Goal: Transaction & Acquisition: Purchase product/service

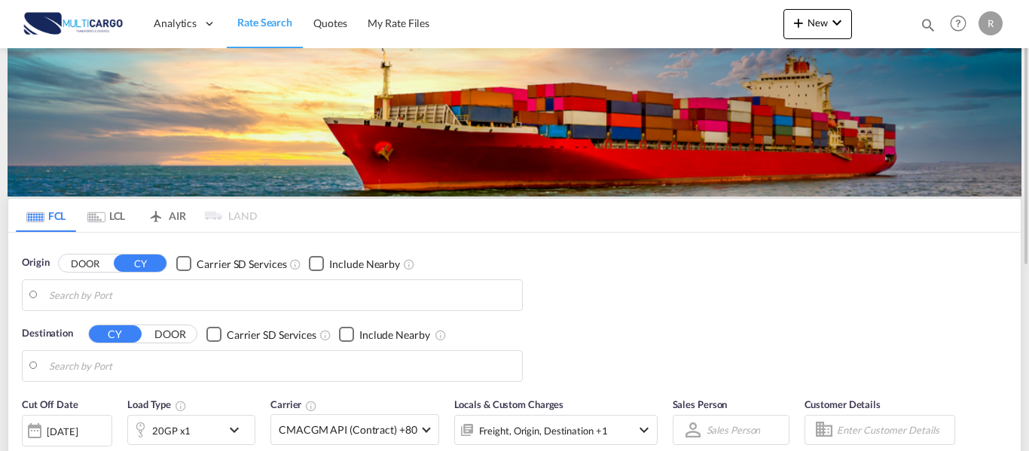
type input "Leixoes, PTLEI"
type input "[GEOGRAPHIC_DATA], CRPMN"
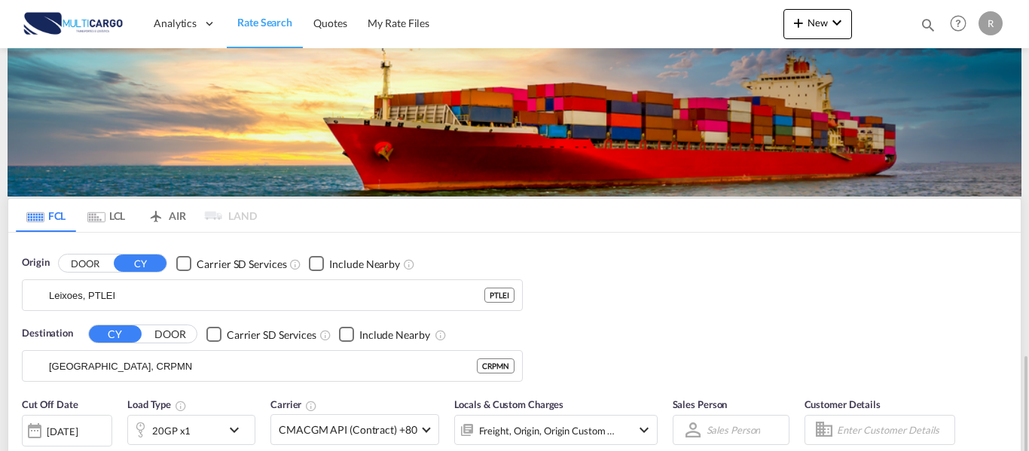
scroll to position [226, 0]
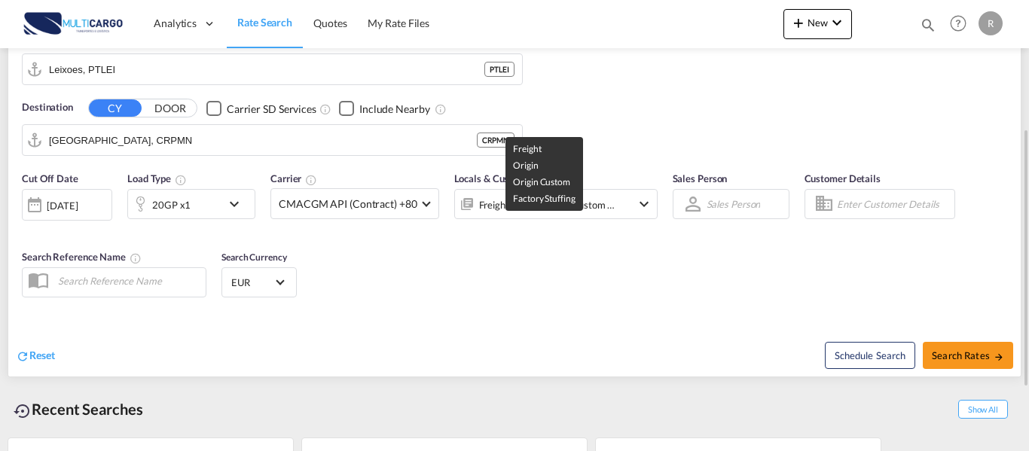
click at [589, 195] on div "Freight, Origin, Origin Custom +1" at bounding box center [547, 204] width 137 height 21
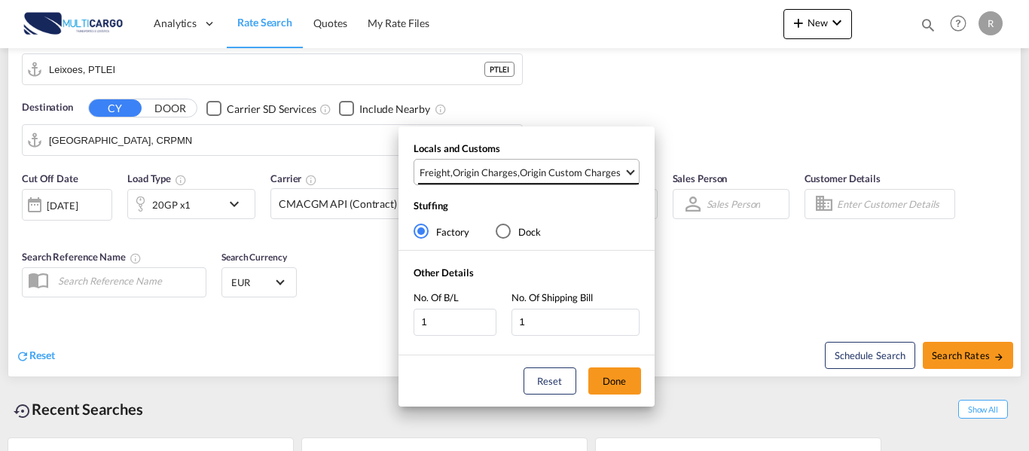
click at [600, 172] on div "Origin Custom Charges" at bounding box center [570, 173] width 101 height 14
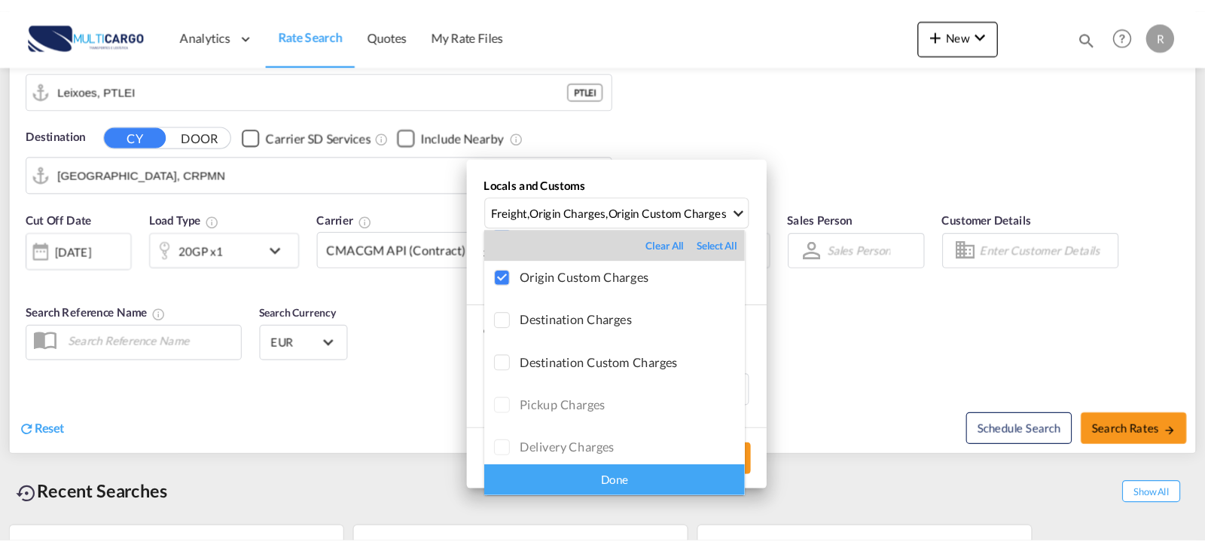
scroll to position [0, 0]
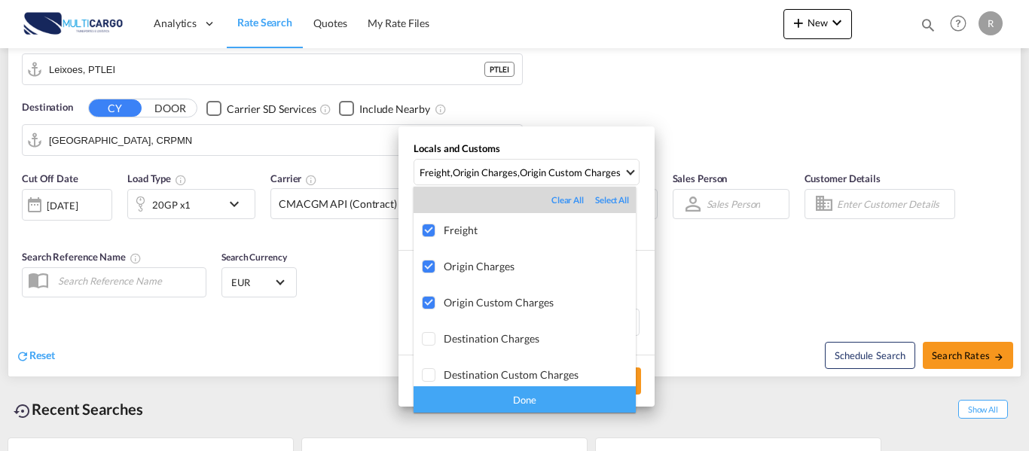
click at [743, 334] on md-backdrop at bounding box center [514, 225] width 1029 height 451
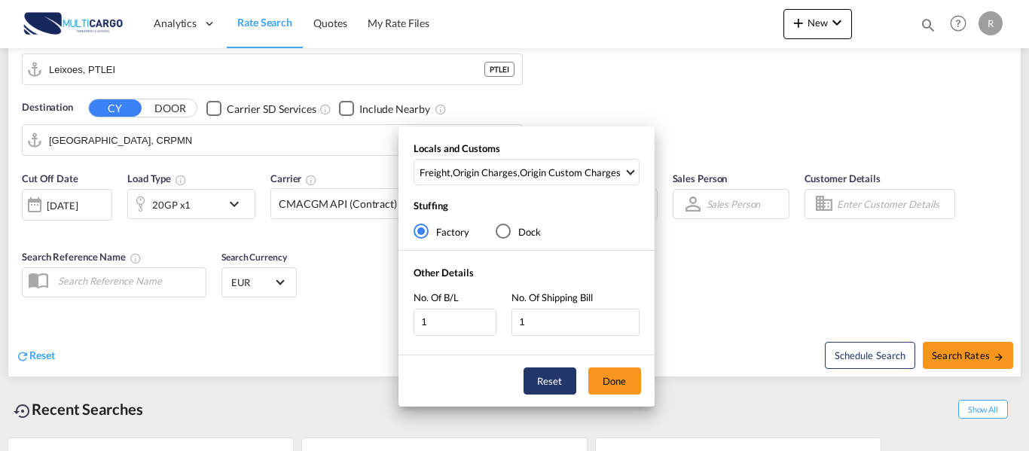
click at [548, 381] on button "Reset" at bounding box center [549, 381] width 53 height 27
click at [774, 306] on div "Locals and Customs Select Locals and Customs Stuffing Factory Dock Other Detail…" at bounding box center [514, 225] width 1029 height 451
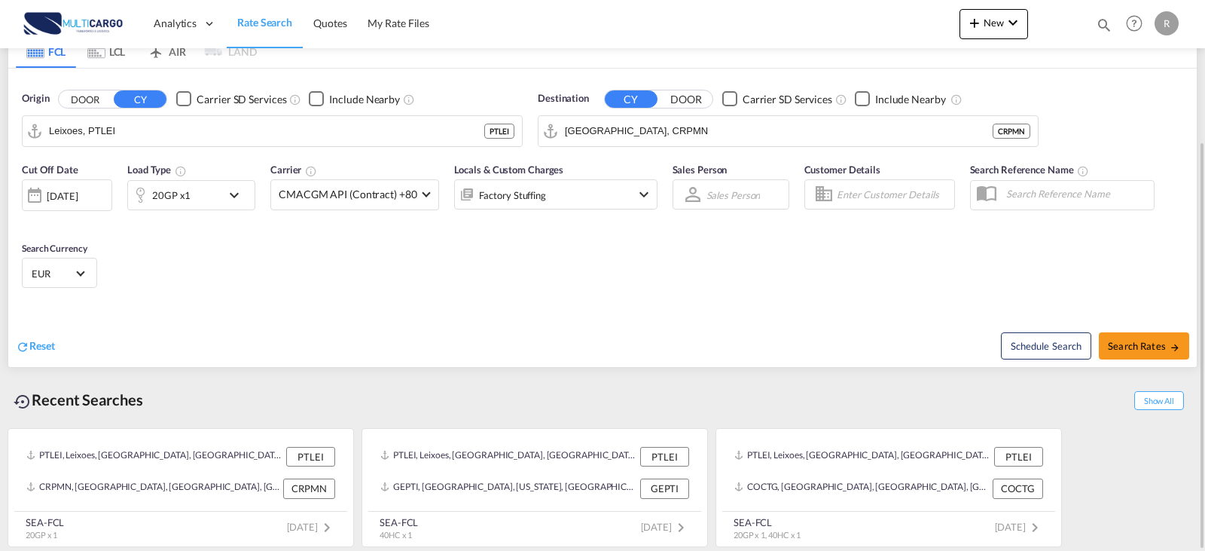
scroll to position [191, 0]
click at [119, 139] on input "Leixoes, PTLEI" at bounding box center [281, 131] width 465 height 23
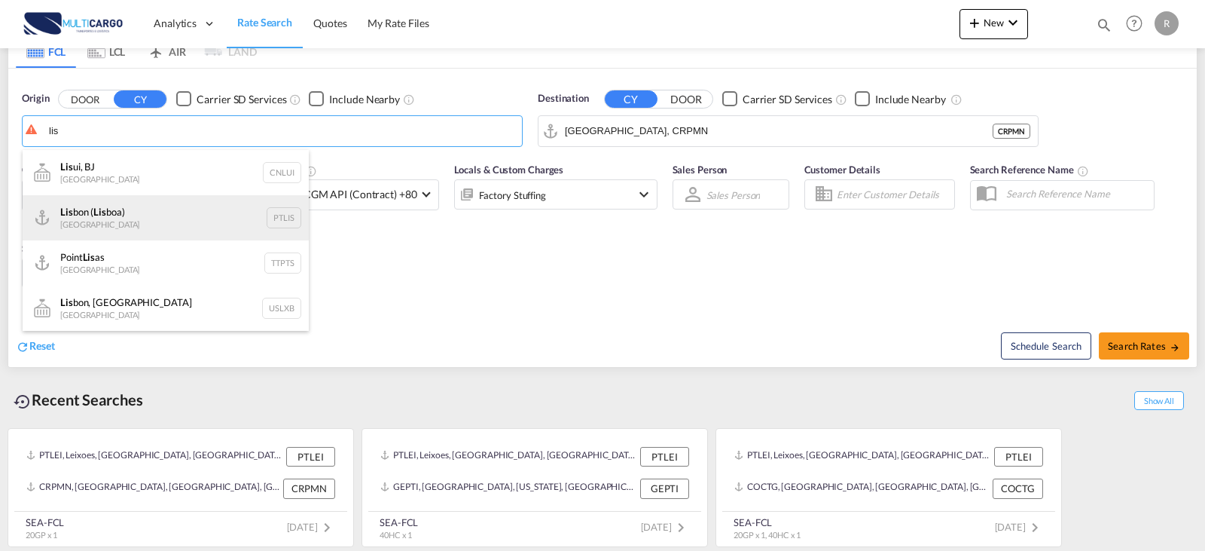
click at [118, 204] on div "Lis bon ( Lis boa) [GEOGRAPHIC_DATA] PTLIS" at bounding box center [166, 217] width 286 height 45
type input "[GEOGRAPHIC_DATA] ([GEOGRAPHIC_DATA]), PTLIS"
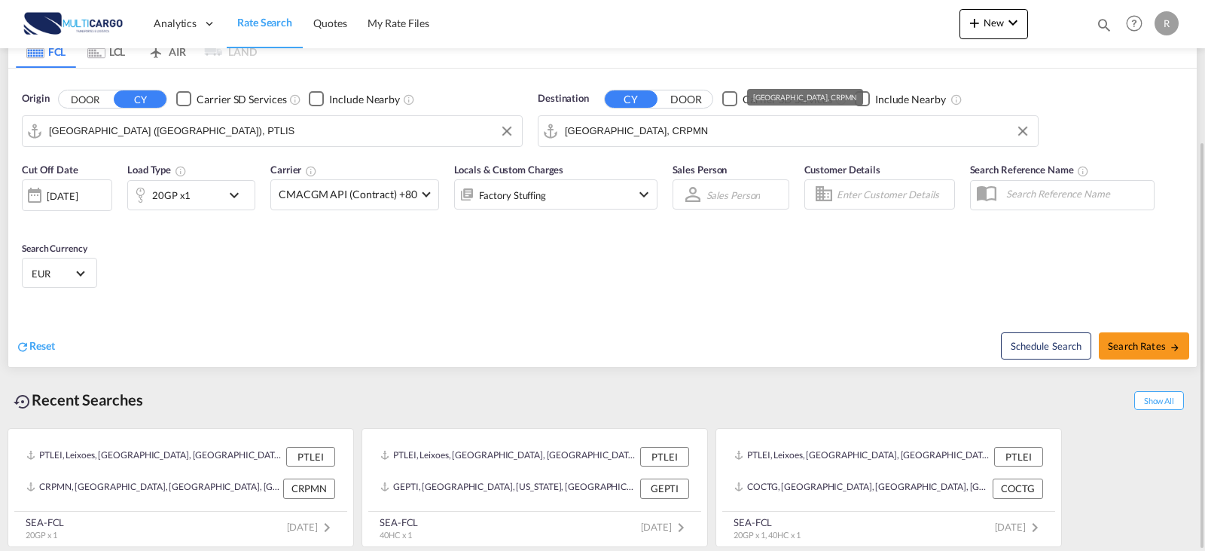
click at [667, 134] on input "[GEOGRAPHIC_DATA], CRPMN" at bounding box center [797, 131] width 465 height 23
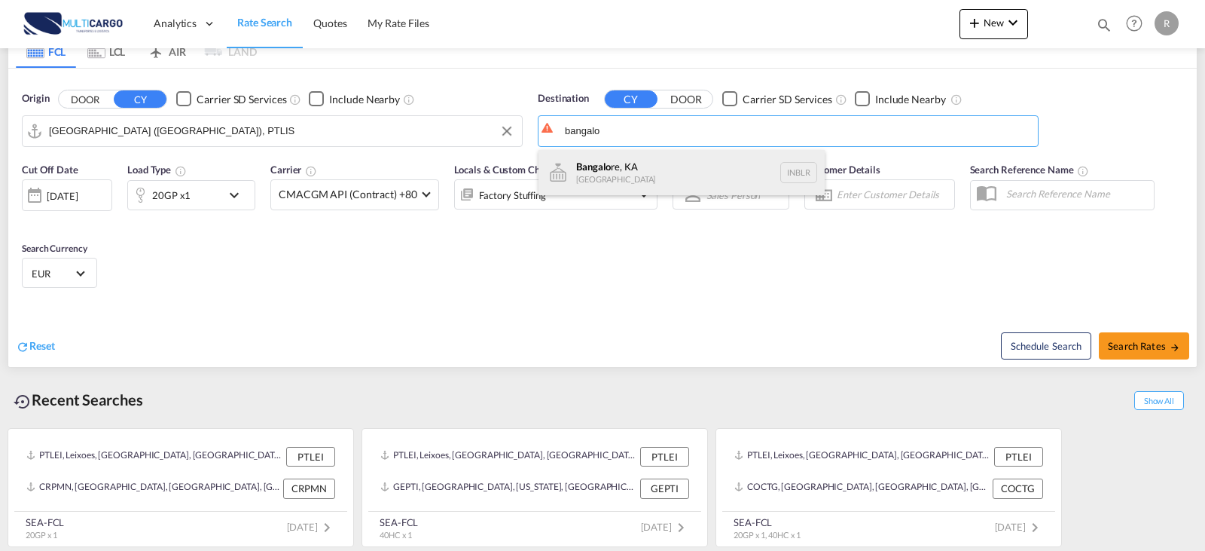
click at [595, 175] on div "Bangalo re, KA [GEOGRAPHIC_DATA] INBLR" at bounding box center [682, 172] width 286 height 45
type input "[GEOGRAPHIC_DATA], KA, INBLR"
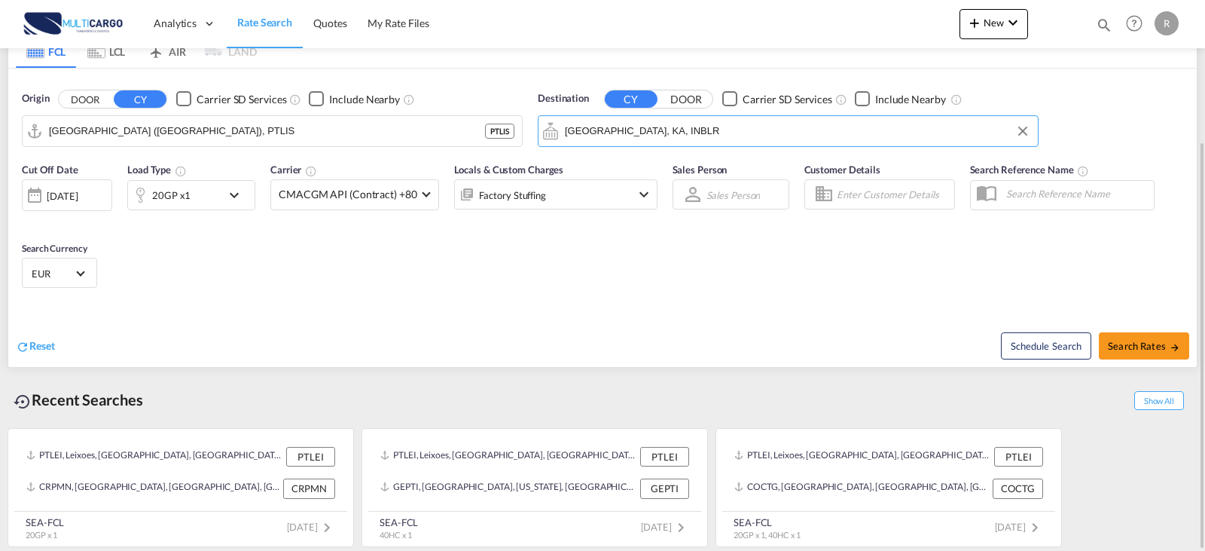
click at [603, 195] on div "Factory Stuffing" at bounding box center [535, 194] width 161 height 30
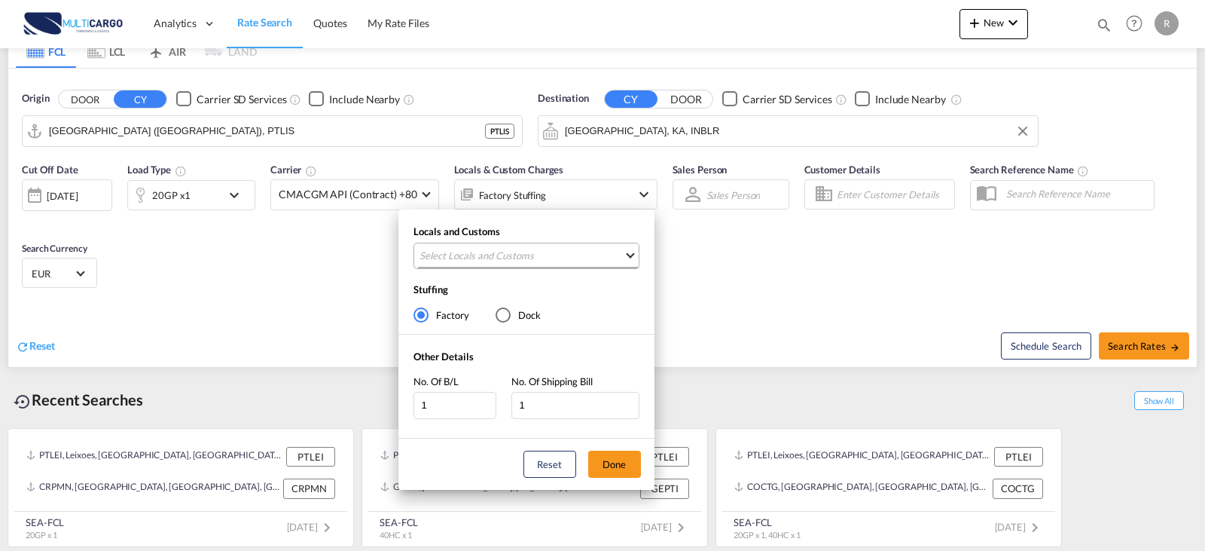
click at [597, 268] on md-select "Select Locals and Customs Clear All Select All Freight Origin Charges Origin Cu…" at bounding box center [527, 256] width 226 height 26
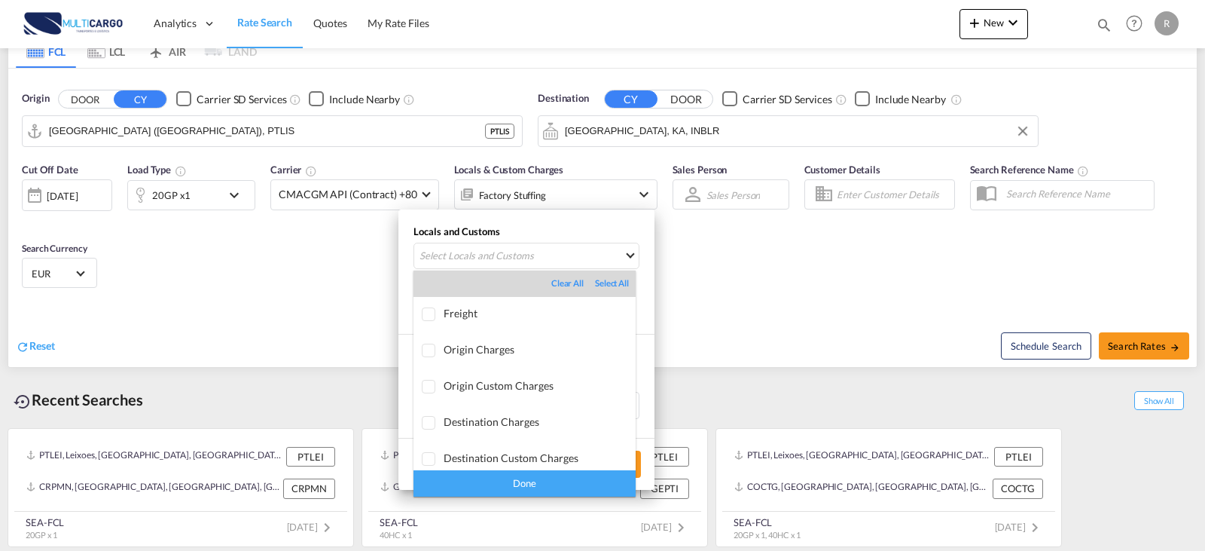
click at [594, 256] on md-backdrop at bounding box center [602, 275] width 1205 height 551
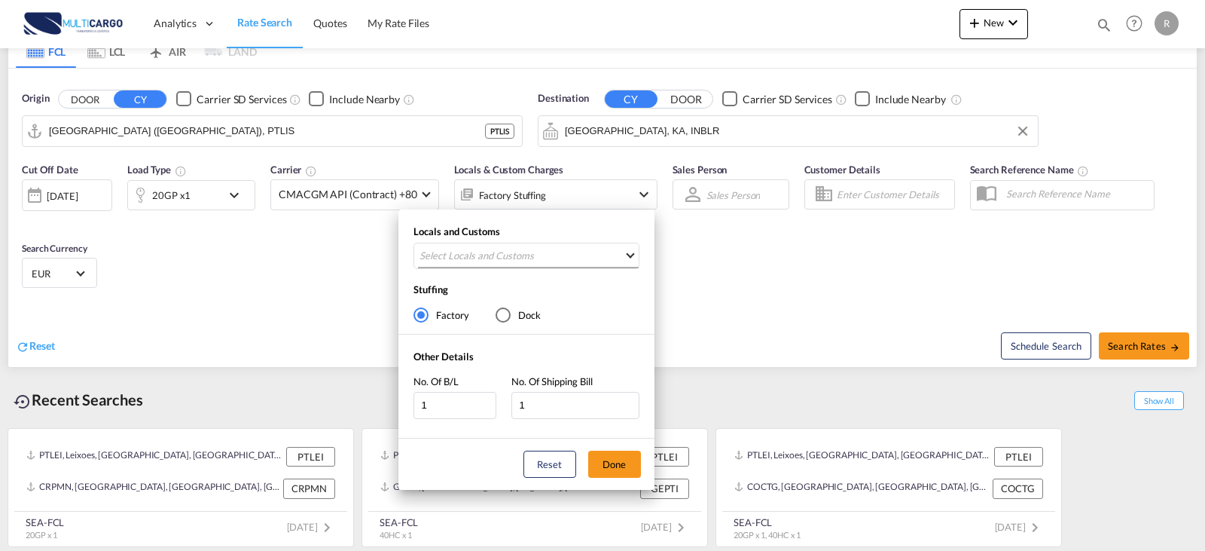
click at [594, 256] on md-select "Select Locals and Customs" at bounding box center [527, 256] width 226 height 26
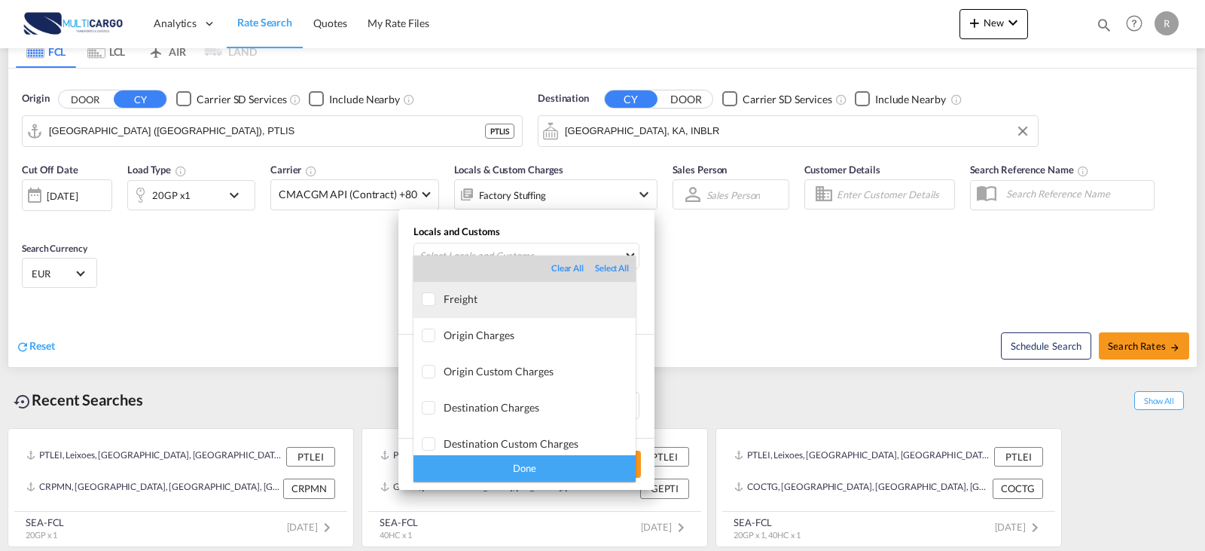
click at [461, 303] on div "Freight" at bounding box center [540, 298] width 192 height 13
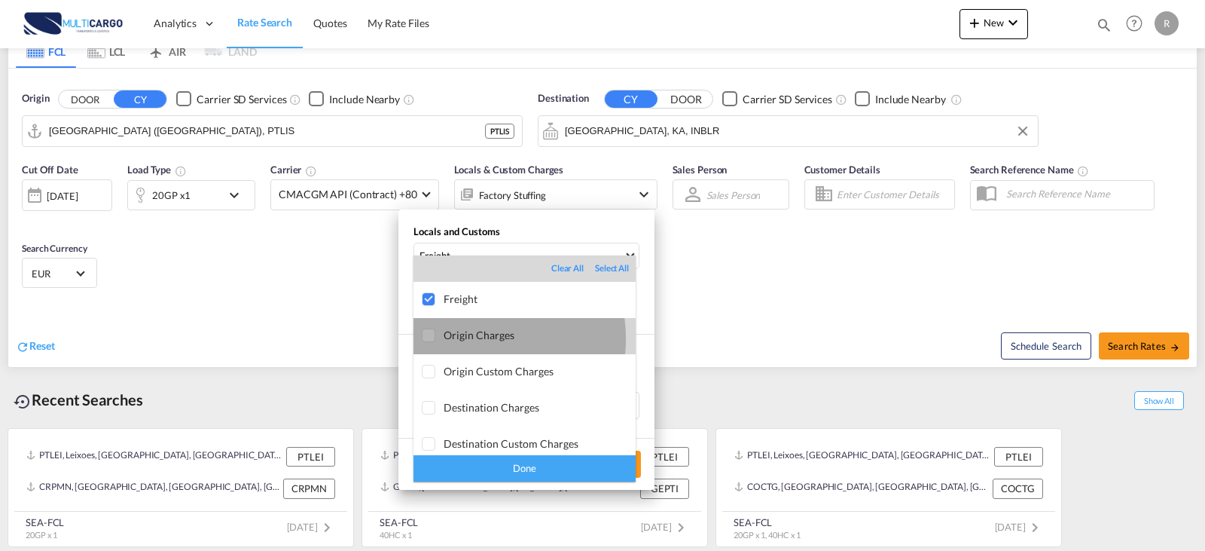
click at [478, 338] on div "Origin Charges" at bounding box center [540, 334] width 192 height 13
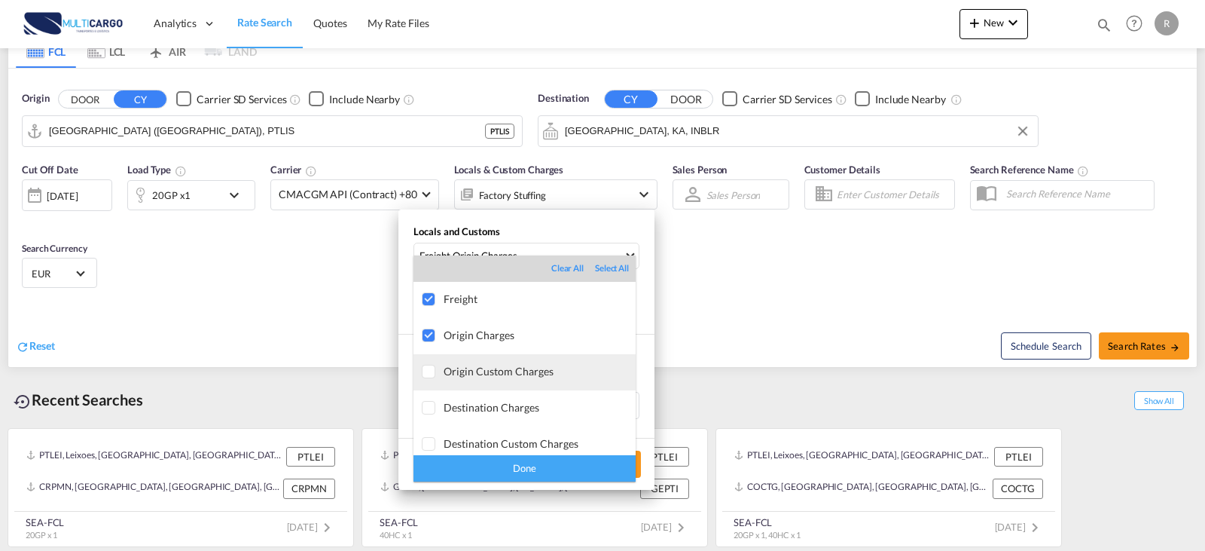
click at [490, 362] on md-option "Origin Custom Charges" at bounding box center [525, 372] width 222 height 36
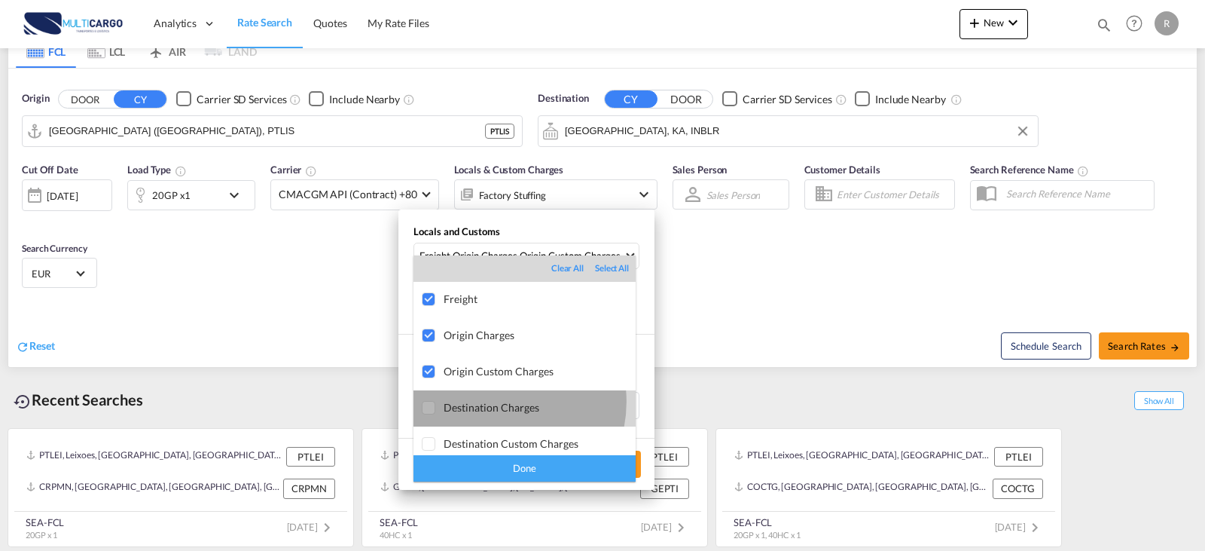
click at [494, 401] on div "Destination Charges" at bounding box center [540, 407] width 192 height 13
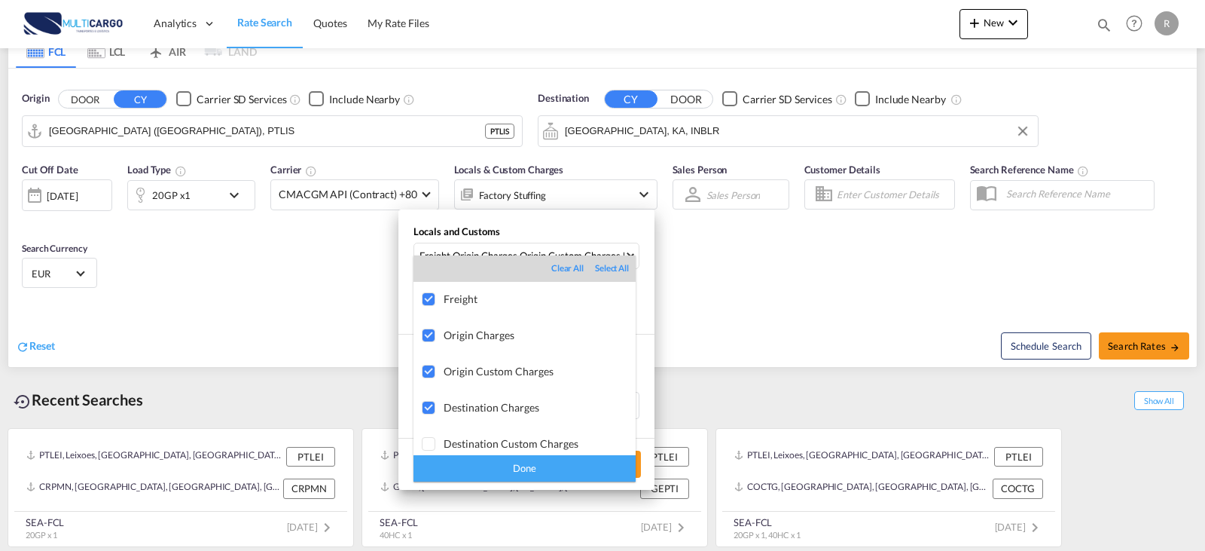
drag, startPoint x: 236, startPoint y: 292, endPoint x: 232, endPoint y: 284, distance: 9.1
click at [232, 288] on md-backdrop at bounding box center [602, 275] width 1205 height 551
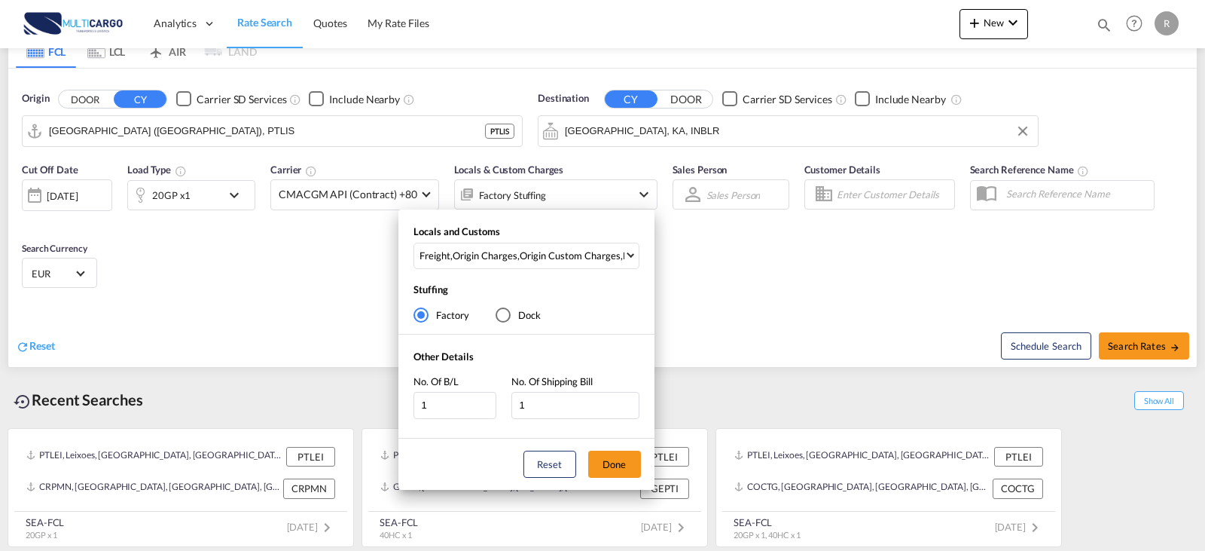
click at [779, 282] on div "Locals and Customs Freight , Origin Charges , Origin Custom Charges , Destinati…" at bounding box center [602, 275] width 1205 height 551
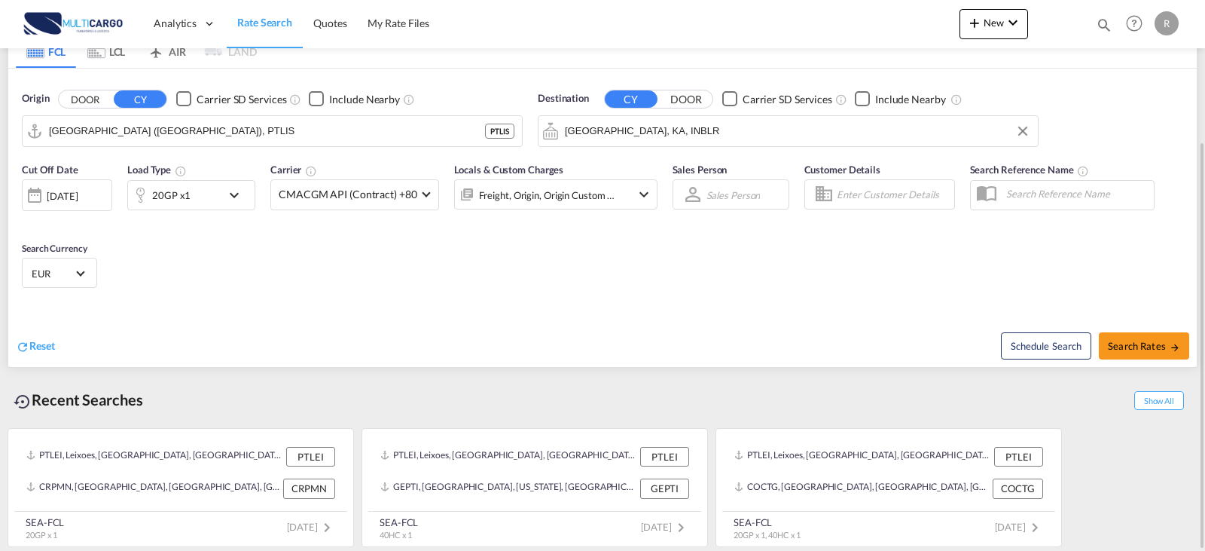
click at [623, 188] on div "Freight, Origin, Origin Custom +2" at bounding box center [555, 194] width 203 height 30
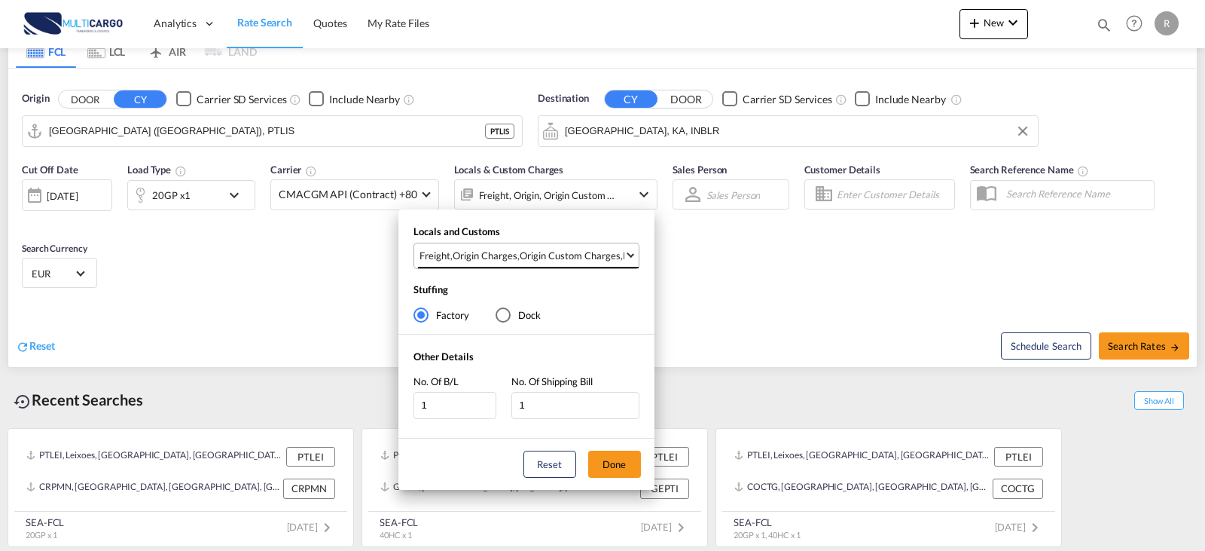
click at [618, 256] on div "Origin Custom Charges" at bounding box center [570, 256] width 101 height 14
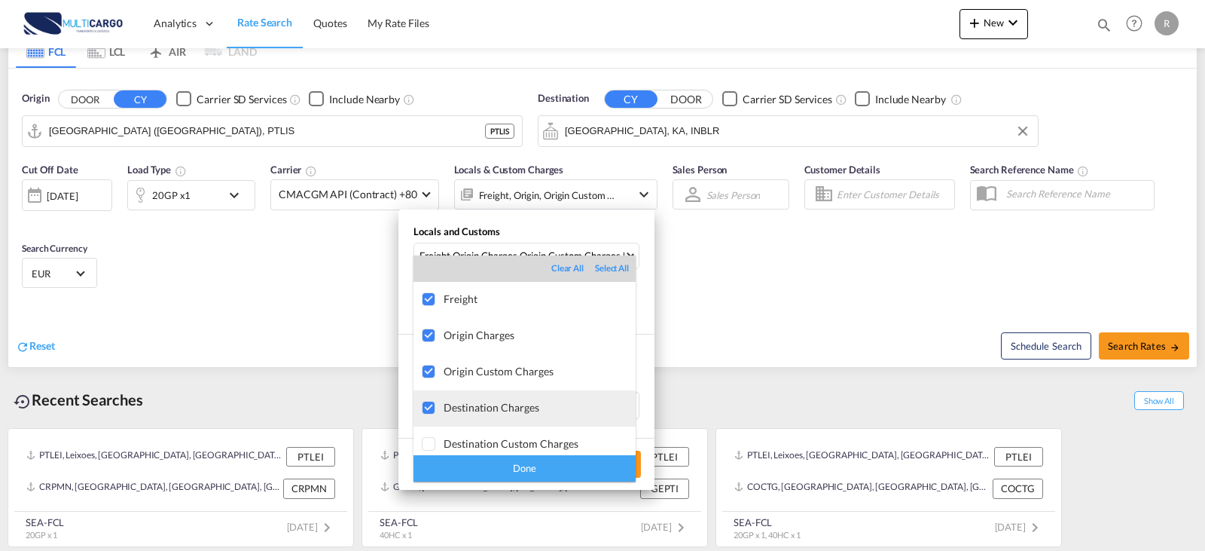
click at [508, 412] on div "Destination Charges" at bounding box center [540, 407] width 192 height 13
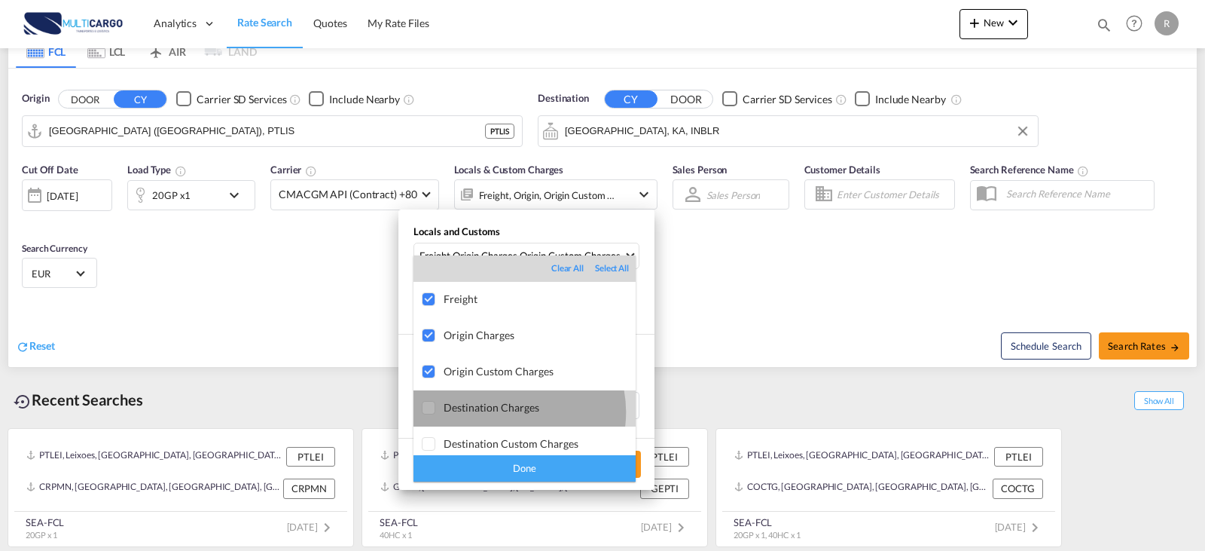
click at [508, 412] on div "Destination Charges" at bounding box center [540, 407] width 192 height 13
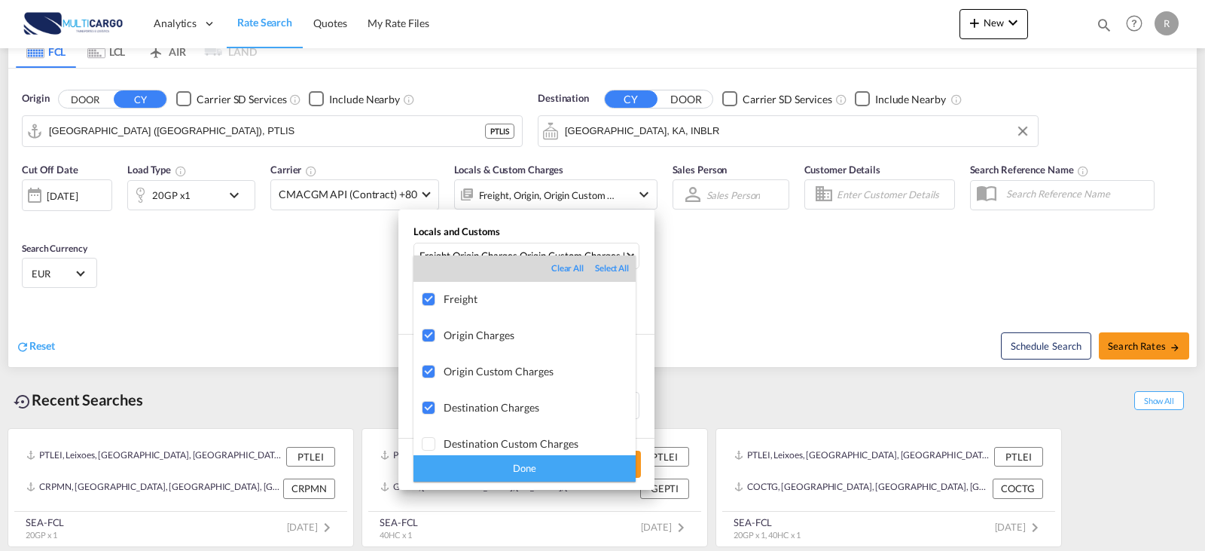
click at [517, 450] on div "Done" at bounding box center [525, 468] width 222 height 26
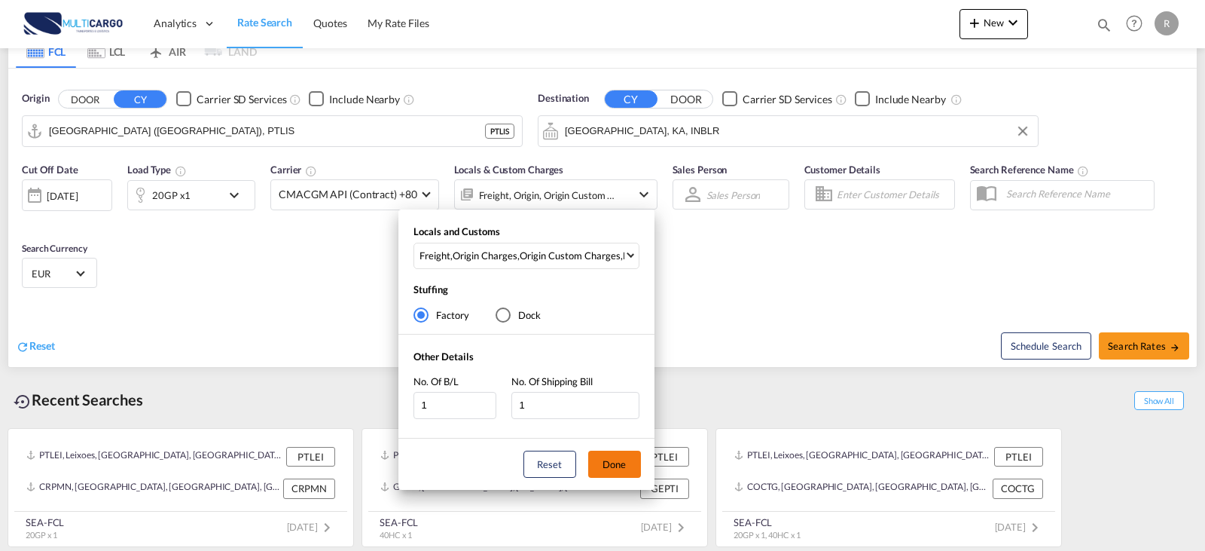
click at [592, 450] on button "Done" at bounding box center [614, 463] width 53 height 27
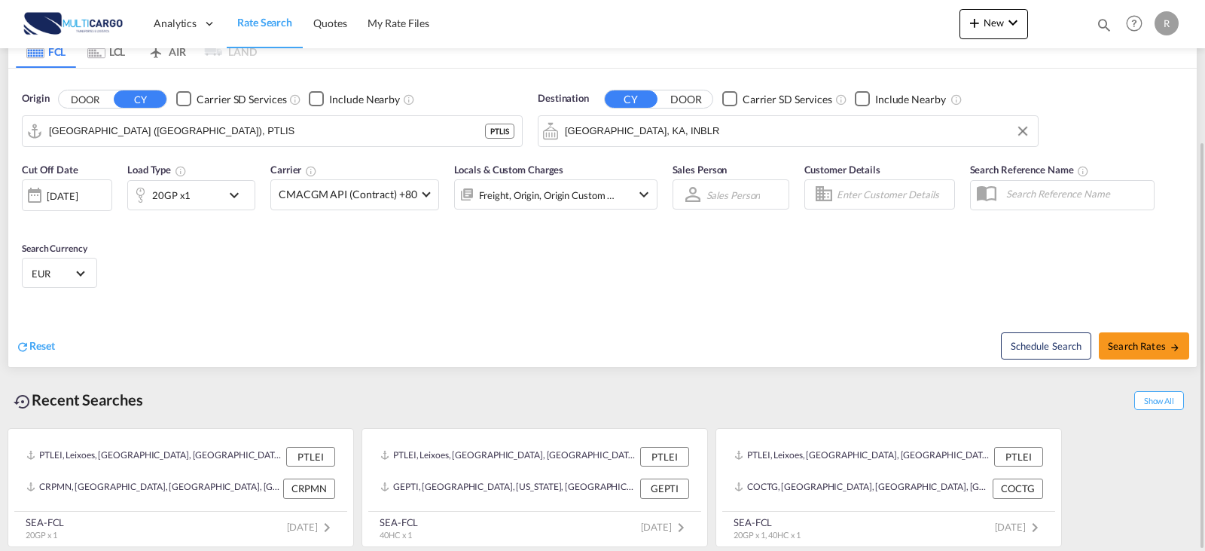
click at [194, 200] on div "20GP x1" at bounding box center [174, 195] width 93 height 30
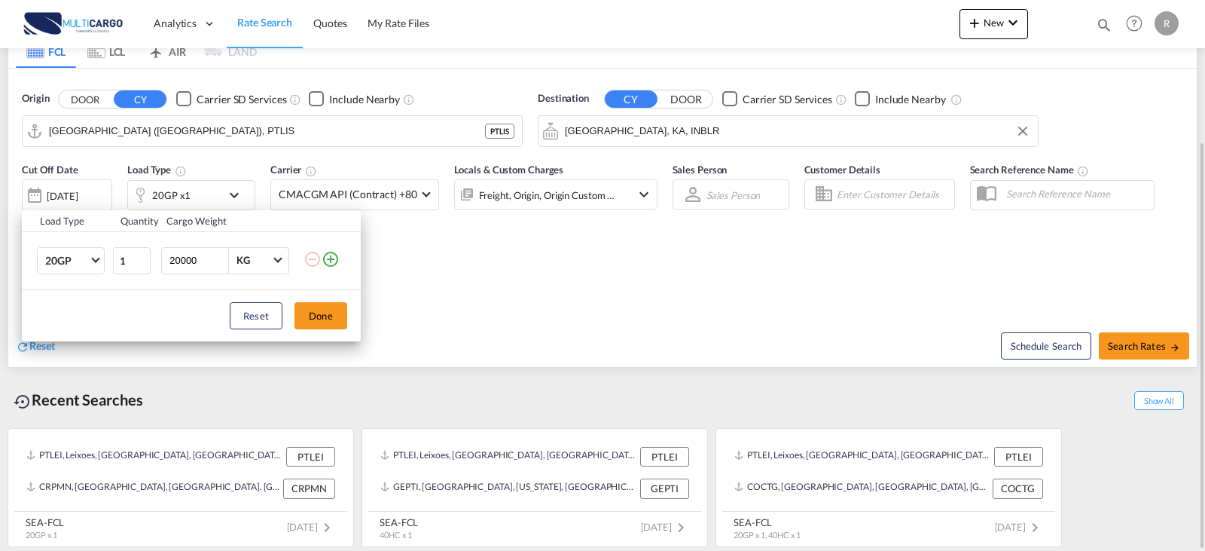
drag, startPoint x: 617, startPoint y: 327, endPoint x: 658, endPoint y: 328, distance: 40.7
click at [618, 327] on div "Load Type Quantity Cargo Weight 20GP 20GP 40GP 40HC 45HC 20RE 40RE 40HR 20OT 40…" at bounding box center [602, 275] width 1205 height 551
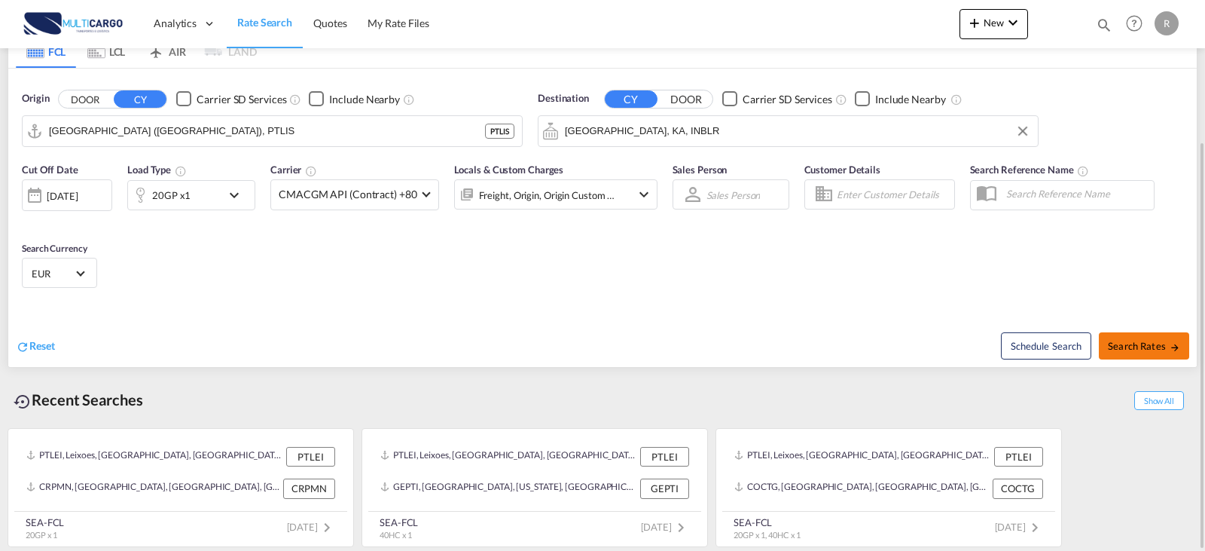
click at [1028, 352] on button "Search Rates" at bounding box center [1144, 345] width 90 height 27
type input "PTLIS to INBLR / [DATE]"
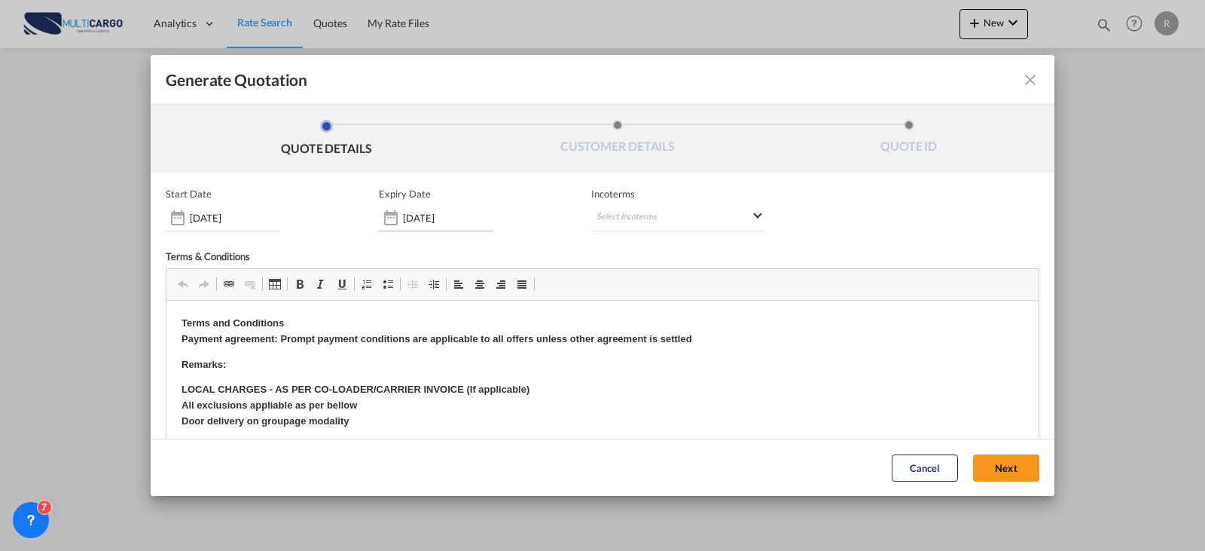
click at [439, 224] on div "[DATE]" at bounding box center [436, 217] width 114 height 27
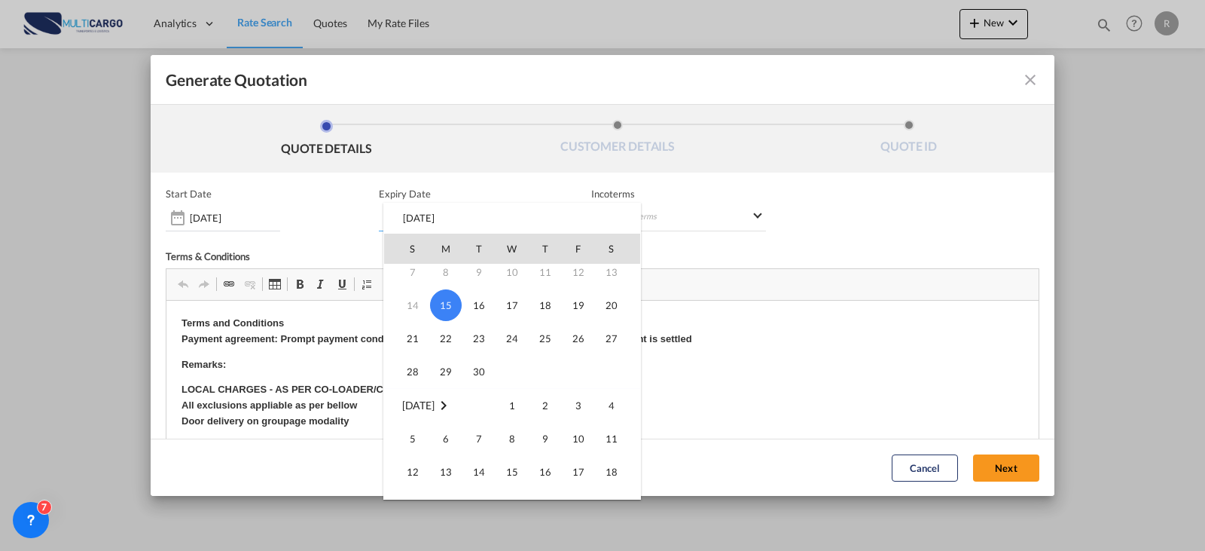
scroll to position [226, 0]
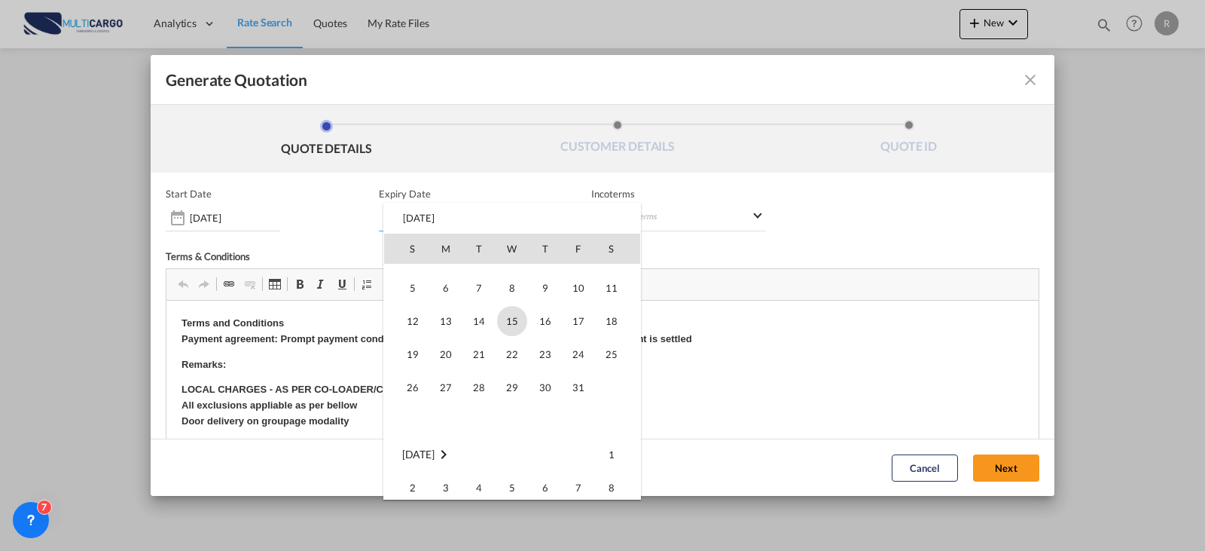
click at [514, 320] on span "15" at bounding box center [512, 321] width 30 height 30
type input "[DATE]"
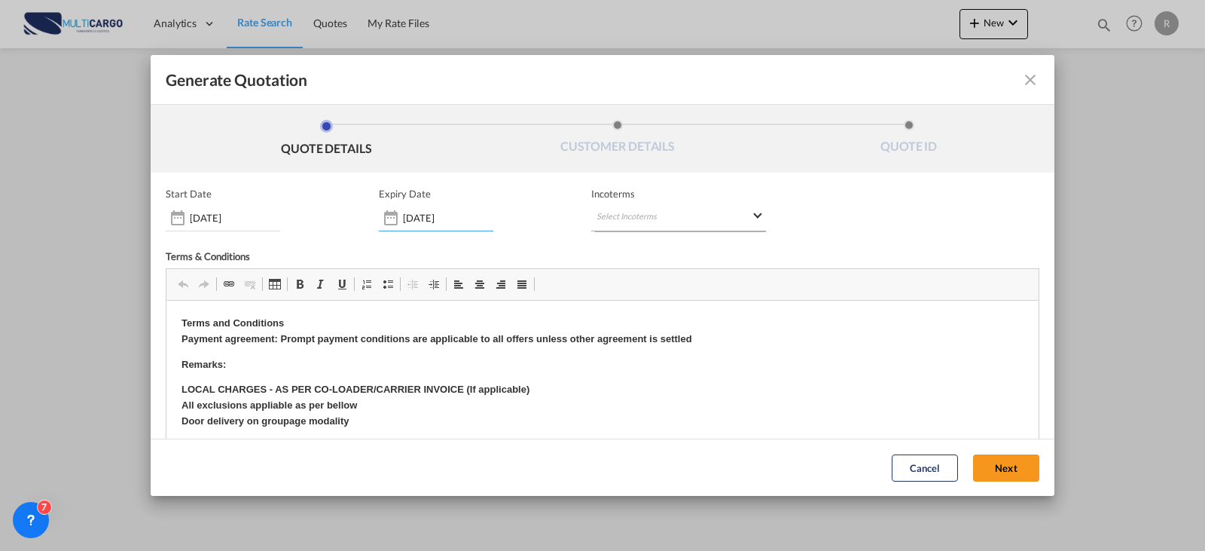
click at [674, 224] on md-select "Select Incoterms CIP - export Carriage and Insurance Paid to CIP - import Carri…" at bounding box center [678, 217] width 175 height 27
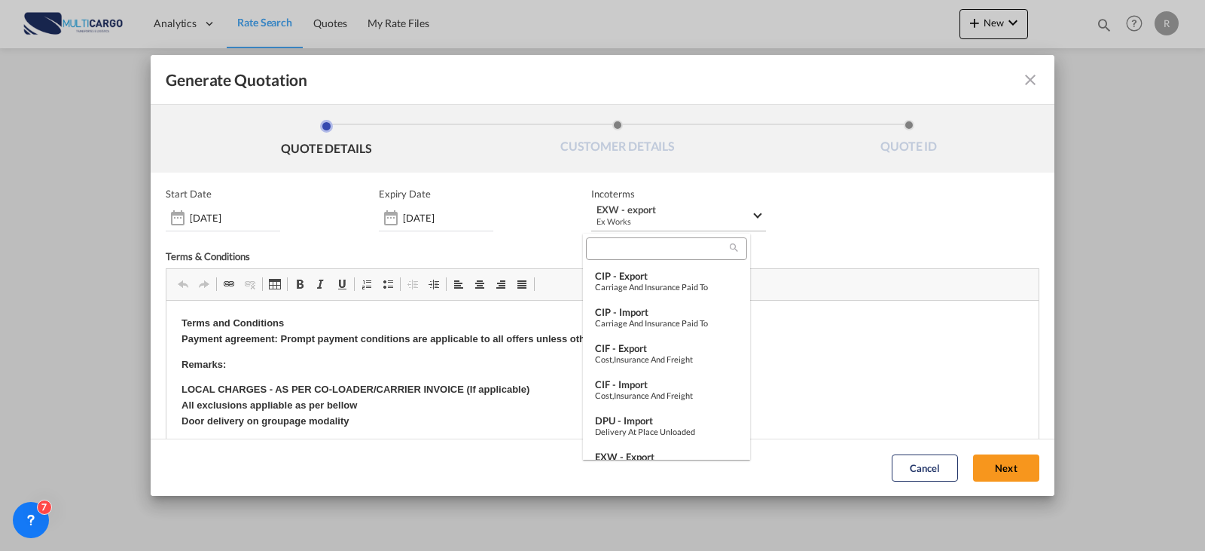
type md-option "[object Object]"
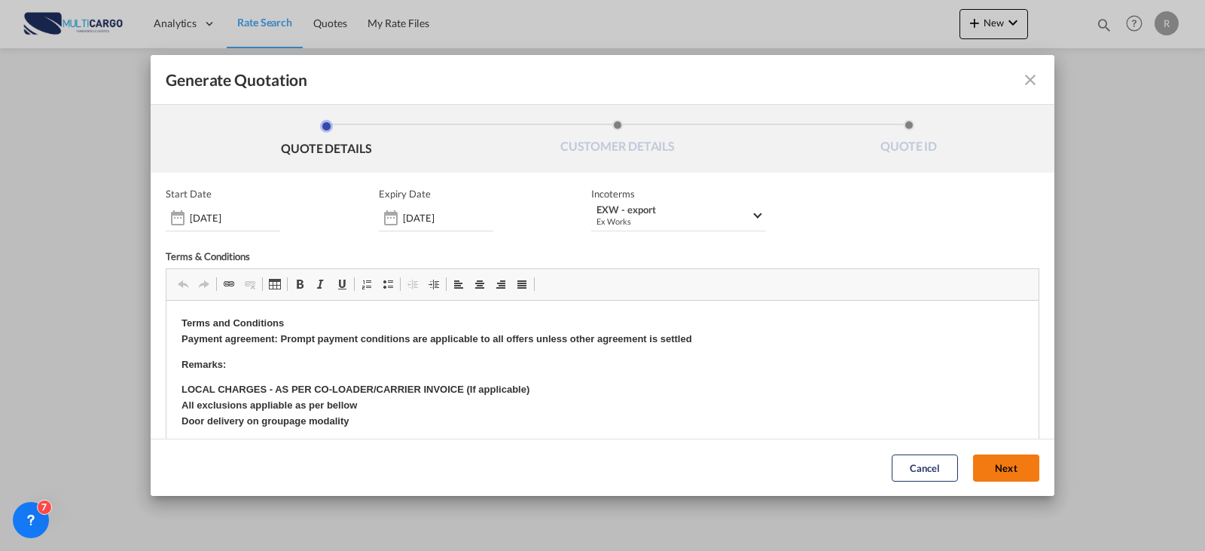
click at [976, 450] on button "Next" at bounding box center [1006, 467] width 66 height 27
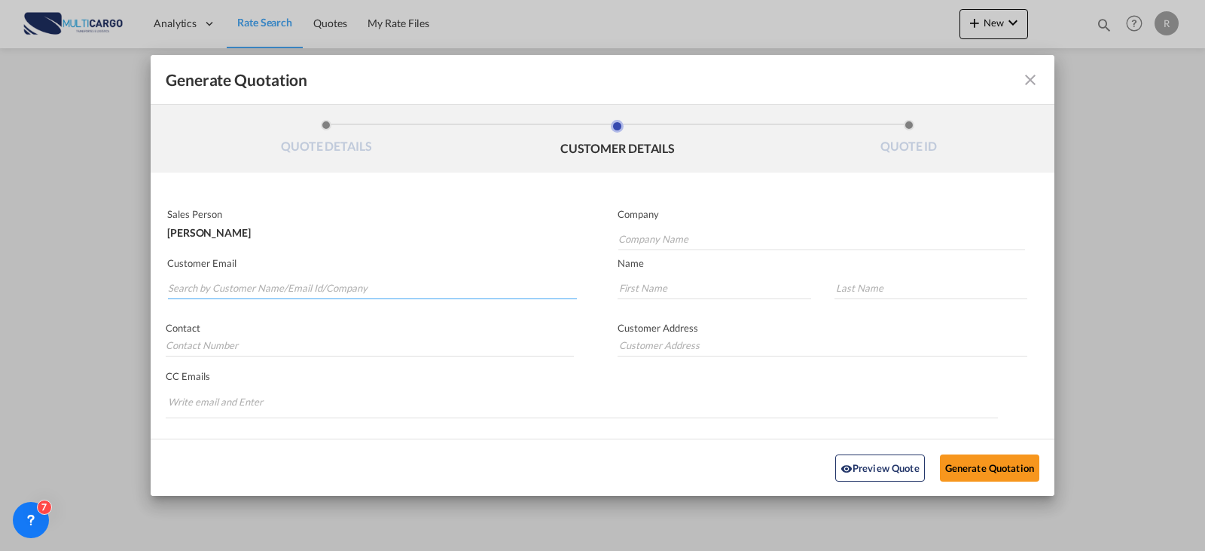
click at [386, 283] on input "Search by Customer Name/Email Id/Company" at bounding box center [372, 287] width 409 height 23
type input "bl.s"
click at [762, 241] on input "Company Name" at bounding box center [821, 238] width 407 height 23
click at [874, 237] on input "Company Name" at bounding box center [821, 238] width 407 height 23
paste input "BHARAT LOGISTIC SOLUTIONS PVT LTD"
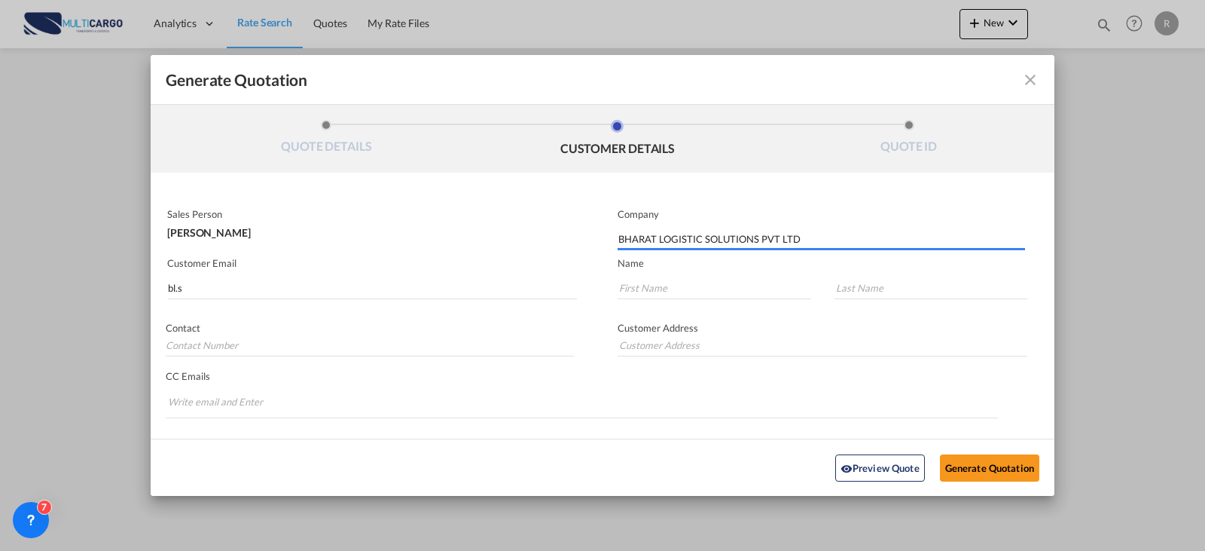
type input "BHARAT LOGISTIC SOLUTIONS PVT LTD"
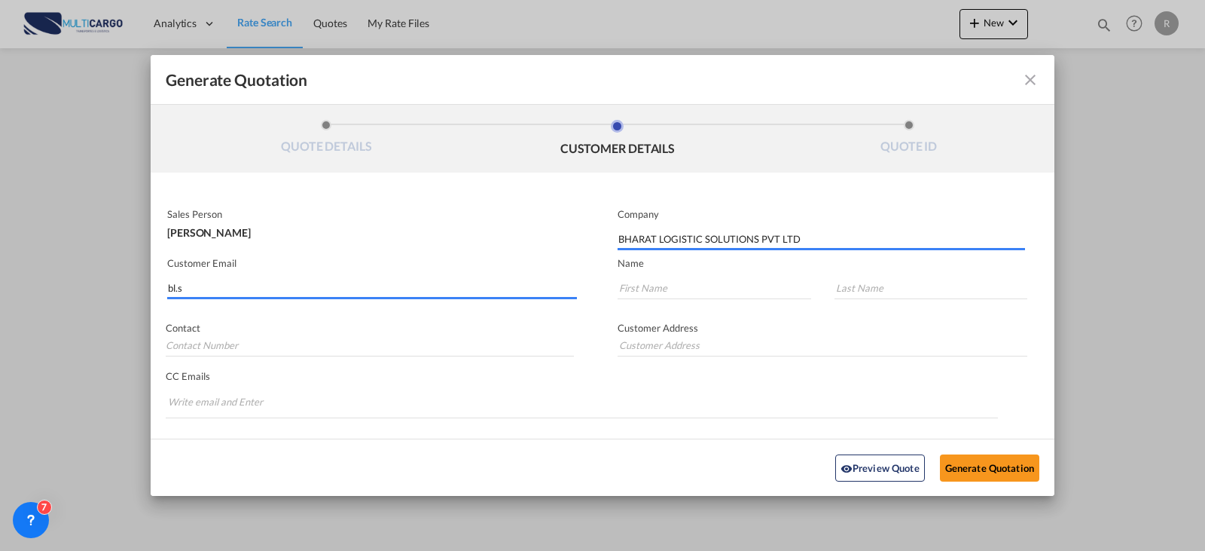
drag, startPoint x: 361, startPoint y: 289, endPoint x: 332, endPoint y: 289, distance: 28.6
click at [359, 289] on input "bl.s" at bounding box center [372, 287] width 409 height 23
drag, startPoint x: 226, startPoint y: 294, endPoint x: 43, endPoint y: 295, distance: 183.0
click at [43, 295] on div "Generate Quotation QUOTE DETAILS CUSTOMER DETAILS QUOTE ID Start Date [DATE] Ex…" at bounding box center [602, 275] width 1205 height 551
type input "v"
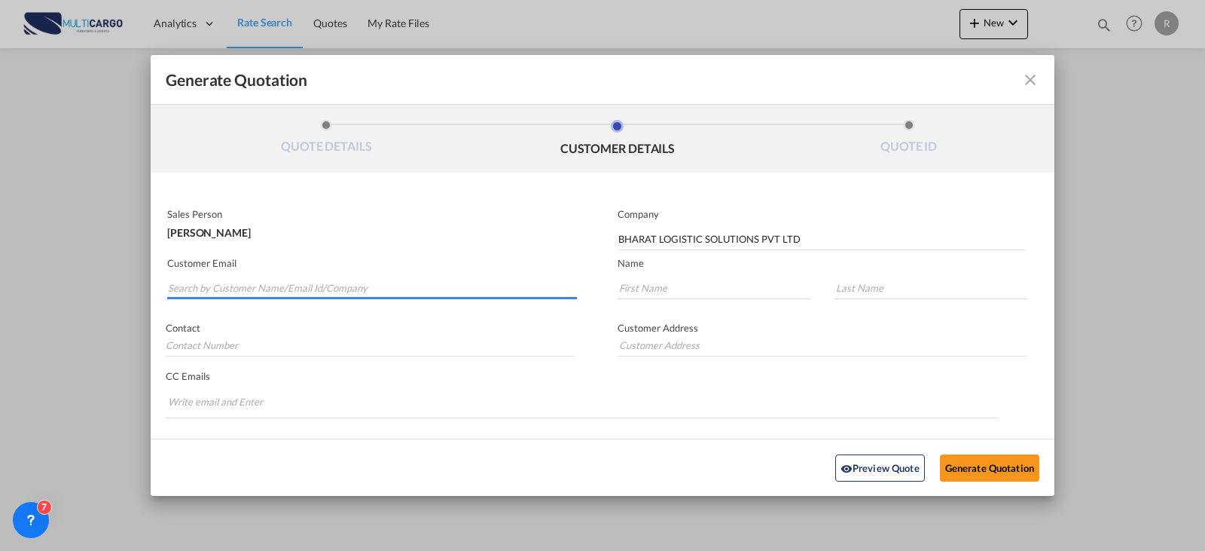
paste input "[PERSON_NAME] <[PERSON_NAME][EMAIL_ADDRESS][DOMAIN_NAME]>"
drag, startPoint x: 243, startPoint y: 282, endPoint x: 89, endPoint y: 310, distance: 156.8
click at [89, 310] on div "Generate Quotation QUOTE DETAILS CUSTOMER DETAILS QUOTE ID Start Date [DATE] Ex…" at bounding box center [602, 275] width 1205 height 551
type input "[PERSON_NAME][EMAIL_ADDRESS][DOMAIN_NAME]"
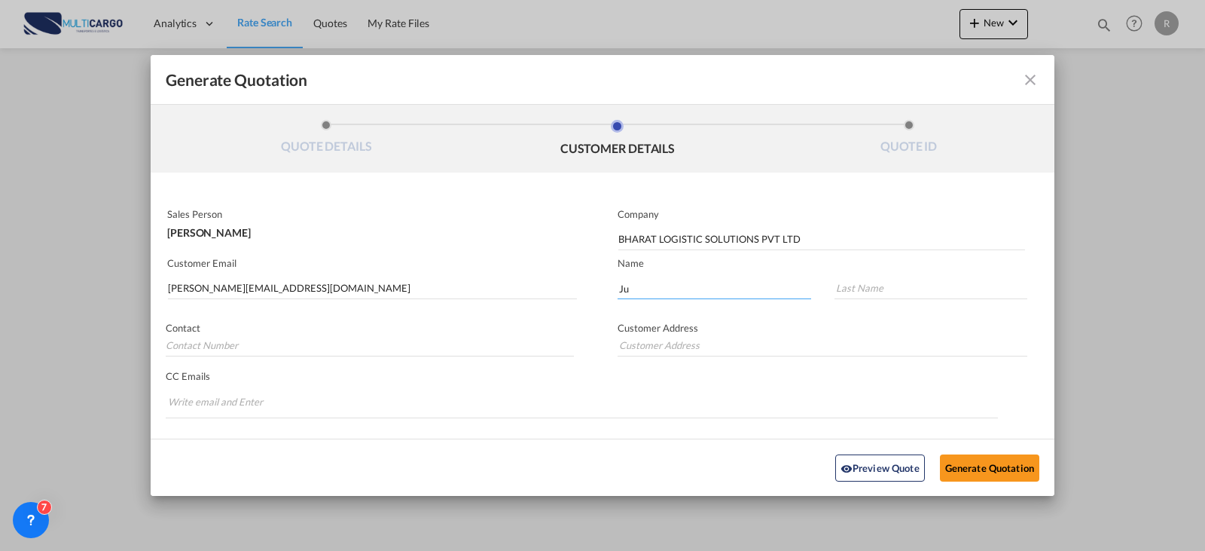
type input "J"
type input "[PERSON_NAME]"
click at [964, 450] on button "Generate Quotation" at bounding box center [989, 466] width 99 height 27
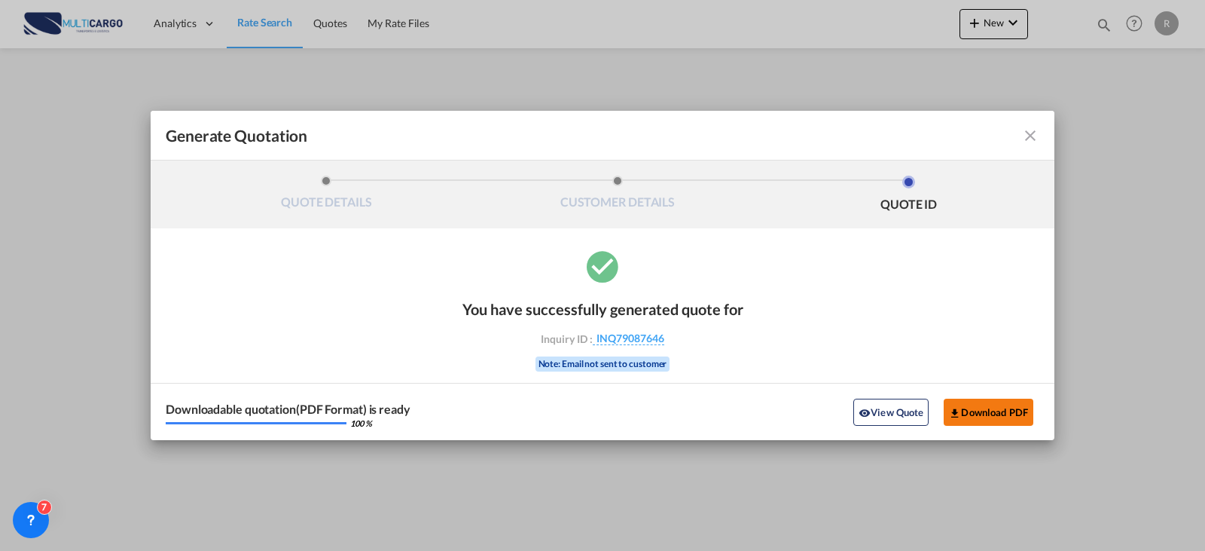
click at [1012, 414] on button "Download PDF" at bounding box center [989, 411] width 90 height 27
click at [1024, 137] on md-icon "icon-close fg-AAA8AD cursor m-0" at bounding box center [1030, 136] width 18 height 18
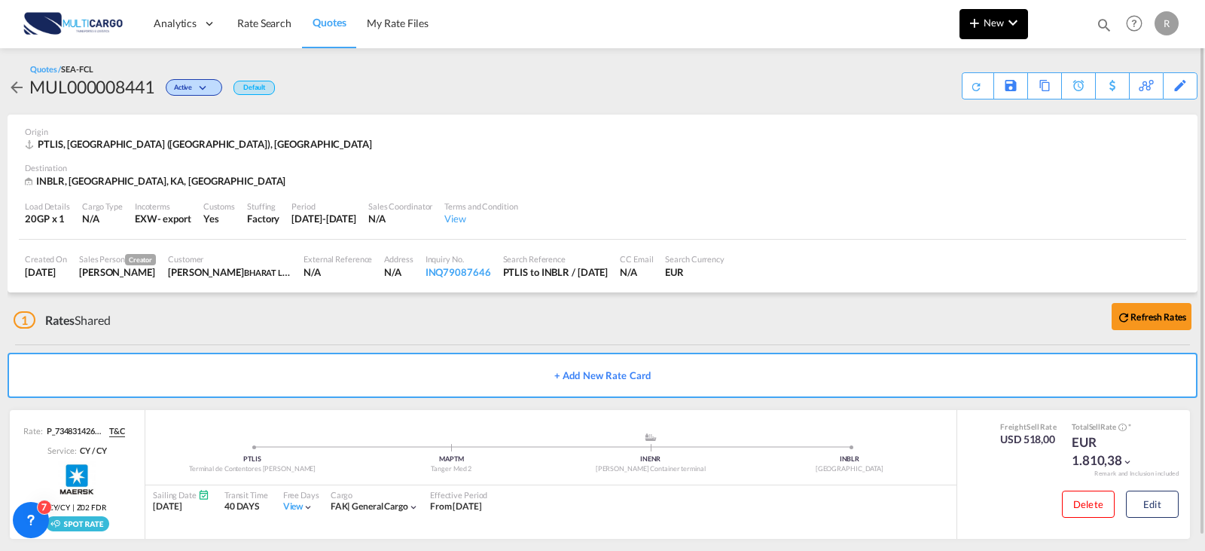
click at [1015, 21] on md-icon "icon-chevron-down" at bounding box center [1013, 23] width 18 height 18
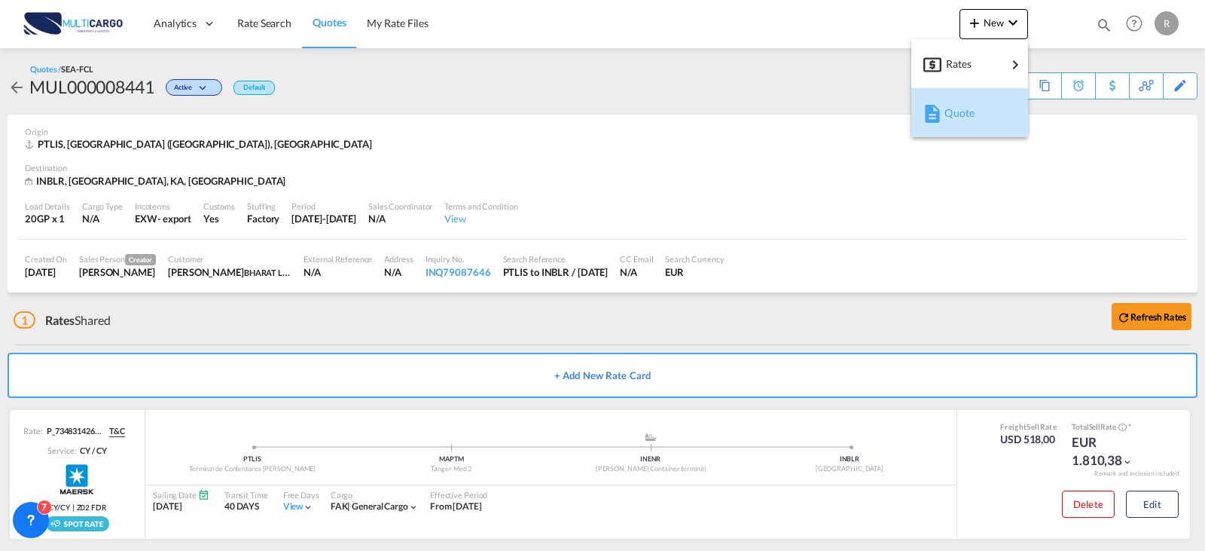
click at [980, 117] on div "Quote" at bounding box center [973, 113] width 56 height 38
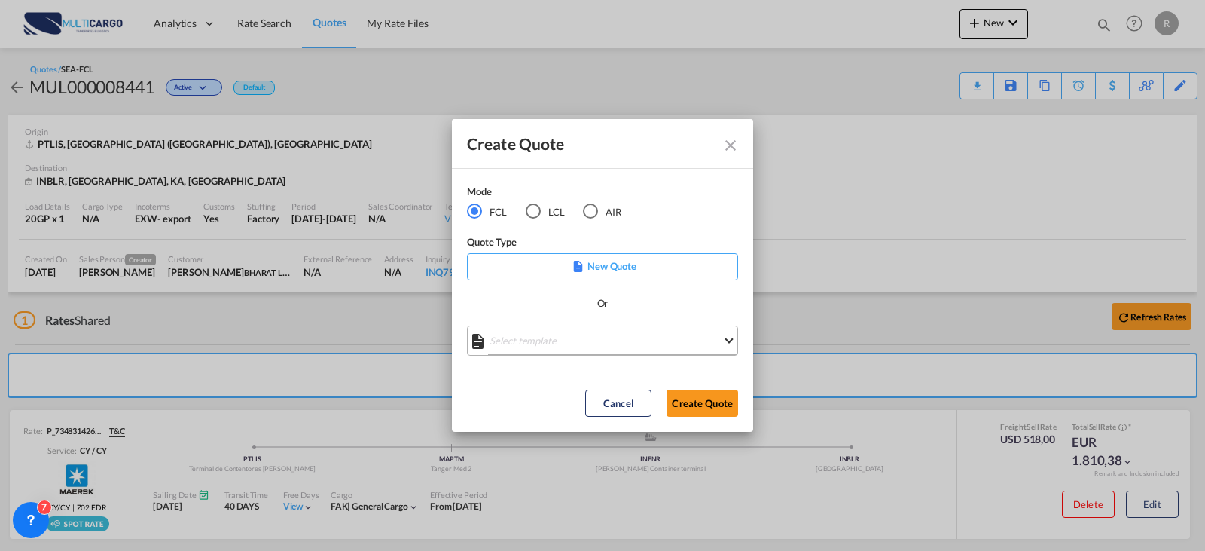
click at [619, 339] on md-select "Select template EXP EXW MERC.Nacional 09/2025 [PERSON_NAME] | [DATE] IMP DAP FC…" at bounding box center [602, 340] width 271 height 30
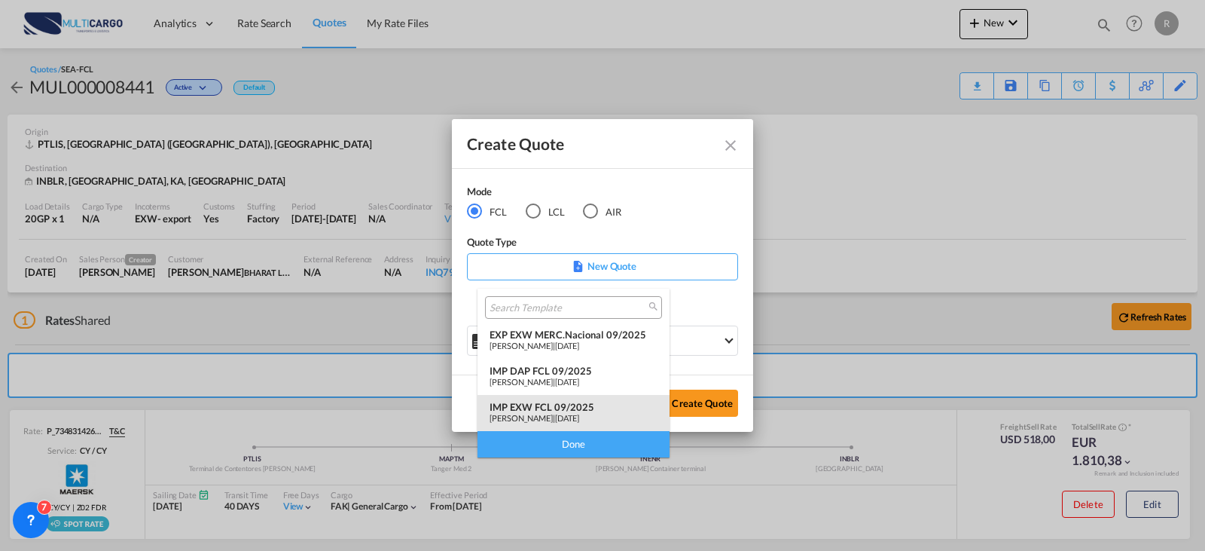
click at [615, 403] on div "IMP EXW FCL 09/2025" at bounding box center [574, 407] width 168 height 12
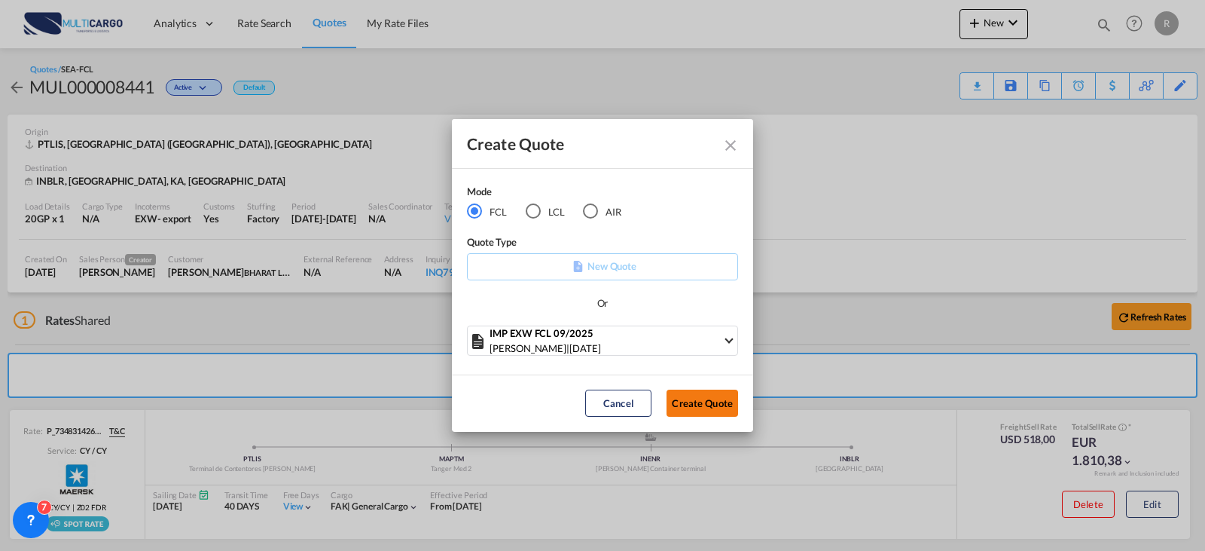
click at [697, 397] on button "Create Quote" at bounding box center [703, 402] width 72 height 27
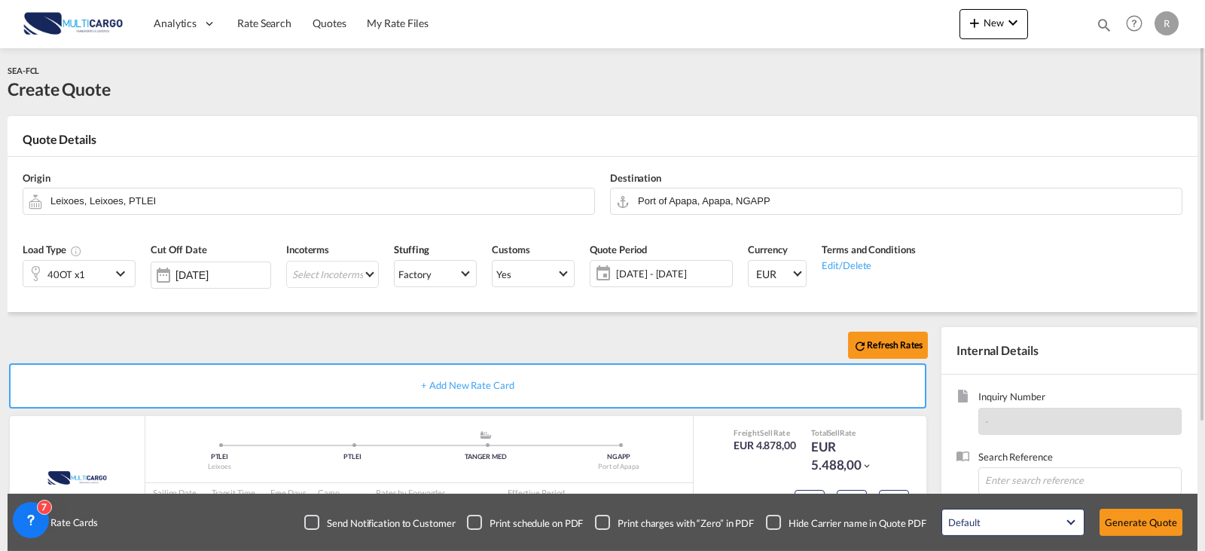
click at [166, 325] on div "Refresh Rates + Add New Rate Card MultiCargo added by you PTLEI Leixoes .a{fill…" at bounding box center [603, 480] width 1190 height 337
click at [108, 273] on div "40OT x1" at bounding box center [66, 274] width 87 height 26
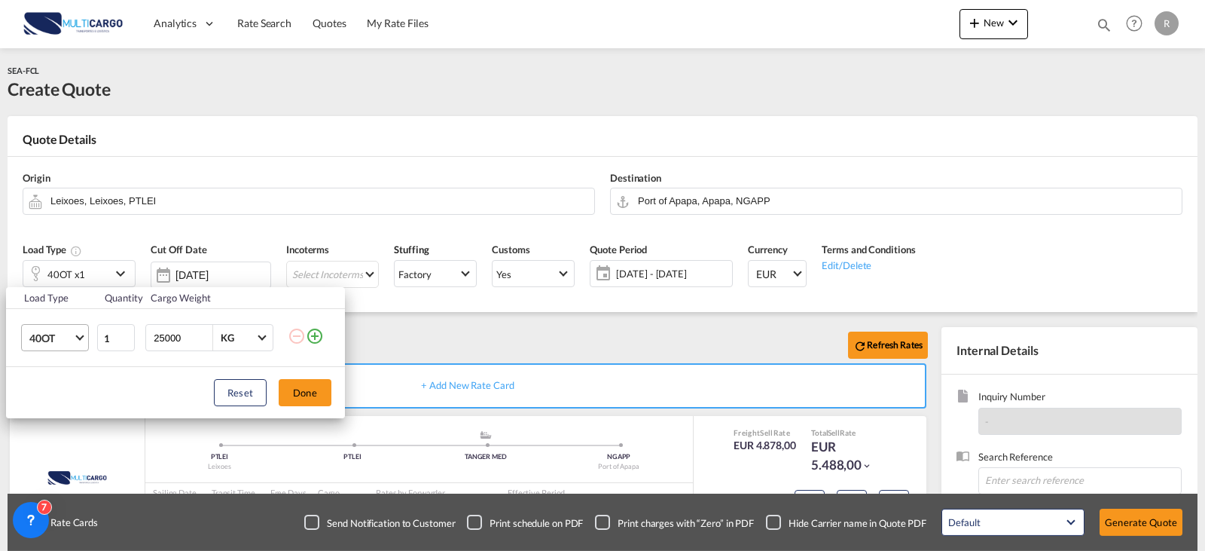
click at [75, 343] on md-select-value "40OT" at bounding box center [58, 338] width 60 height 26
click at [66, 340] on md-option "40HC" at bounding box center [68, 332] width 102 height 36
click at [185, 343] on input "25000" at bounding box center [182, 338] width 60 height 26
drag, startPoint x: 185, startPoint y: 342, endPoint x: 124, endPoint y: 332, distance: 61.8
click at [124, 332] on tr "40HC 1 25000 KG KG" at bounding box center [175, 338] width 339 height 58
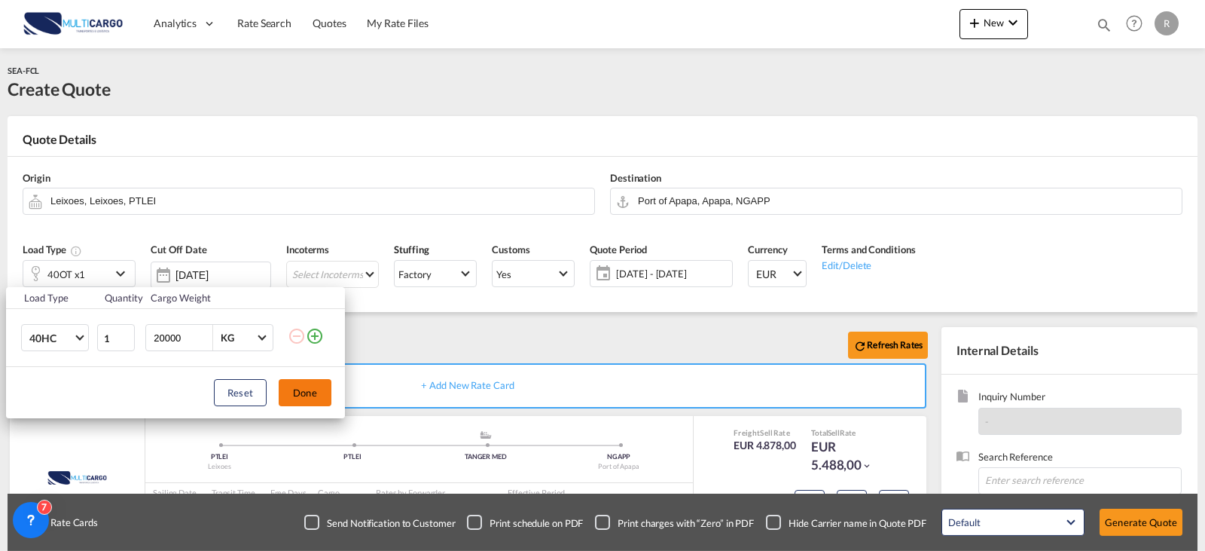
type input "20000"
click at [304, 390] on button "Done" at bounding box center [305, 392] width 53 height 27
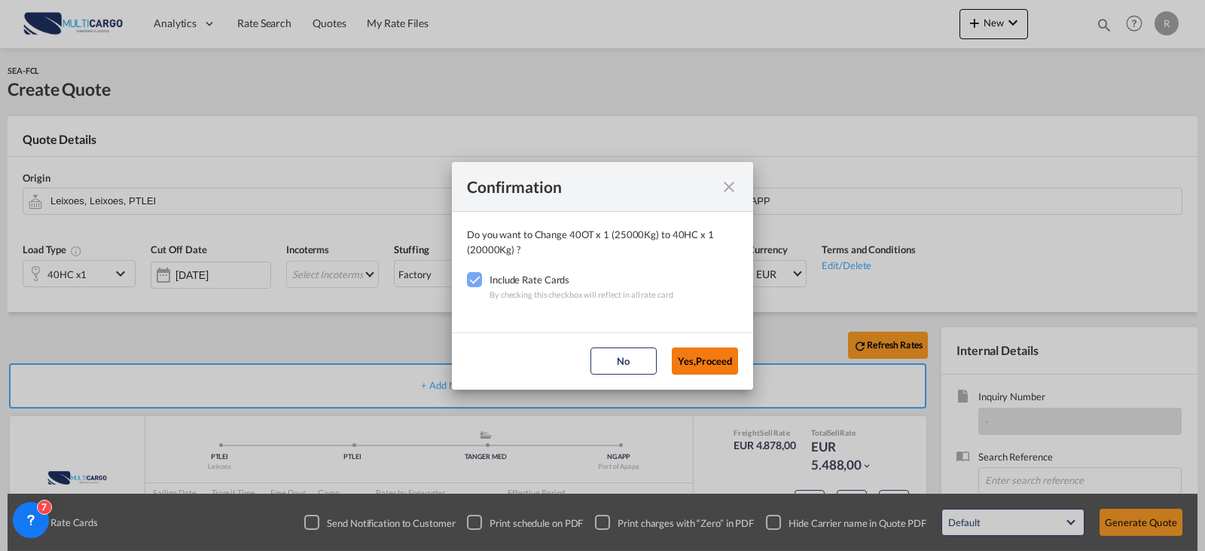
click at [710, 357] on button "Yes,Proceed" at bounding box center [705, 360] width 66 height 27
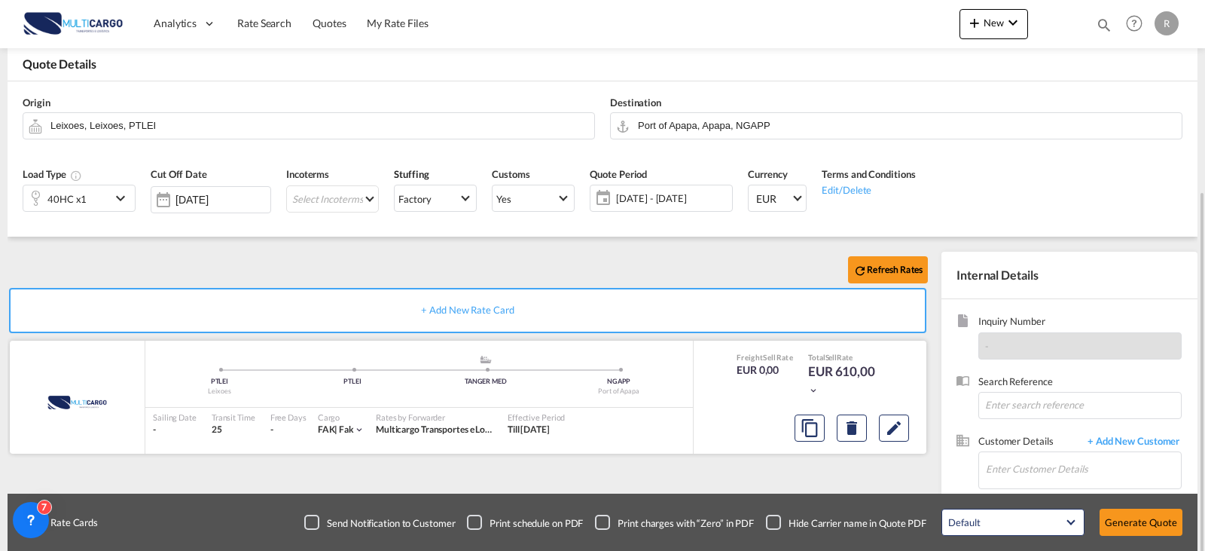
scroll to position [151, 0]
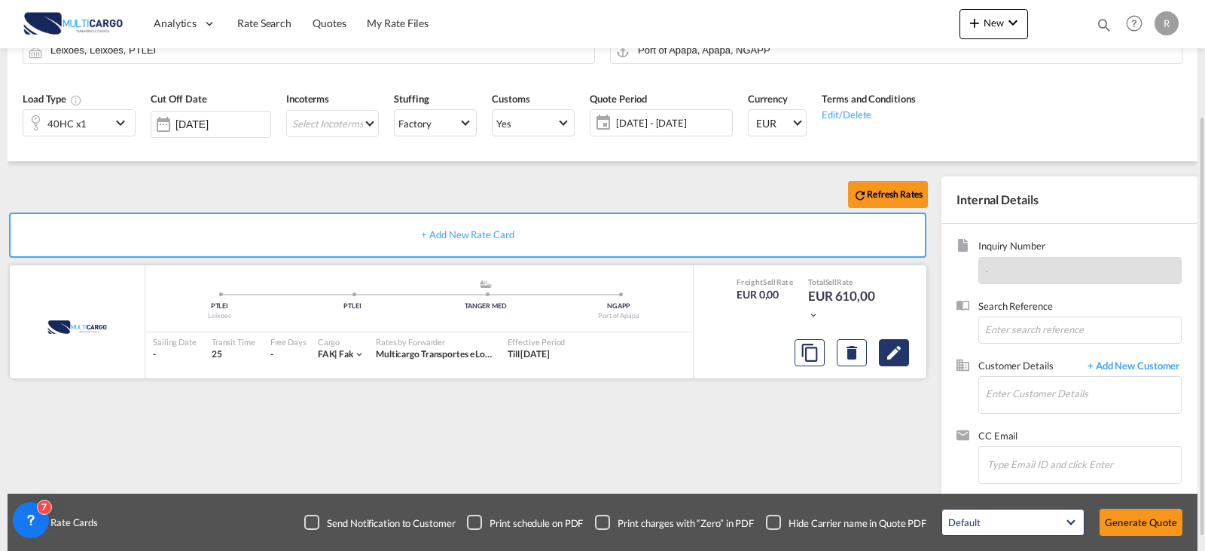
click at [894, 352] on md-icon "Edit" at bounding box center [894, 352] width 18 height 18
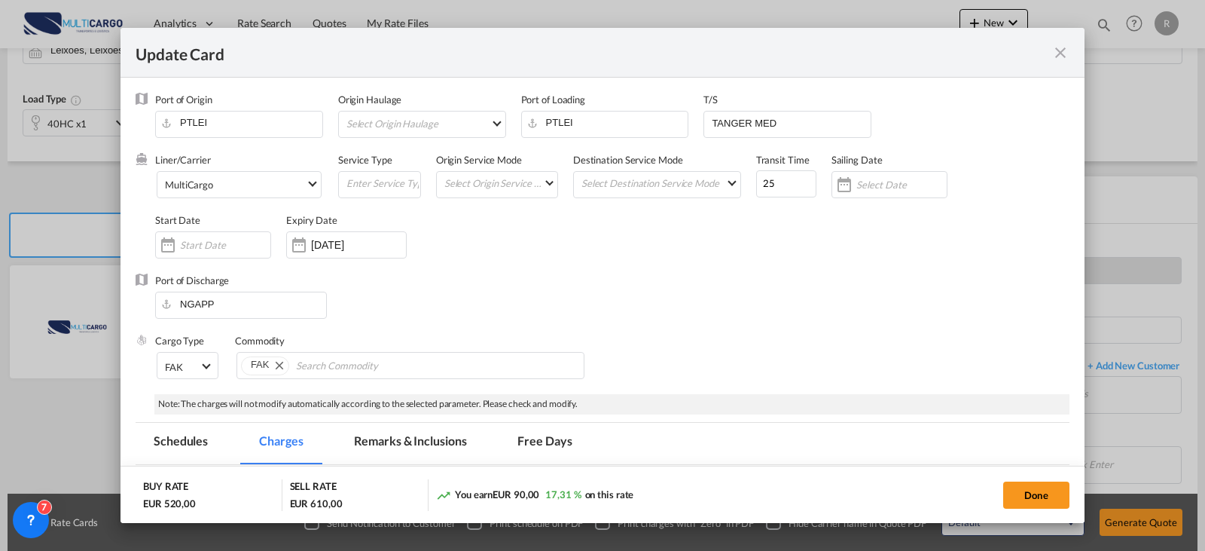
select select "per container"
select select "per B/L"
select select "per container"
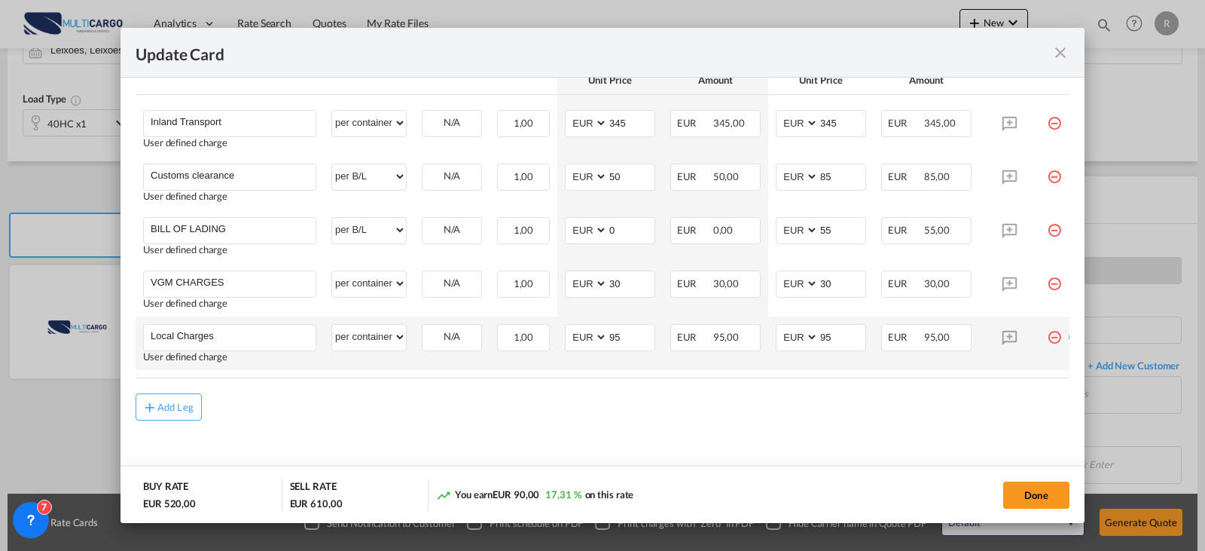
scroll to position [258, 0]
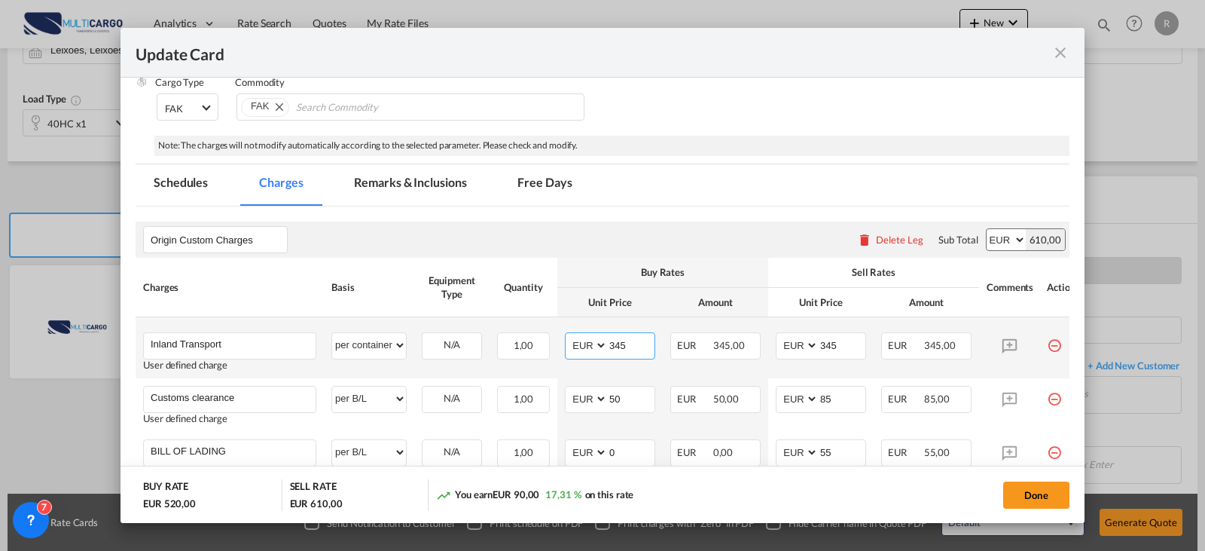
click at [632, 345] on input "345" at bounding box center [631, 344] width 47 height 23
drag, startPoint x: 630, startPoint y: 346, endPoint x: 603, endPoint y: 346, distance: 27.9
click at [603, 346] on md-input-container "AED AFN ALL AMD ANG AOA ARS AUD AWG AZN BAM BBD BDT BGN BHD BIF BMD BND [PERSON…" at bounding box center [610, 345] width 90 height 27
type input "255"
drag, startPoint x: 837, startPoint y: 343, endPoint x: 794, endPoint y: 339, distance: 43.1
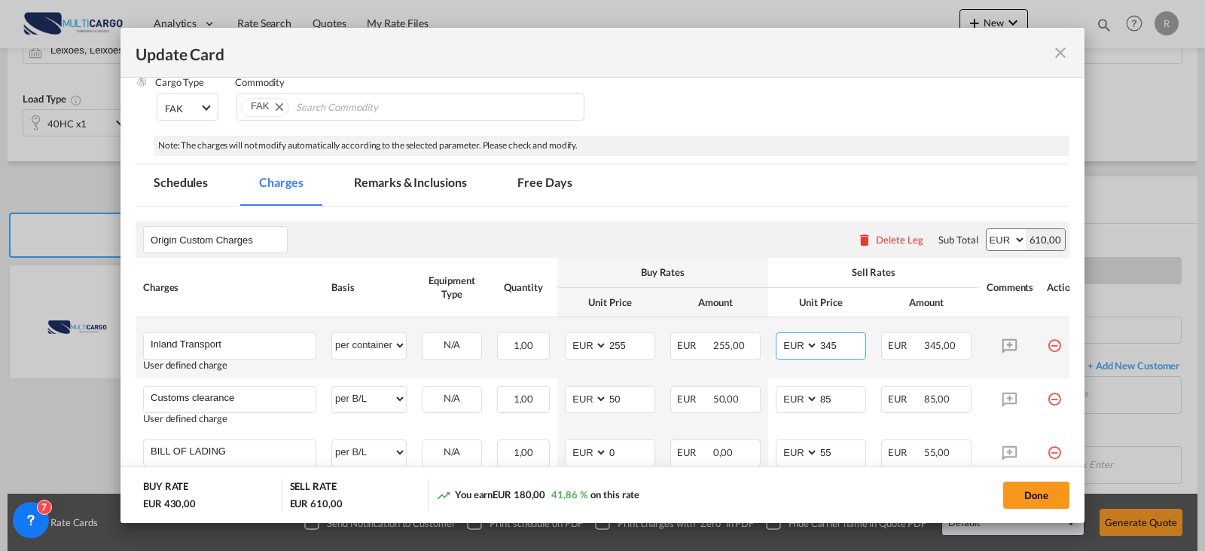
click at [794, 339] on md-input-container "AED AFN ALL AMD ANG AOA ARS AUD AWG AZN BAM BBD BDT BGN BHD BIF BMD BND [PERSON…" at bounding box center [821, 345] width 90 height 27
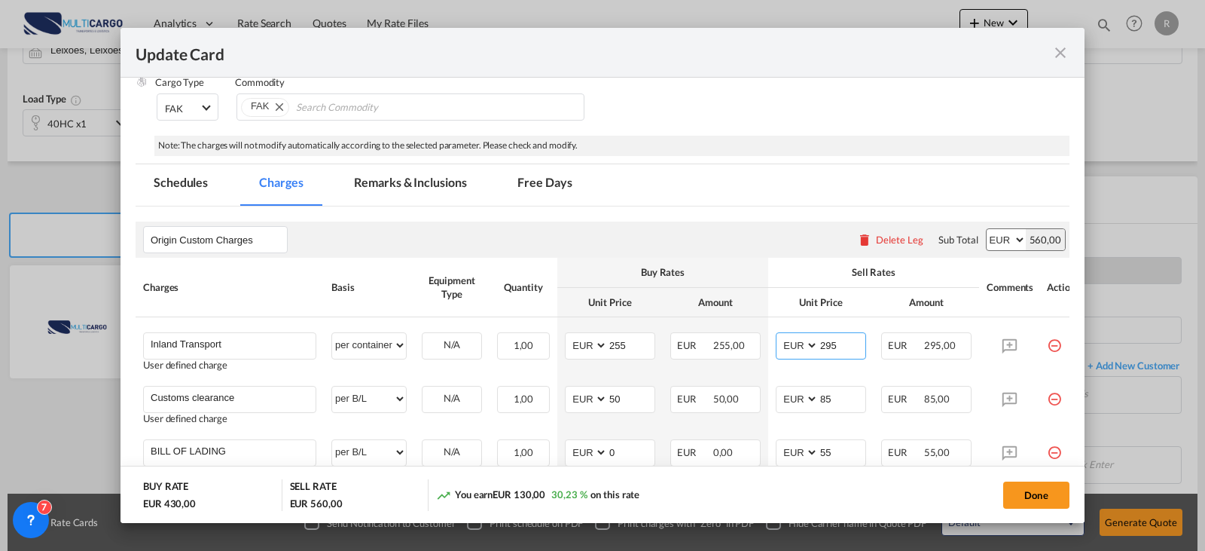
type input "295"
click at [747, 213] on rate-modification "Origin Custom Charges Please enter leg name Leg Name Already Exists Delete Leg …" at bounding box center [603, 424] width 934 height 436
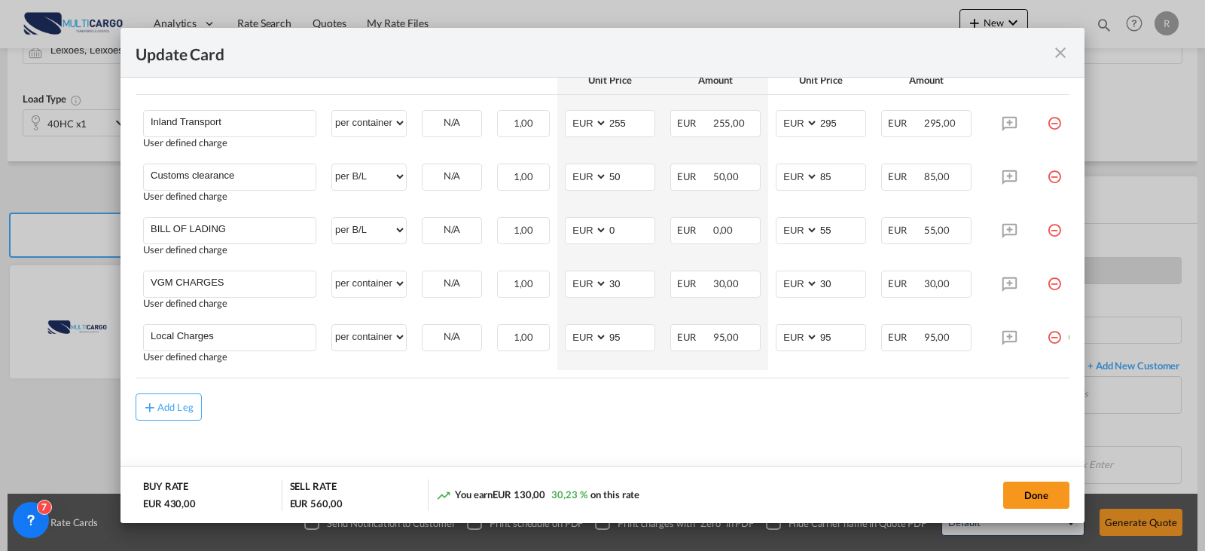
scroll to position [183, 0]
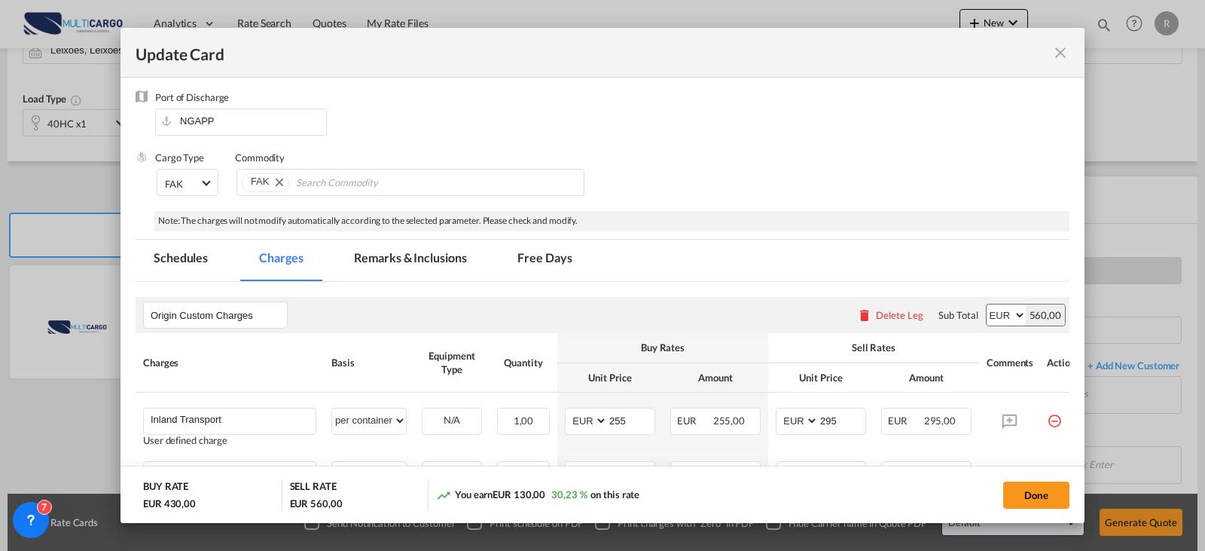
click at [1028, 47] on div "Update Card" at bounding box center [603, 53] width 964 height 50
click at [1028, 53] on md-icon "icon-close fg-AAA8AD m-0 pointer" at bounding box center [1060, 53] width 18 height 18
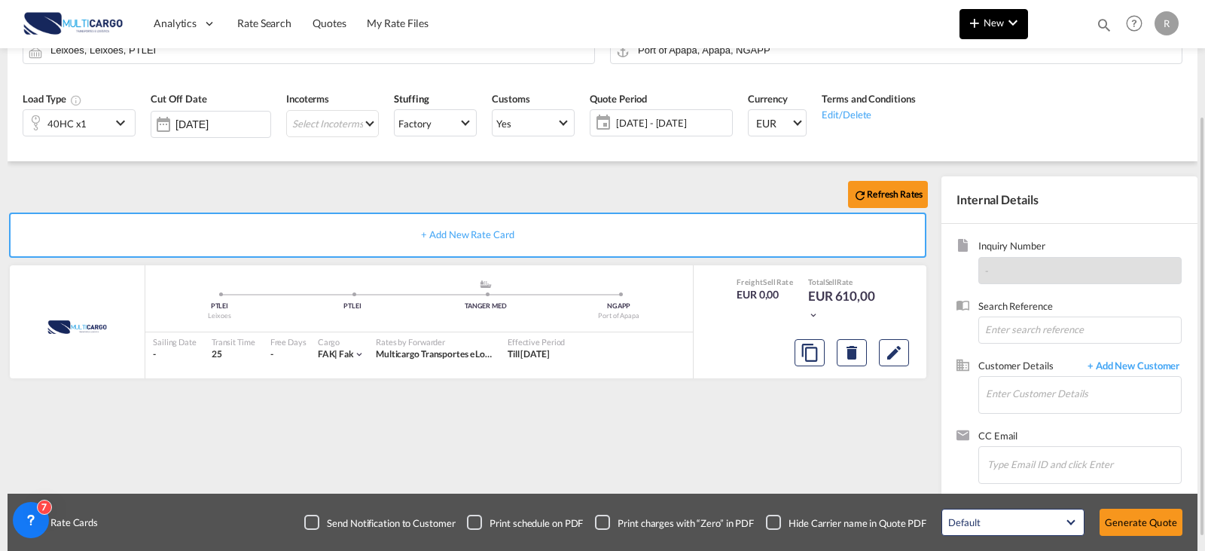
click at [1016, 34] on button "New" at bounding box center [994, 24] width 69 height 30
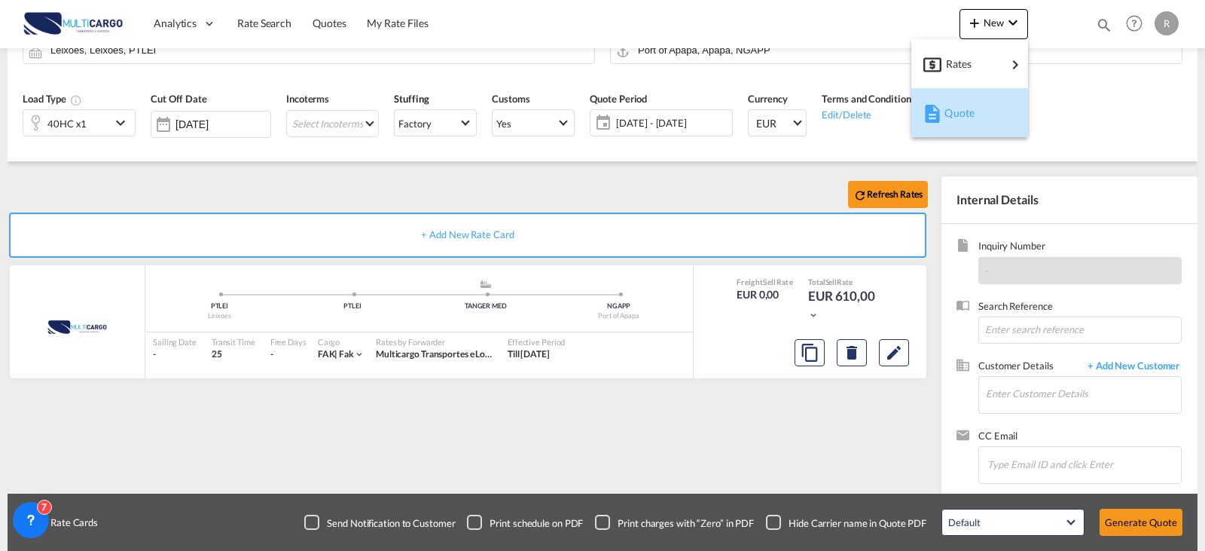
click at [1007, 118] on div "Quote" at bounding box center [969, 113] width 93 height 38
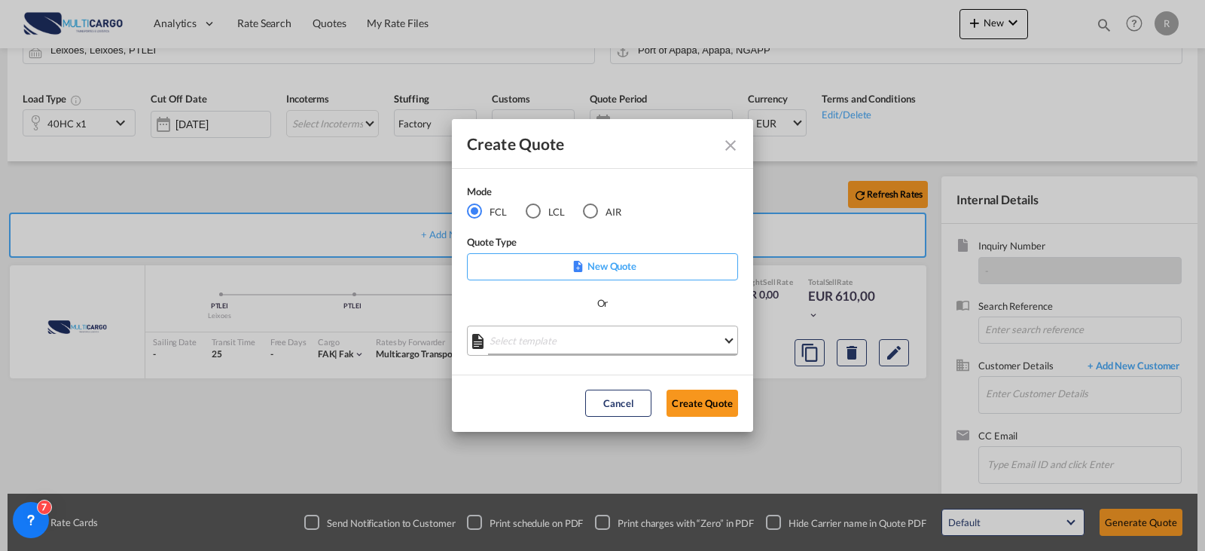
click at [608, 349] on md-select "Select template EXP EXW MERC.Nacional 09/2025 [PERSON_NAME] | [DATE] IMP DAP FC…" at bounding box center [602, 340] width 271 height 30
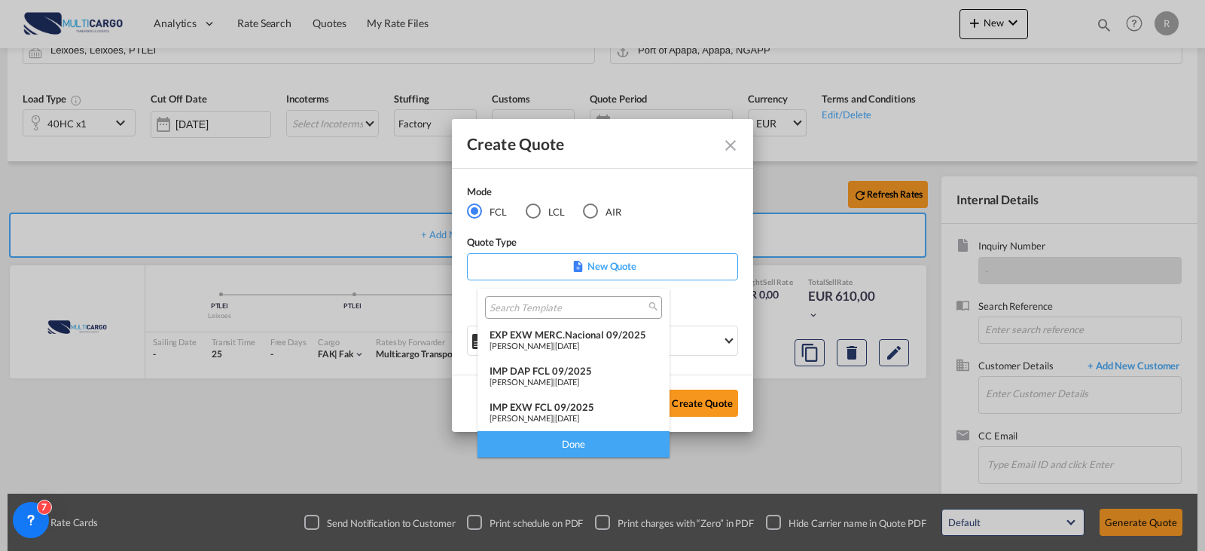
click at [600, 374] on div "IMP DAP FCL 09/2025" at bounding box center [574, 371] width 168 height 12
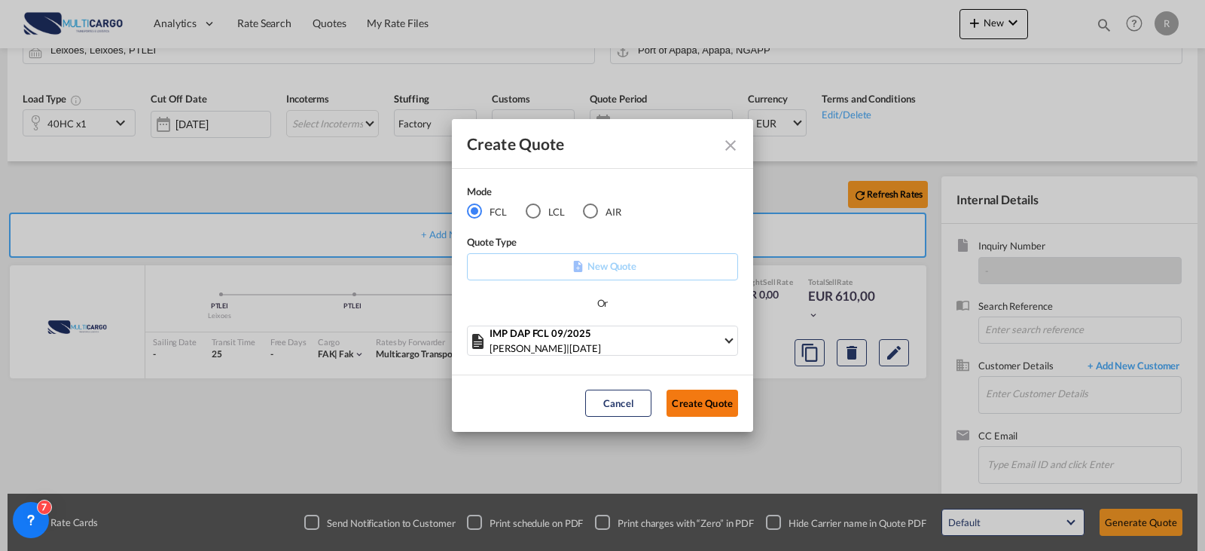
click at [704, 402] on button "Create Quote" at bounding box center [703, 402] width 72 height 27
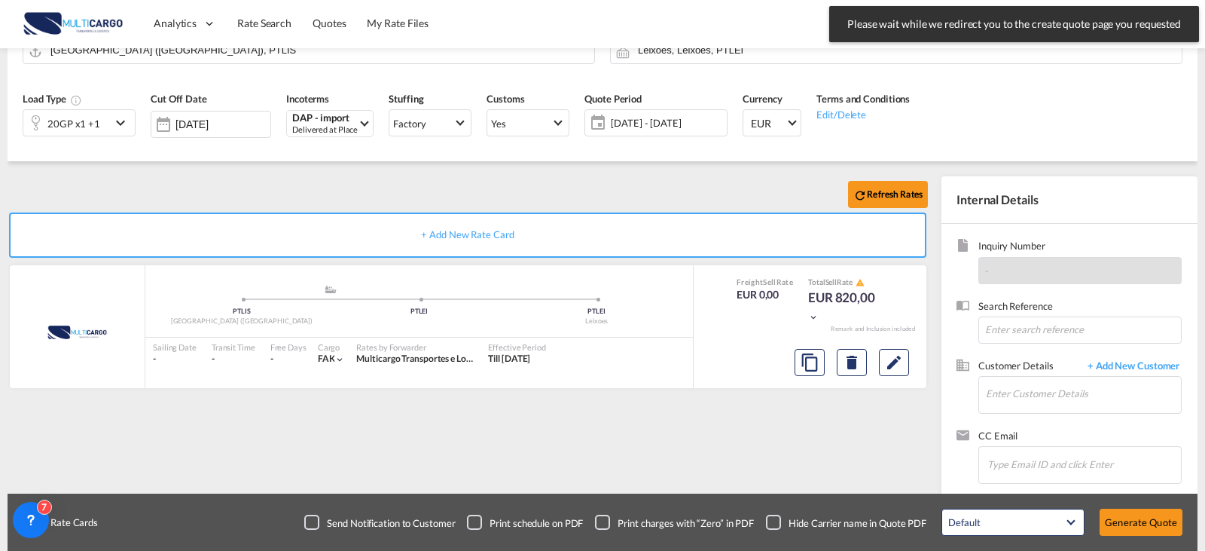
scroll to position [167, 0]
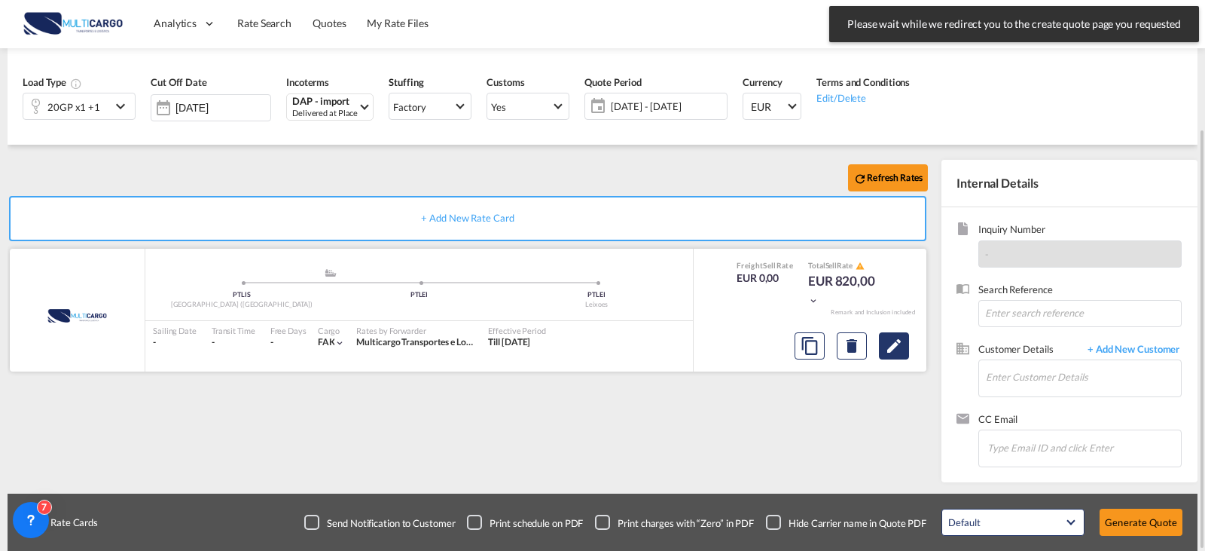
click at [897, 337] on md-icon "Edit" at bounding box center [894, 346] width 18 height 18
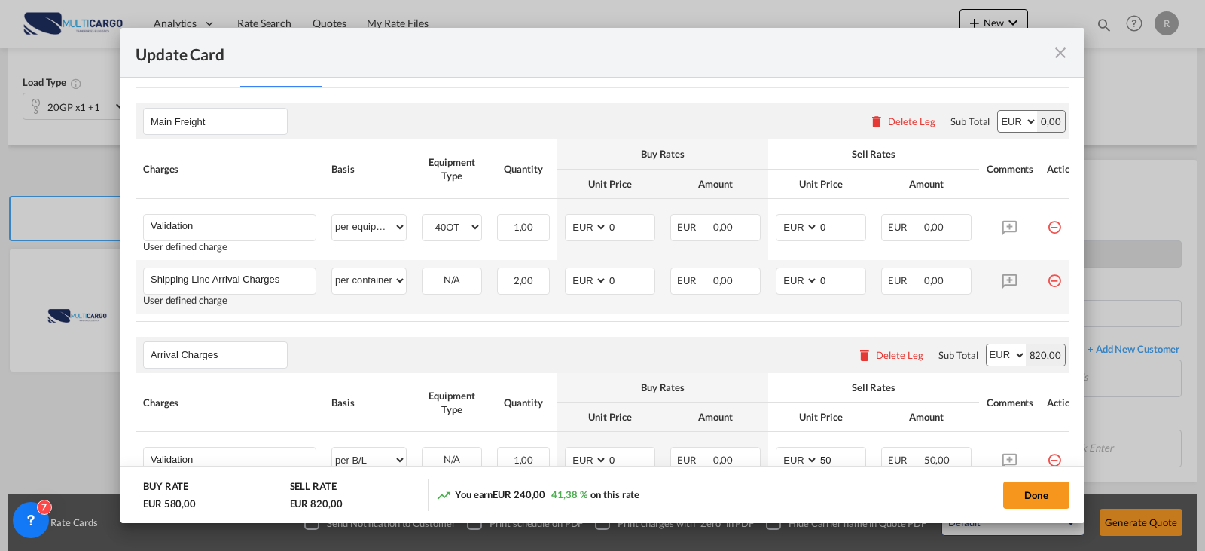
scroll to position [452, 0]
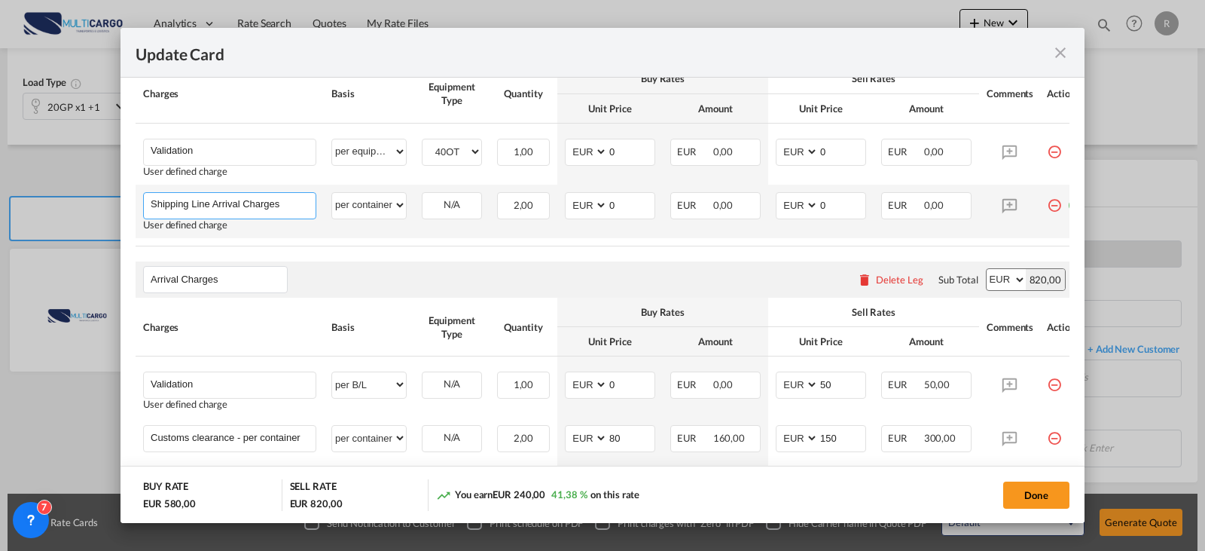
click at [311, 206] on input "Shipping Line Arrival Charges" at bounding box center [233, 204] width 165 height 23
type input "Shipping Line Arrival Charges MSC"
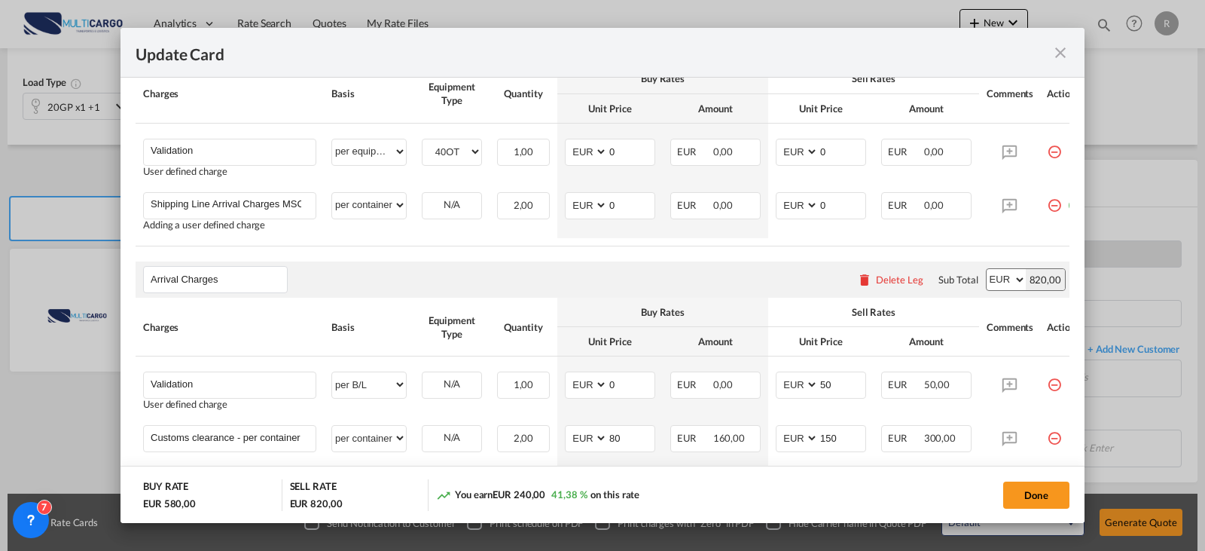
click at [1028, 53] on md-icon "icon-close fg-AAA8AD m-0 pointer" at bounding box center [1060, 53] width 18 height 18
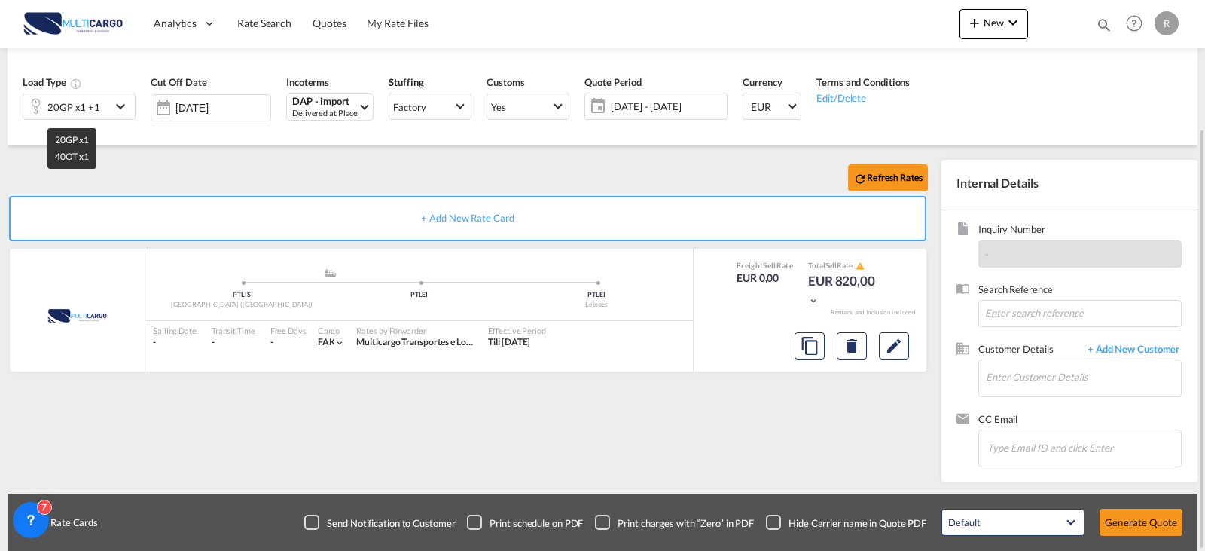
click at [96, 109] on div "20GP x1 +1" at bounding box center [73, 106] width 53 height 21
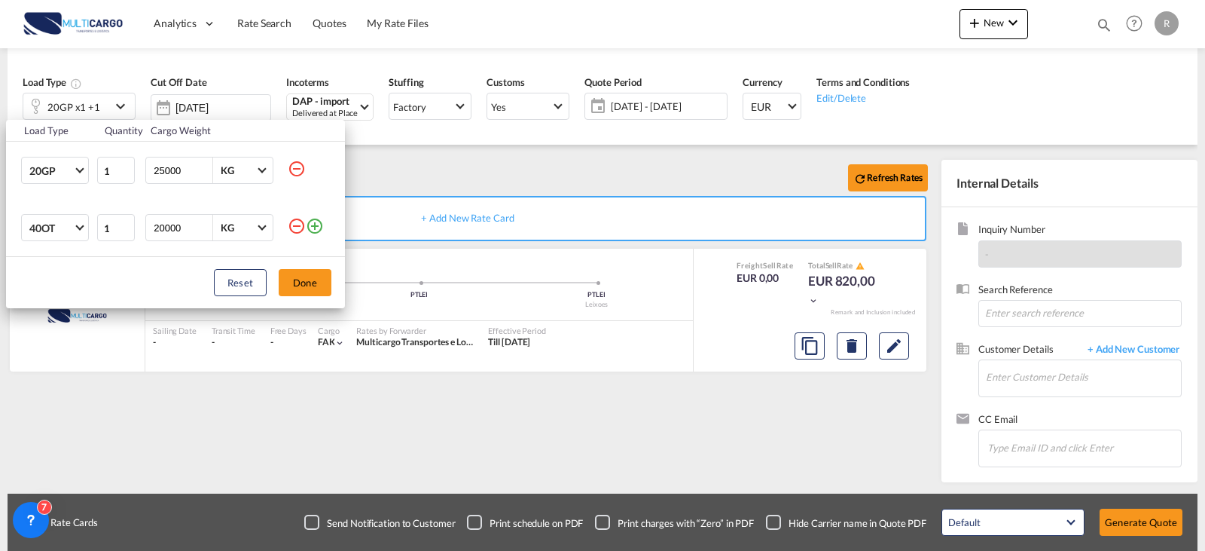
click at [291, 162] on md-icon "icon-minus-circle-outline" at bounding box center [297, 169] width 18 height 18
type input "20000"
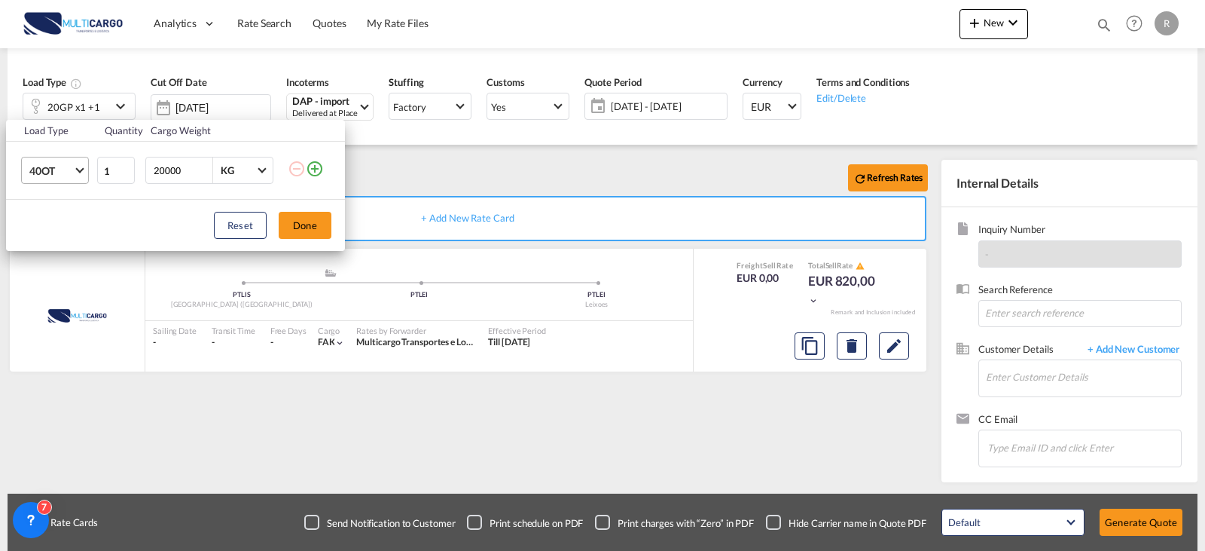
click at [78, 175] on md-select-value "40OT" at bounding box center [58, 170] width 60 height 26
click at [78, 111] on md-option "40HC" at bounding box center [68, 105] width 102 height 36
click at [299, 223] on button "Done" at bounding box center [305, 225] width 53 height 27
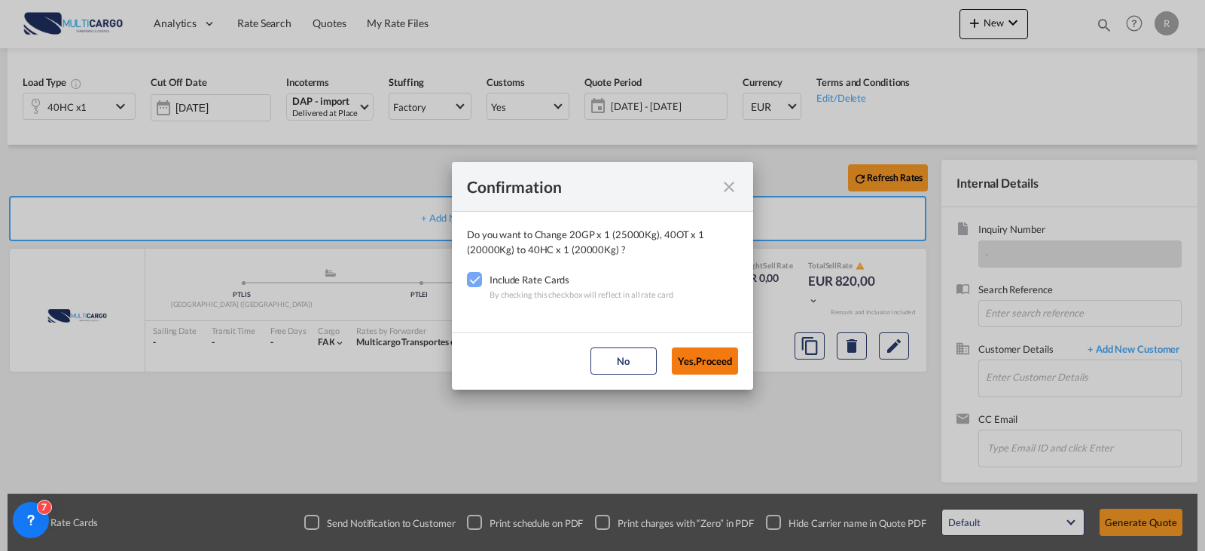
click at [697, 359] on button "Yes,Proceed" at bounding box center [705, 360] width 66 height 27
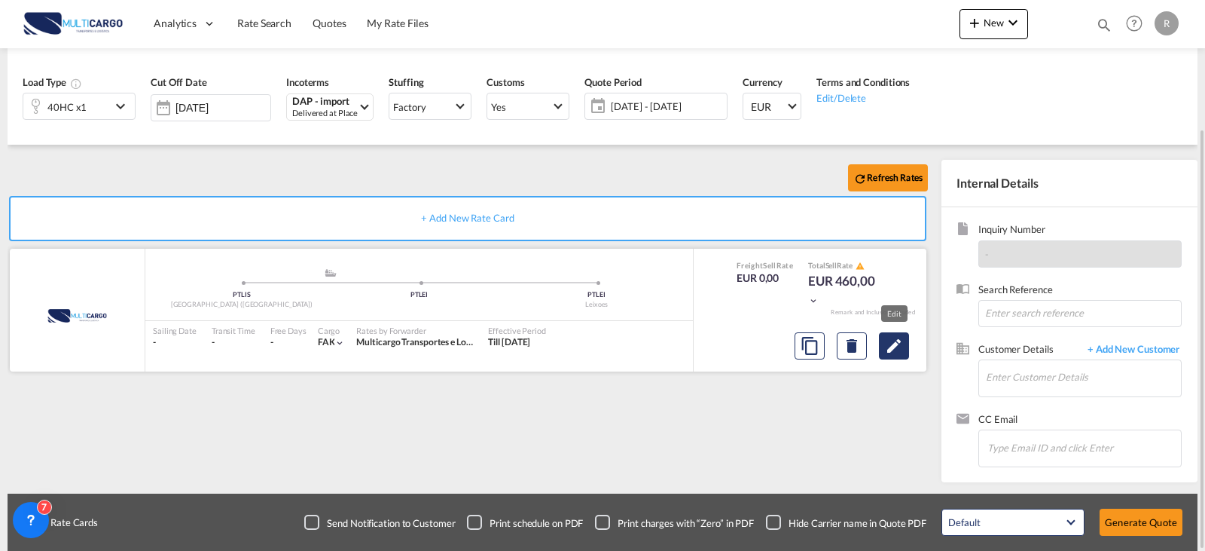
click at [897, 341] on md-icon "Edit" at bounding box center [894, 346] width 18 height 18
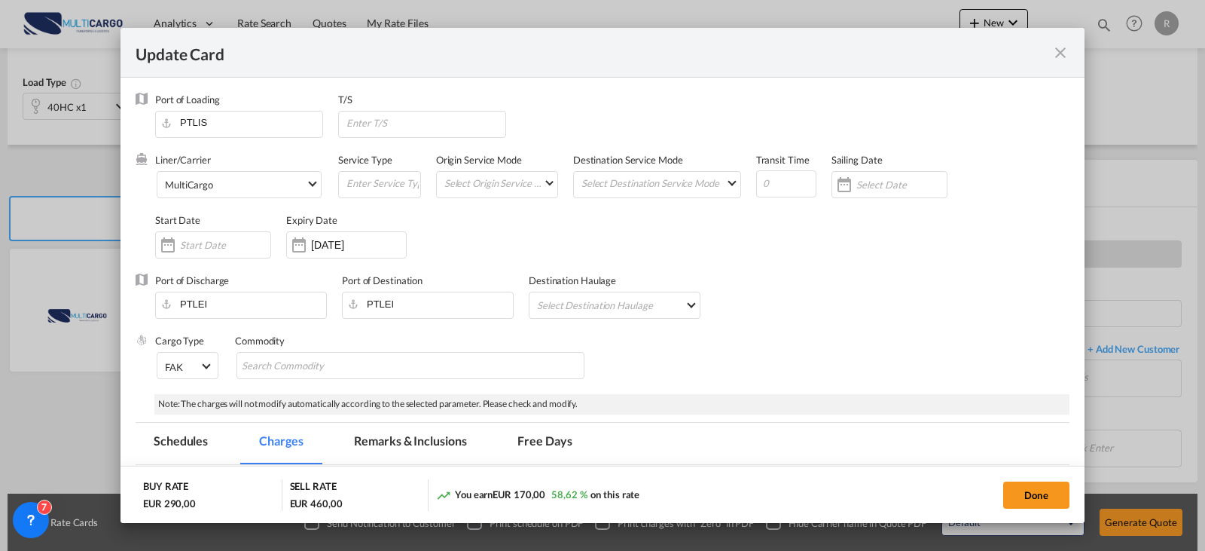
click at [752, 248] on div "Liner/Carrier MultiCargo 2HM LOGISTICS D.O.O AAXL GLOBAL SHIPPING LINES LLC [PE…" at bounding box center [612, 213] width 914 height 121
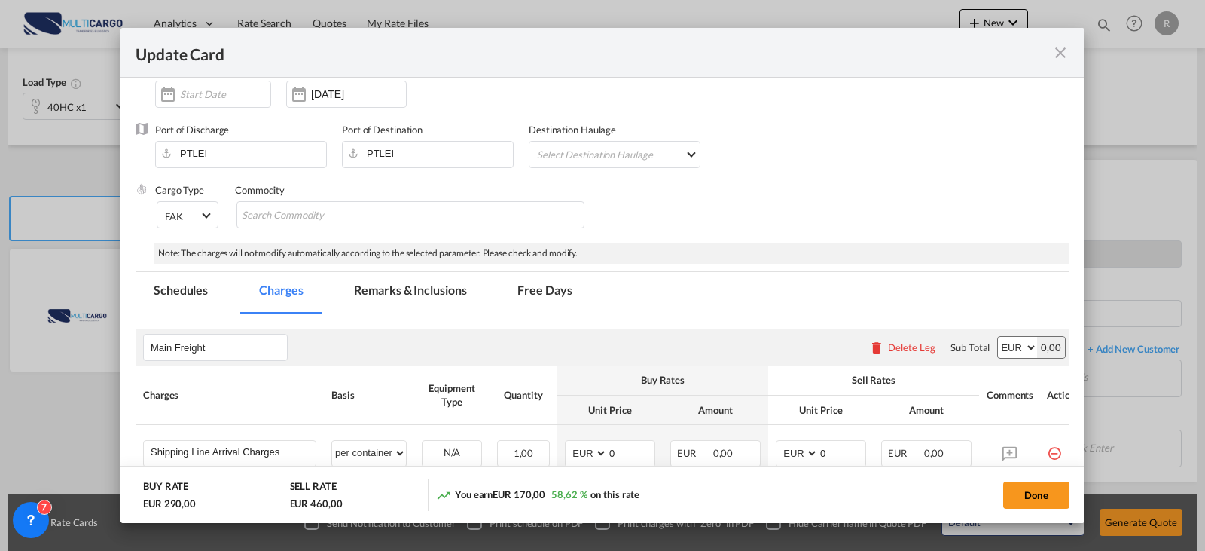
scroll to position [377, 0]
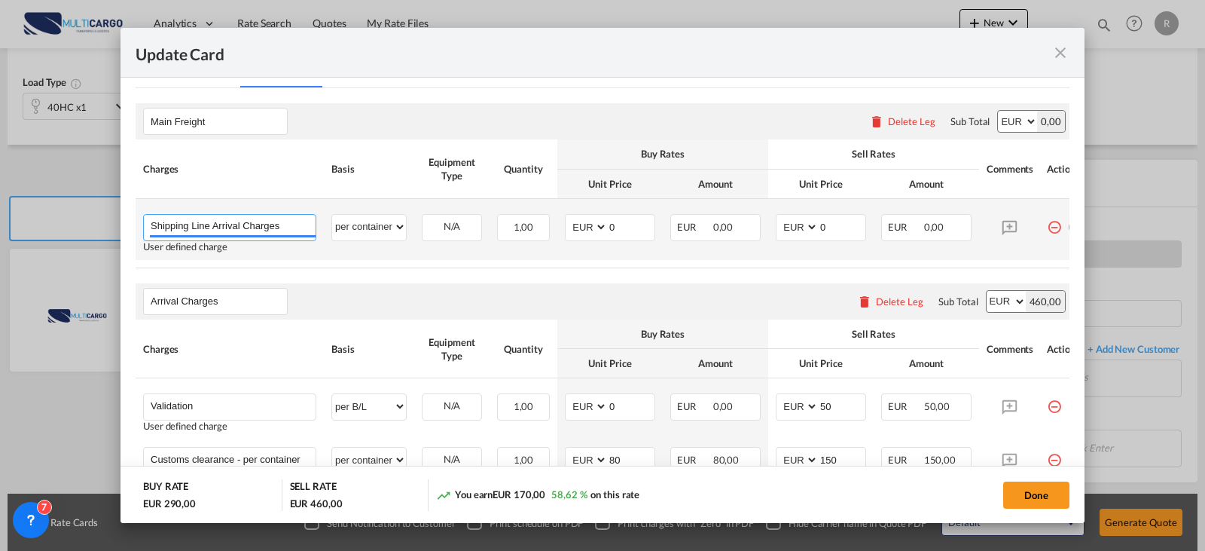
click at [302, 231] on input "Shipping Line Arrival Charges" at bounding box center [233, 226] width 165 height 23
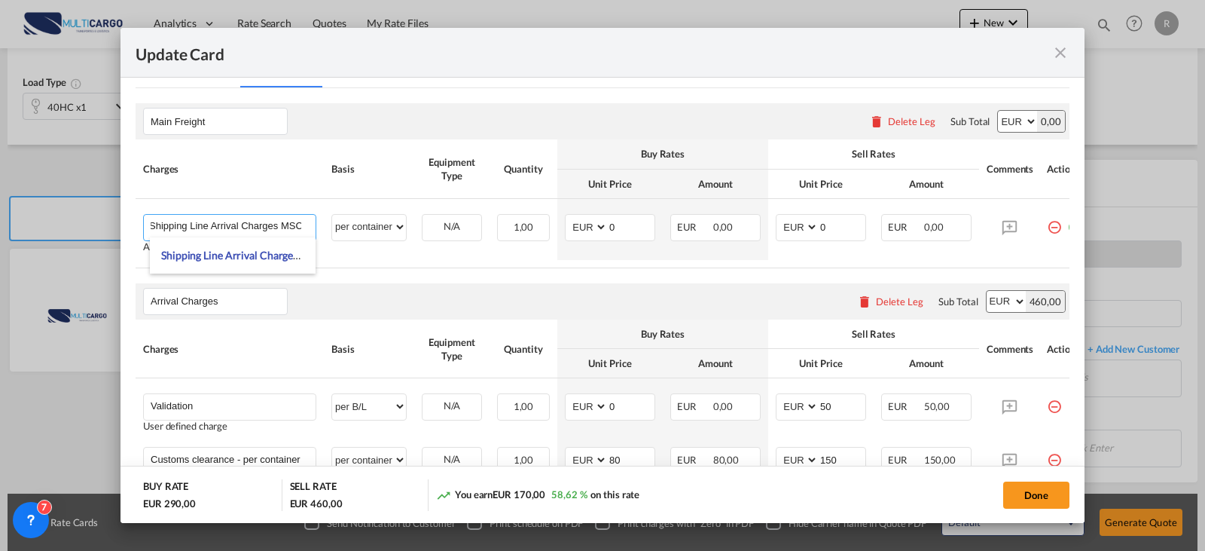
type input "Shipping Line Arrival Charges MSC"
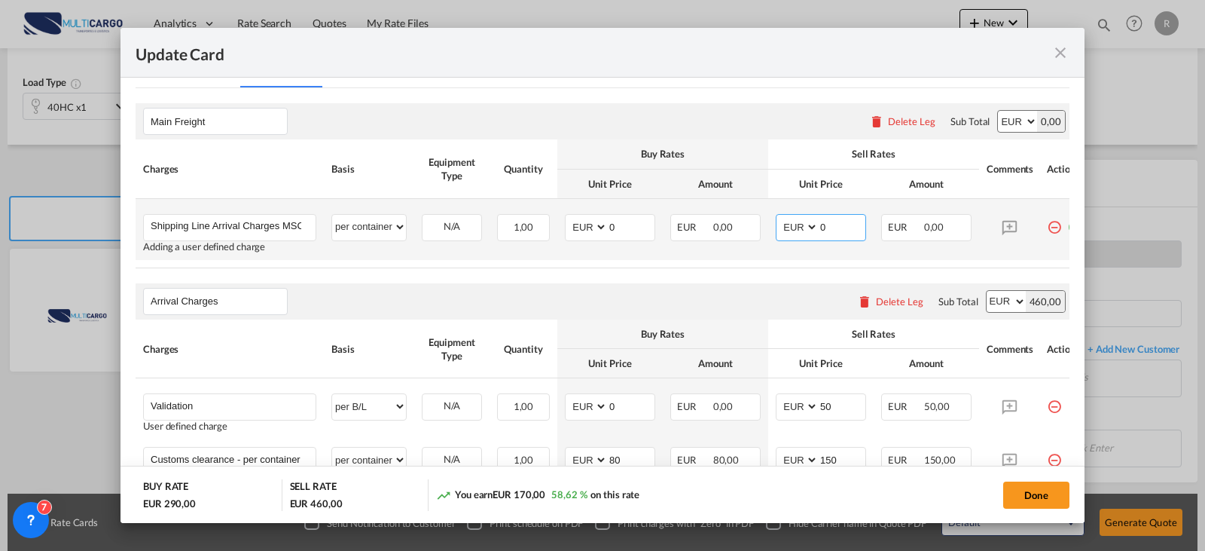
drag, startPoint x: 850, startPoint y: 228, endPoint x: 770, endPoint y: 229, distance: 80.6
click at [770, 229] on td "AED AFN ALL AMD ANG AOA ARS AUD AWG AZN BAM BBD BDT BGN BHD BIF BMD BND [PERSON…" at bounding box center [820, 229] width 105 height 61
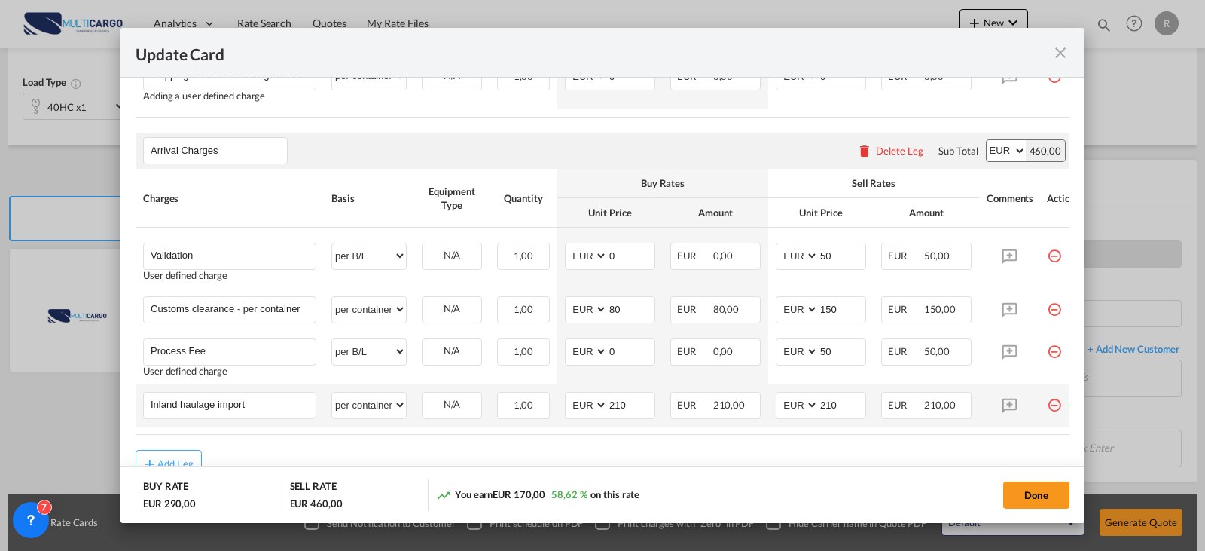
scroll to position [596, 0]
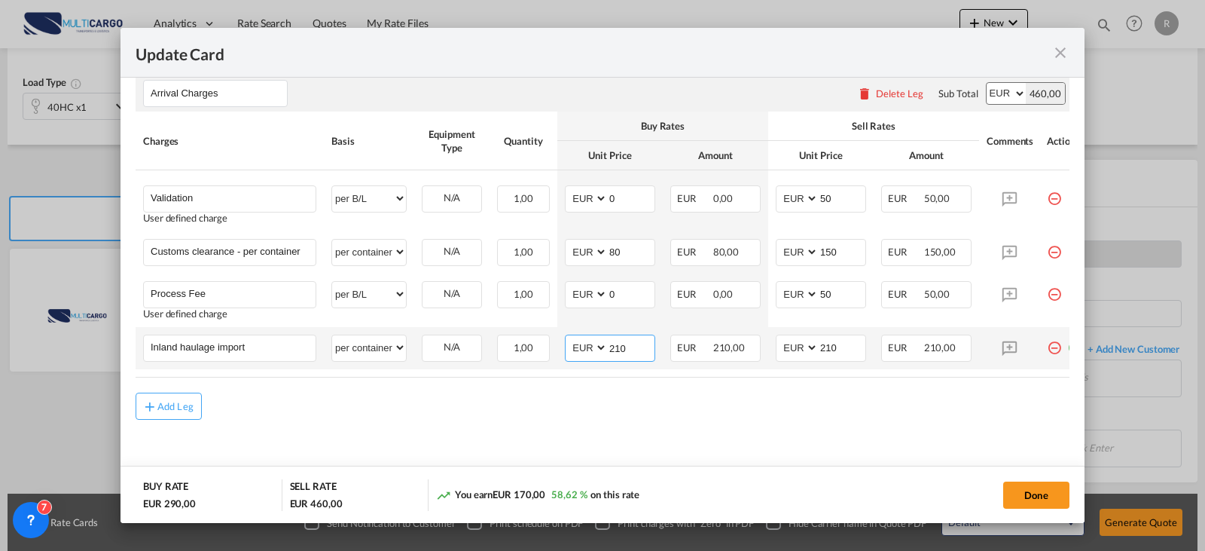
click at [621, 344] on input "210" at bounding box center [631, 346] width 47 height 23
type input "2"
type input "255"
drag, startPoint x: 842, startPoint y: 344, endPoint x: 769, endPoint y: 343, distance: 73.1
click at [769, 343] on td "AED AFN ALL AMD ANG AOA ARS AUD AWG AZN BAM BBD BDT BGN BHD BIF BMD BND [PERSON…" at bounding box center [820, 348] width 105 height 42
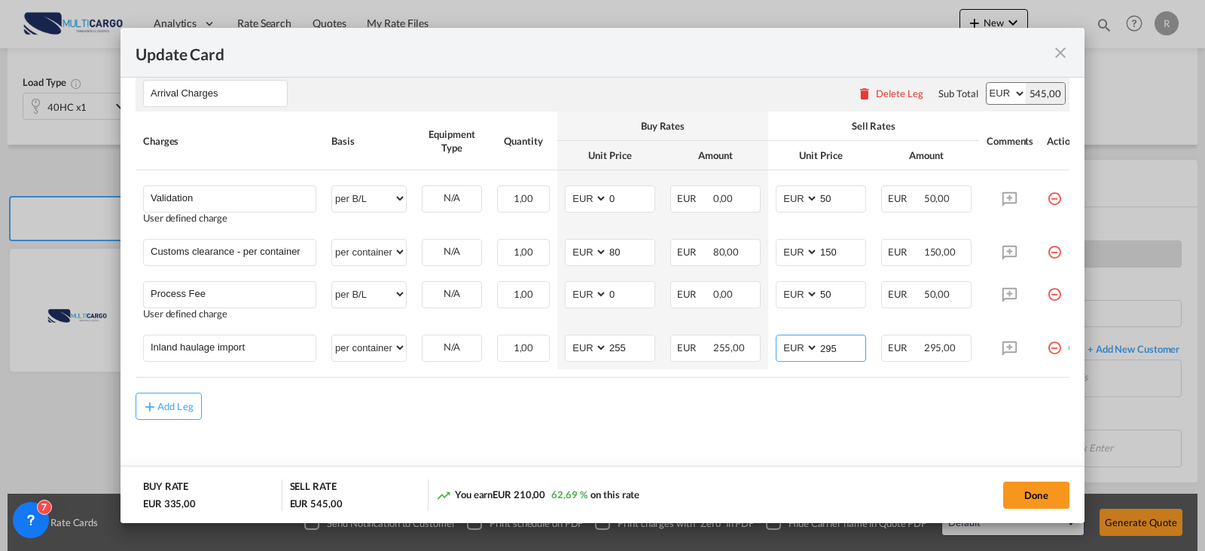
type input "295"
click at [1028, 409] on div "Add Leg" at bounding box center [603, 405] width 934 height 27
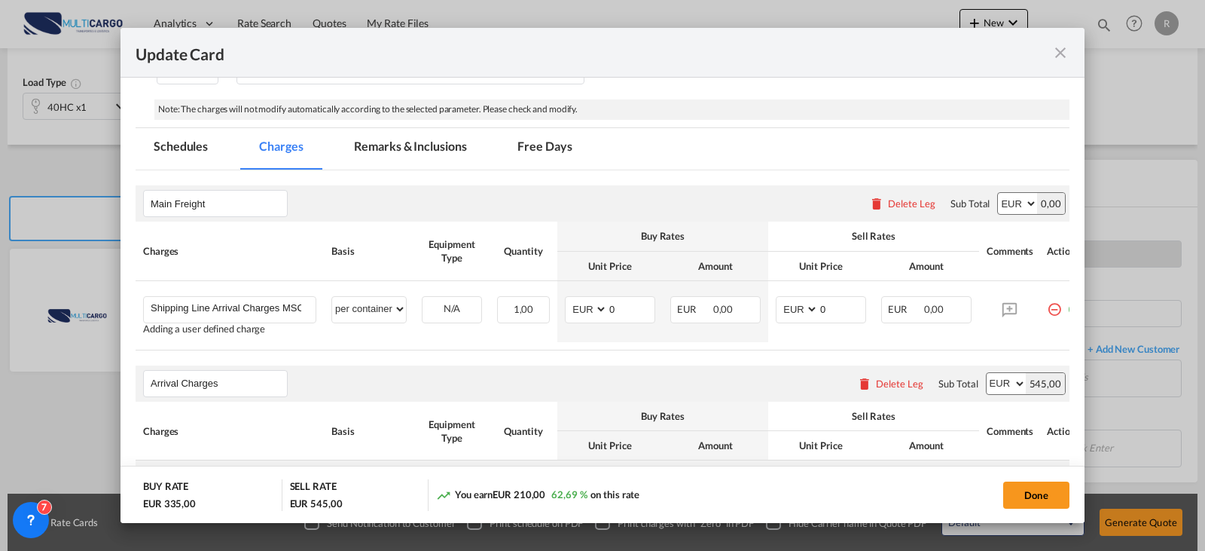
scroll to position [370, 0]
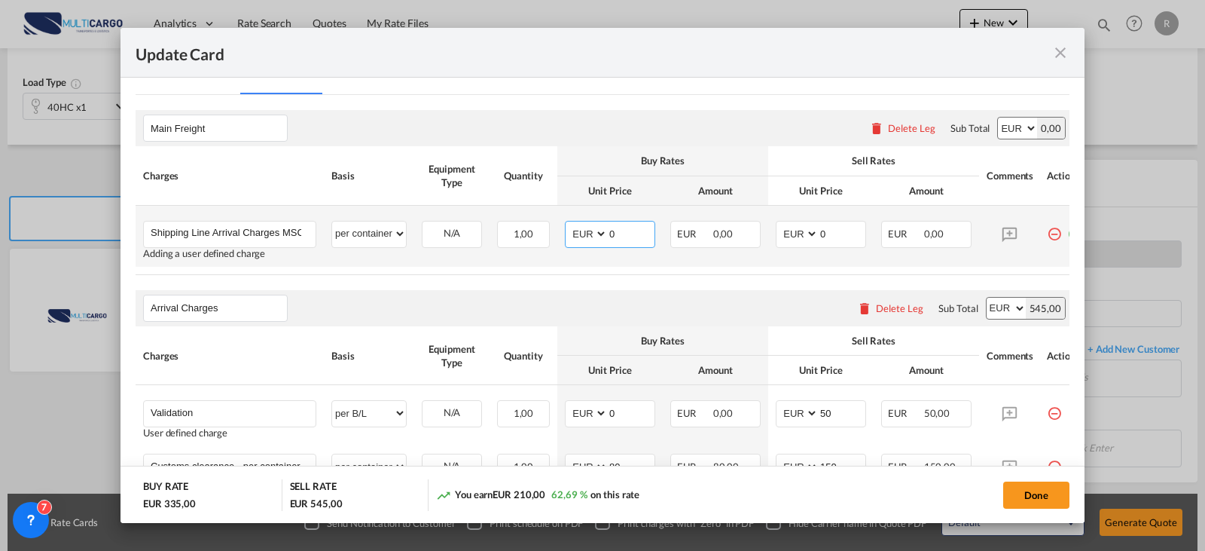
drag, startPoint x: 615, startPoint y: 237, endPoint x: 569, endPoint y: 237, distance: 46.7
click at [569, 237] on md-input-container "AED AFN ALL AMD ANG AOA ARS AUD AWG AZN BAM BBD BDT BGN BHD BIF BMD BND BOB BRL…" at bounding box center [610, 234] width 90 height 27
type input "348"
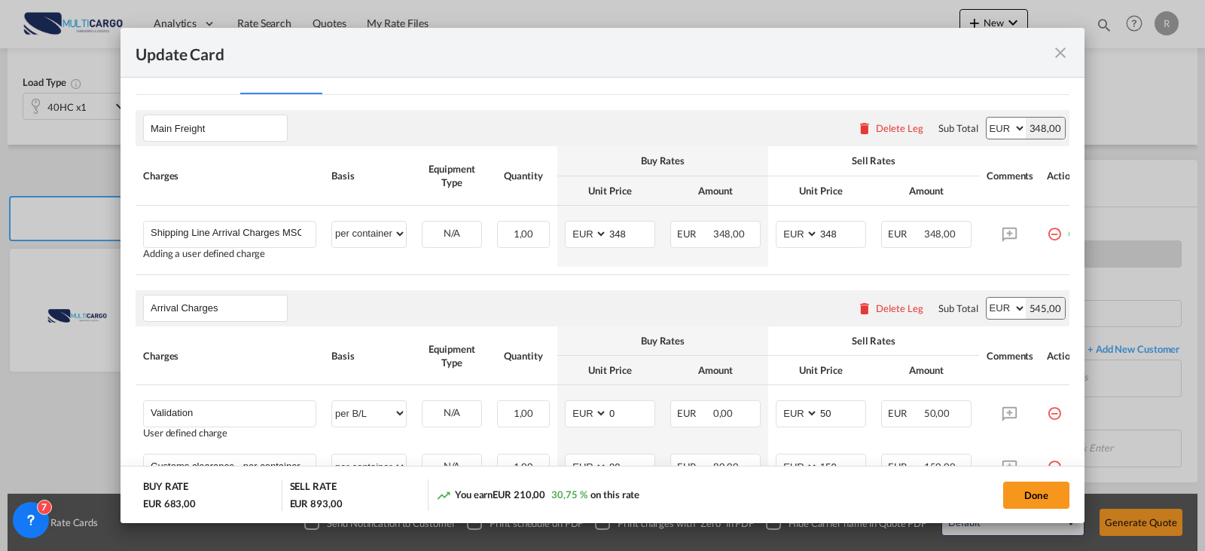
click at [1019, 280] on rate-modification "Main Freight Please enter leg name Leg Name Already Exists Delete Leg Sub Total…" at bounding box center [603, 364] width 934 height 539
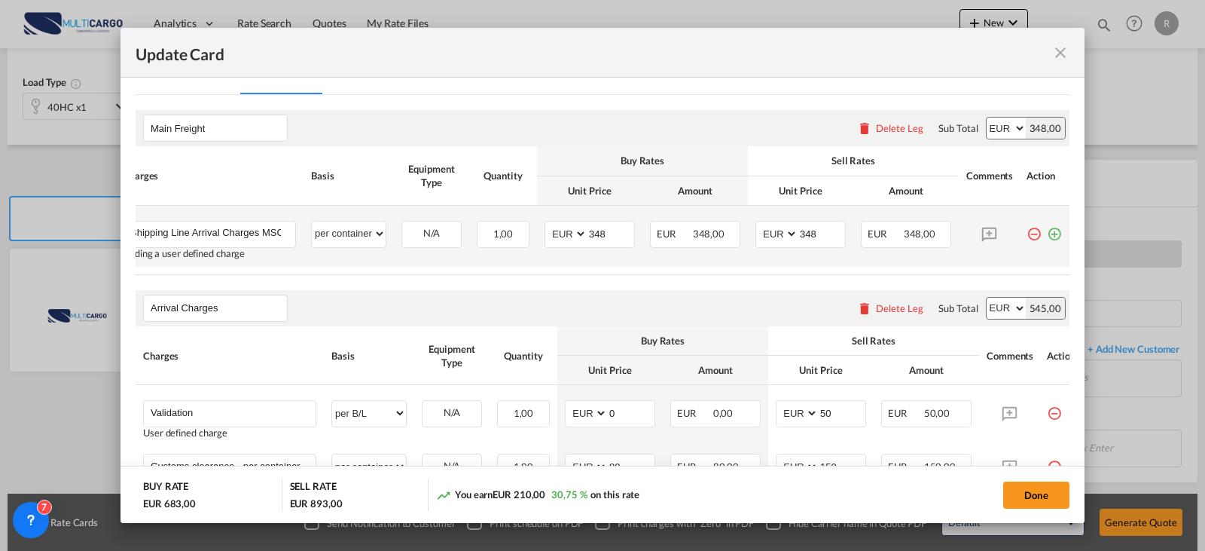
click at [1028, 235] on md-icon "icon-plus-circle-outline green-400-fg" at bounding box center [1054, 228] width 15 height 15
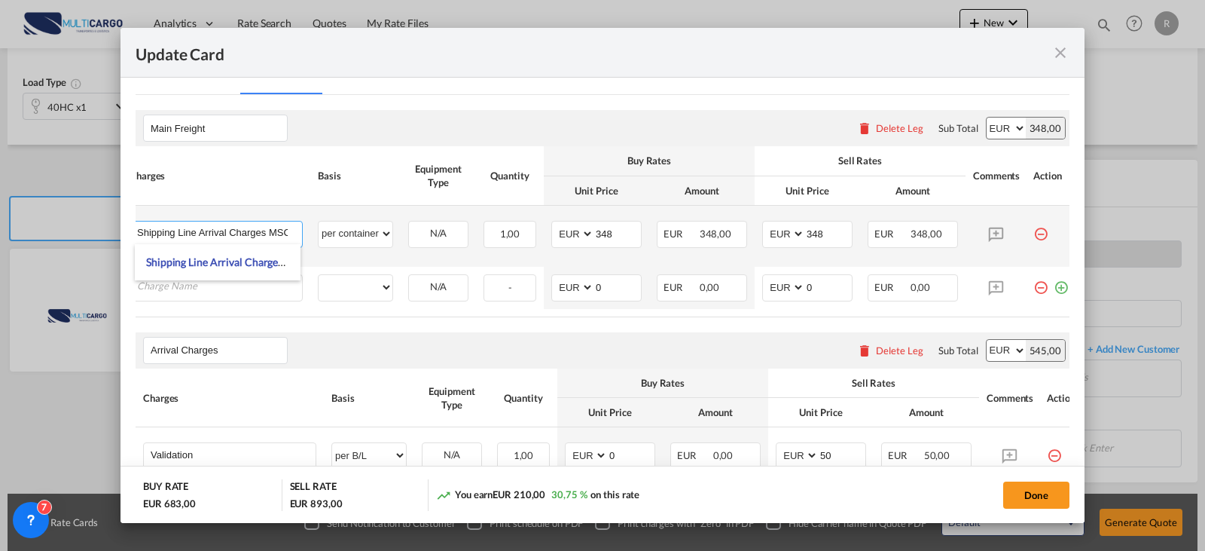
scroll to position [0, 2]
drag, startPoint x: 137, startPoint y: 234, endPoint x: 301, endPoint y: 240, distance: 164.3
click at [288, 240] on input "Shipping Line Arrival Charges MSC" at bounding box center [219, 232] width 165 height 23
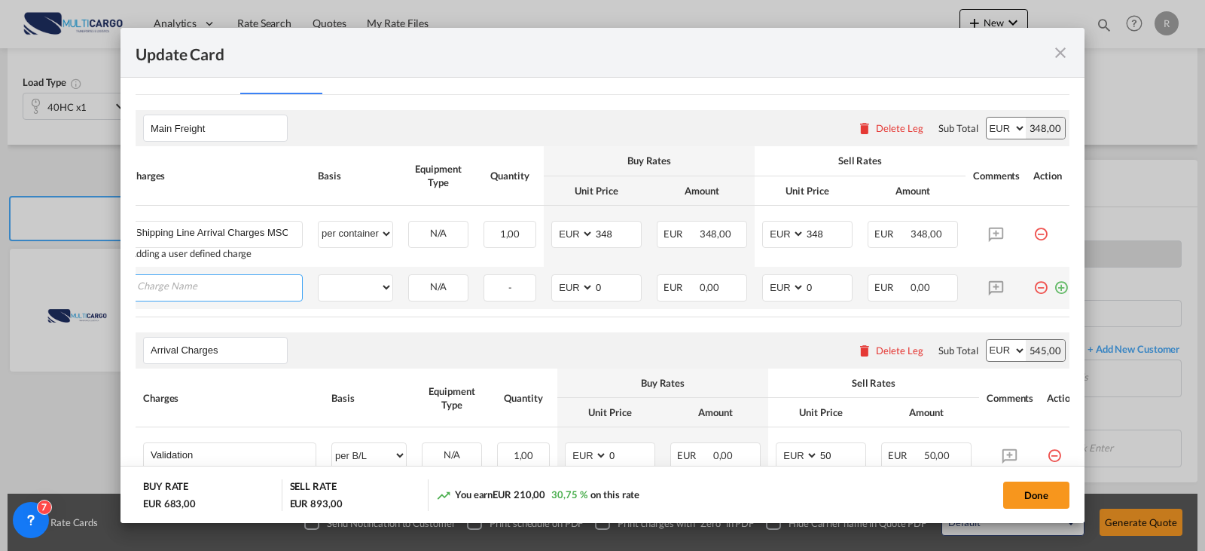
click at [234, 289] on input "Charge Name" at bounding box center [219, 286] width 165 height 23
paste input "Shipping Line Arrival Charges MSC"
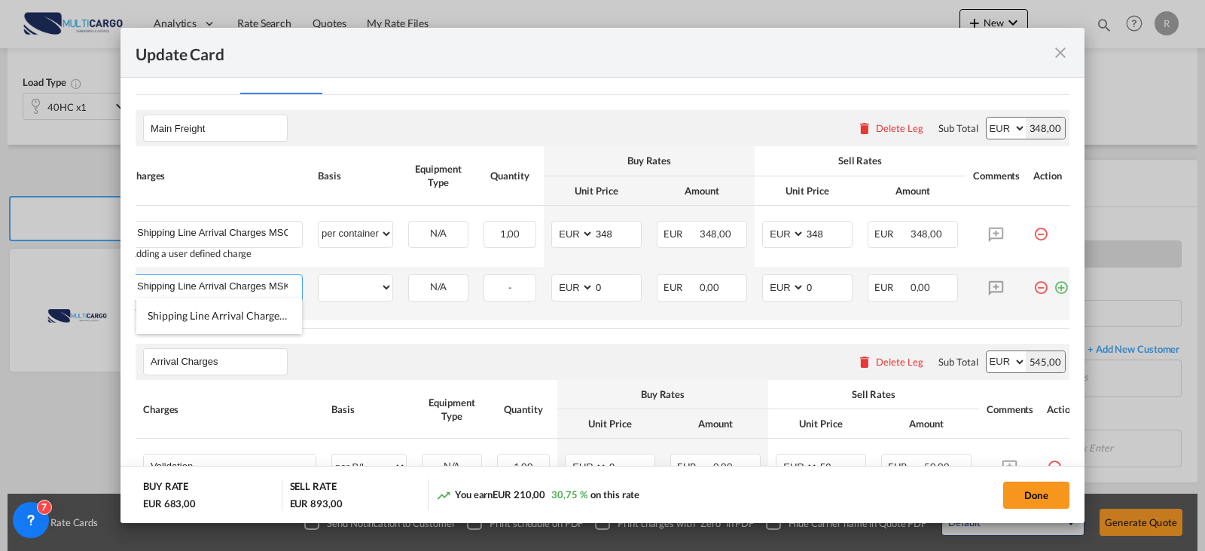
scroll to position [0, 2]
type input "Shipping Line Arrival Charges MSK"
click at [372, 282] on select "per equipment per container per B/L per shipping bill per shipment % on freight…" at bounding box center [356, 287] width 74 height 24
select select "per container"
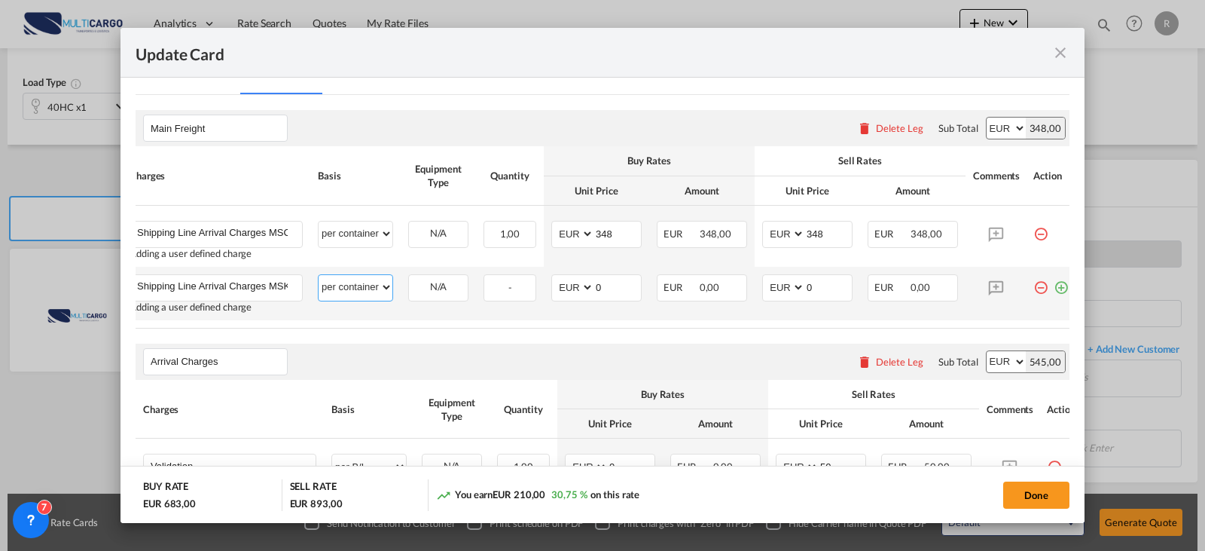
click at [319, 275] on select "per equipment per container per B/L per shipping bill per shipment % on freight…" at bounding box center [356, 287] width 74 height 24
type input "318"
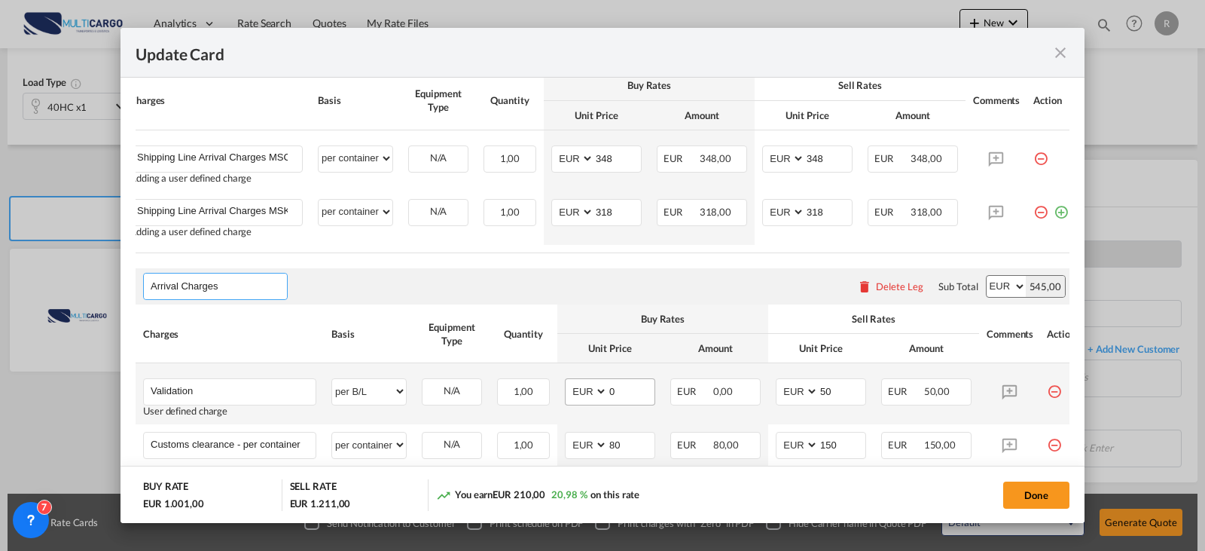
scroll to position [596, 0]
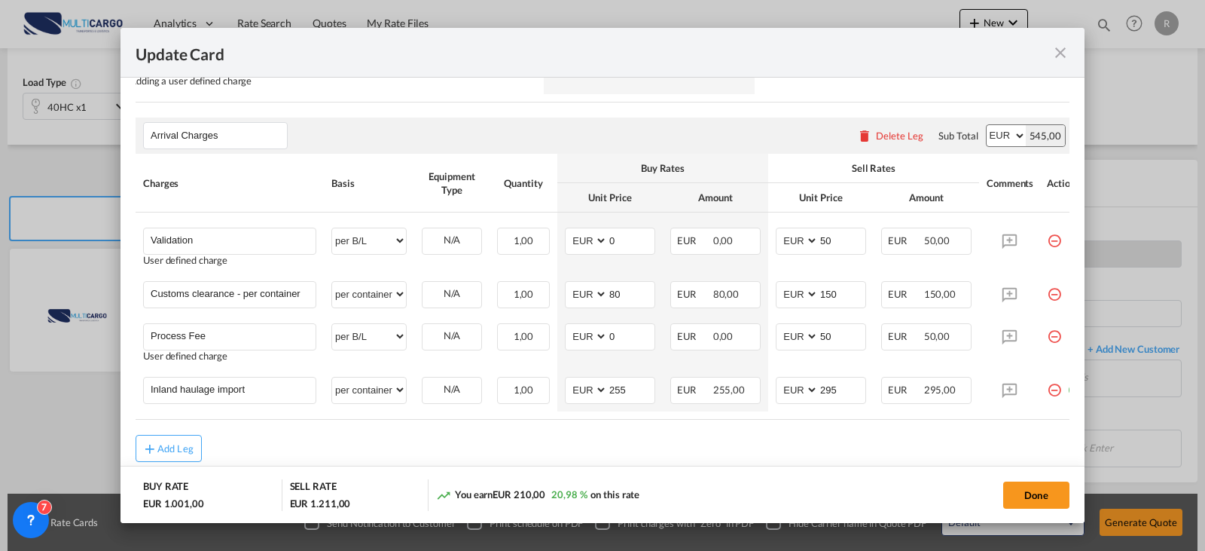
click at [786, 153] on div "Arrival Charges Please enter leg name Leg Name Already Exists Delete Leg Sub To…" at bounding box center [603, 136] width 934 height 36
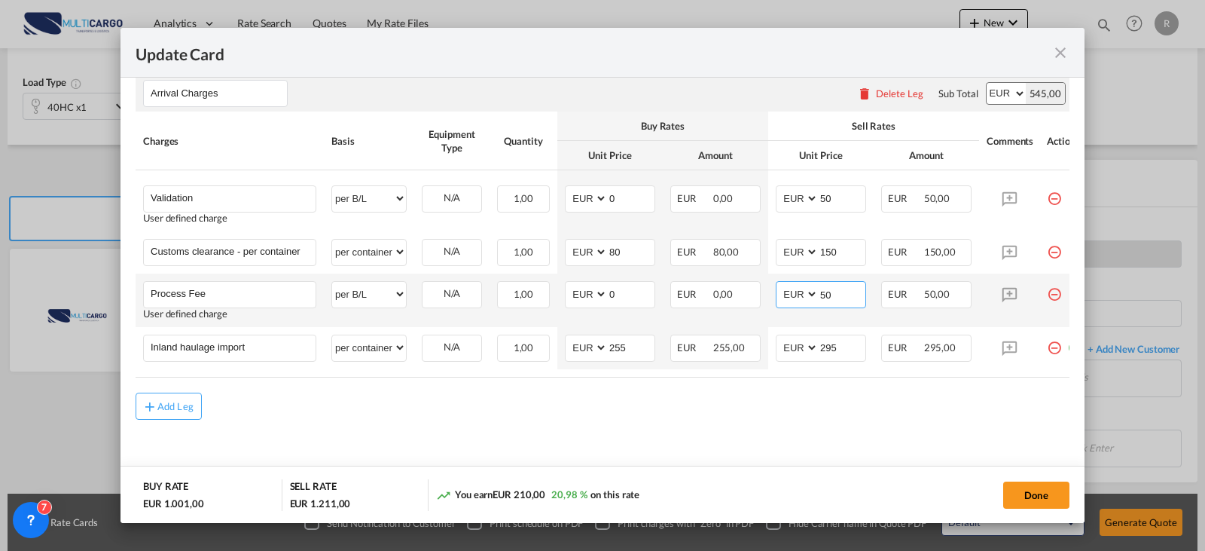
drag, startPoint x: 838, startPoint y: 282, endPoint x: 819, endPoint y: 272, distance: 22.2
click at [819, 273] on td "AED AFN ALL AMD ANG AOA ARS AUD AWG AZN BAM BBD BDT BGN BHD BIF BMD BND [PERSON…" at bounding box center [820, 299] width 105 height 53
type input "75"
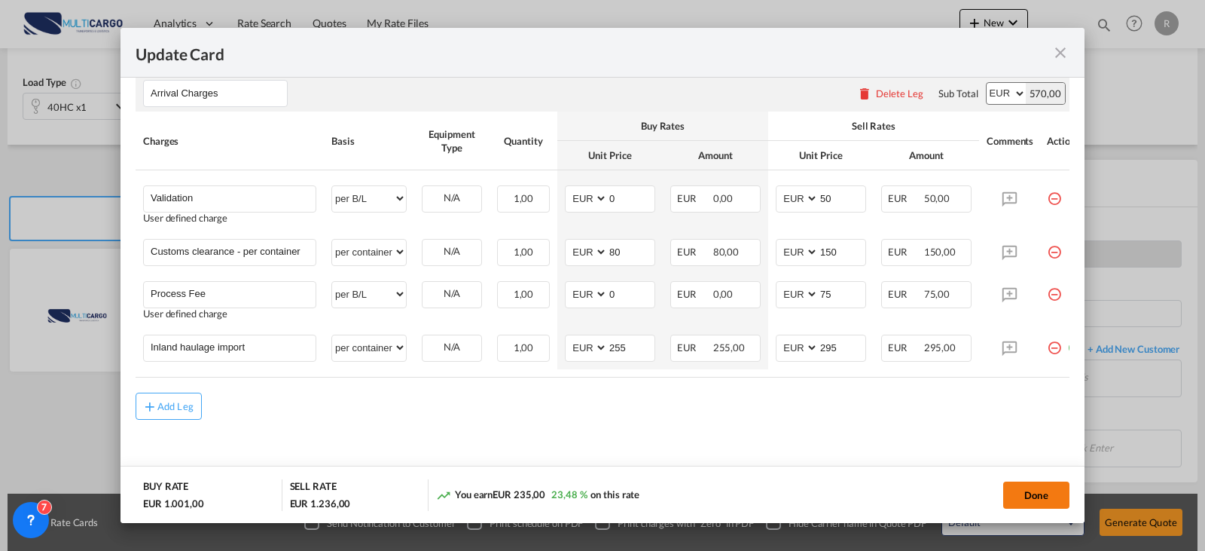
click at [1028, 450] on button "Done" at bounding box center [1036, 494] width 66 height 27
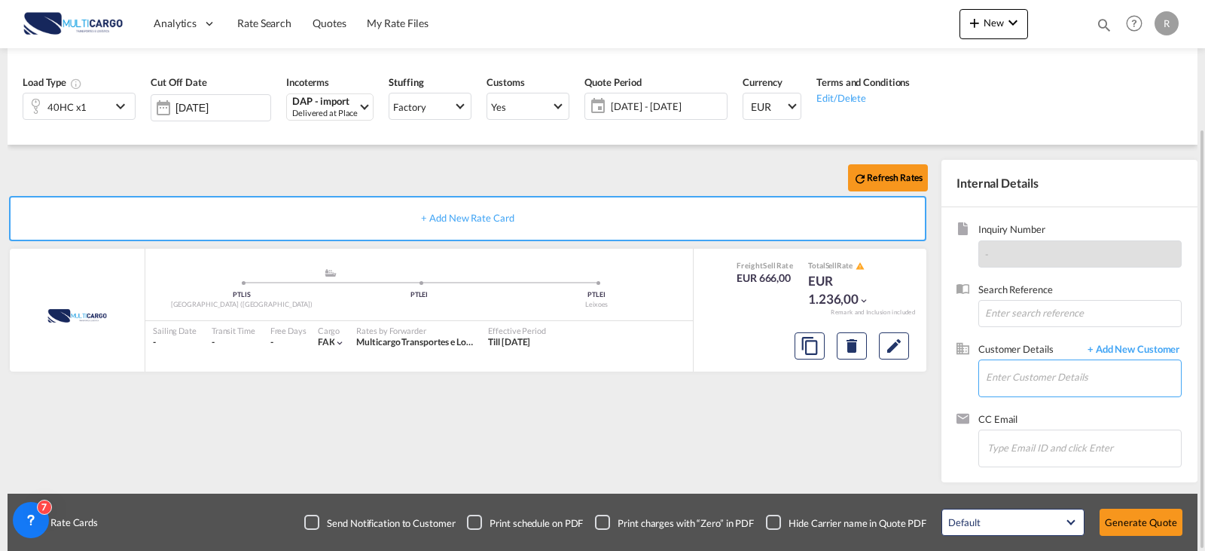
click at [1006, 375] on input "Enter Customer Details" at bounding box center [1083, 377] width 195 height 34
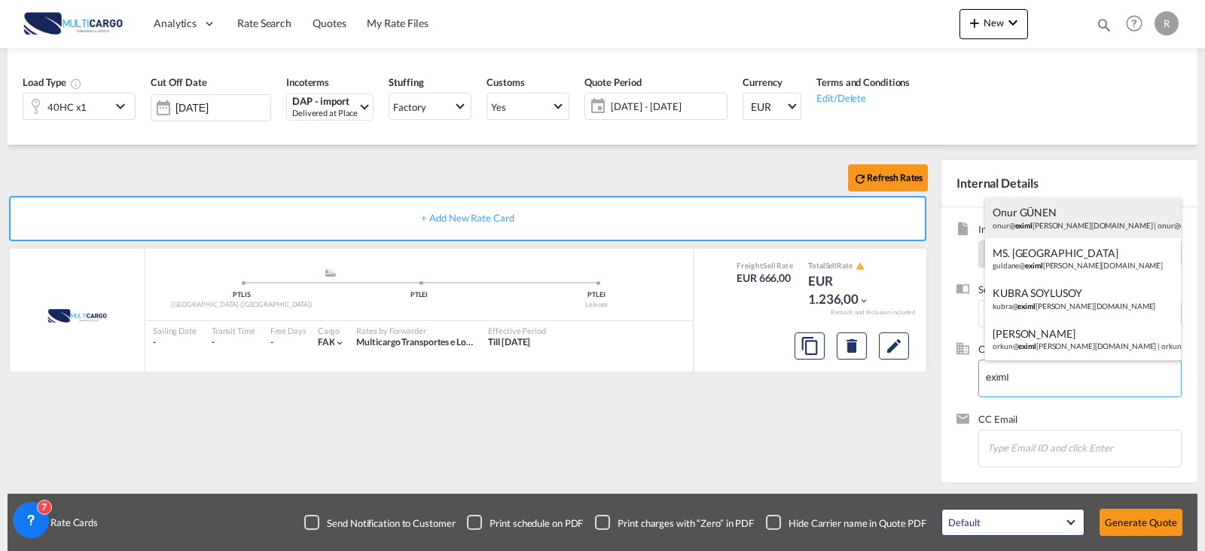
click at [1028, 227] on div "Onur GÜNEN onur@ eximl [PERSON_NAME][DOMAIN_NAME] | onur@ eximl [PERSON_NAME][D…" at bounding box center [1083, 217] width 196 height 41
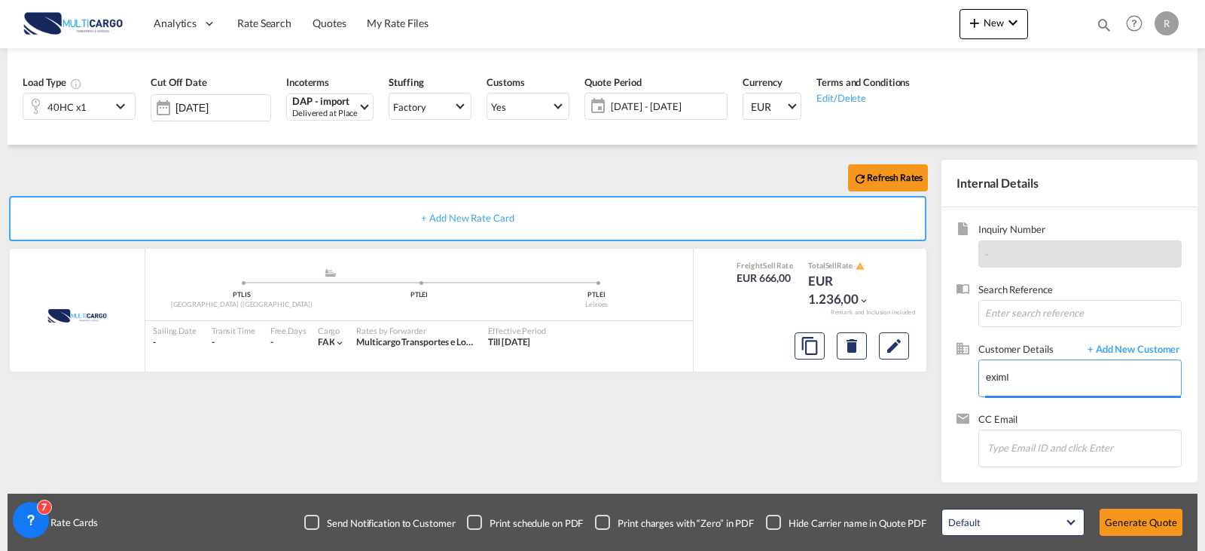
type input "[EMAIL_ADDRESS][DOMAIN_NAME], [PERSON_NAME], [EMAIL_ADDRESS][DOMAIN_NAME]"
click at [1028, 450] on button "Generate Quote" at bounding box center [1141, 521] width 83 height 27
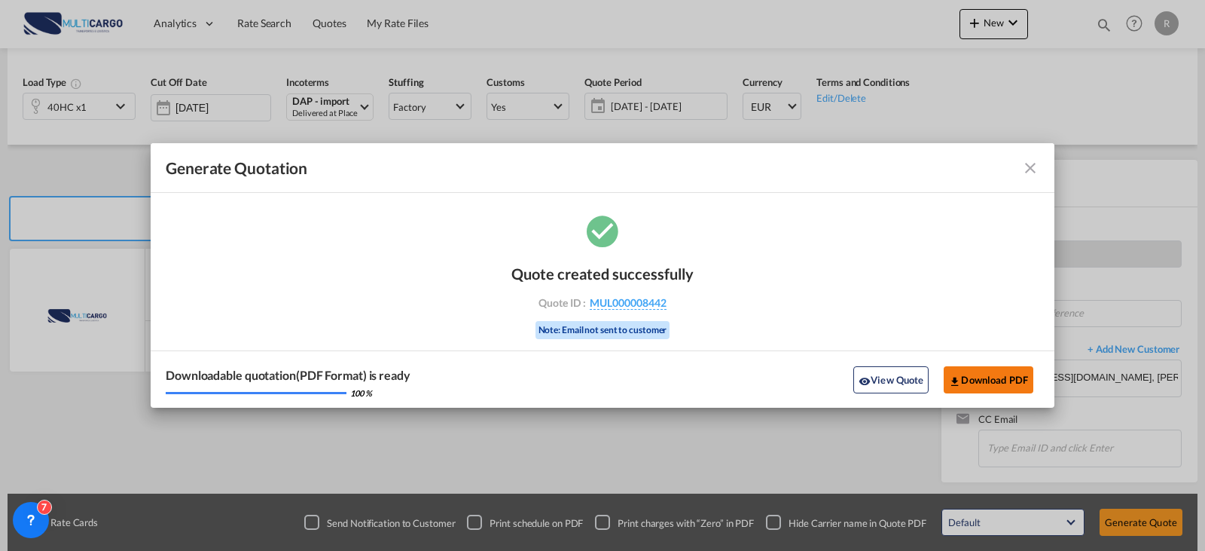
click at [1006, 370] on button "Download PDF" at bounding box center [989, 379] width 90 height 27
click at [1028, 176] on md-icon "icon-close fg-AAA8AD cursor m-0" at bounding box center [1030, 168] width 18 height 18
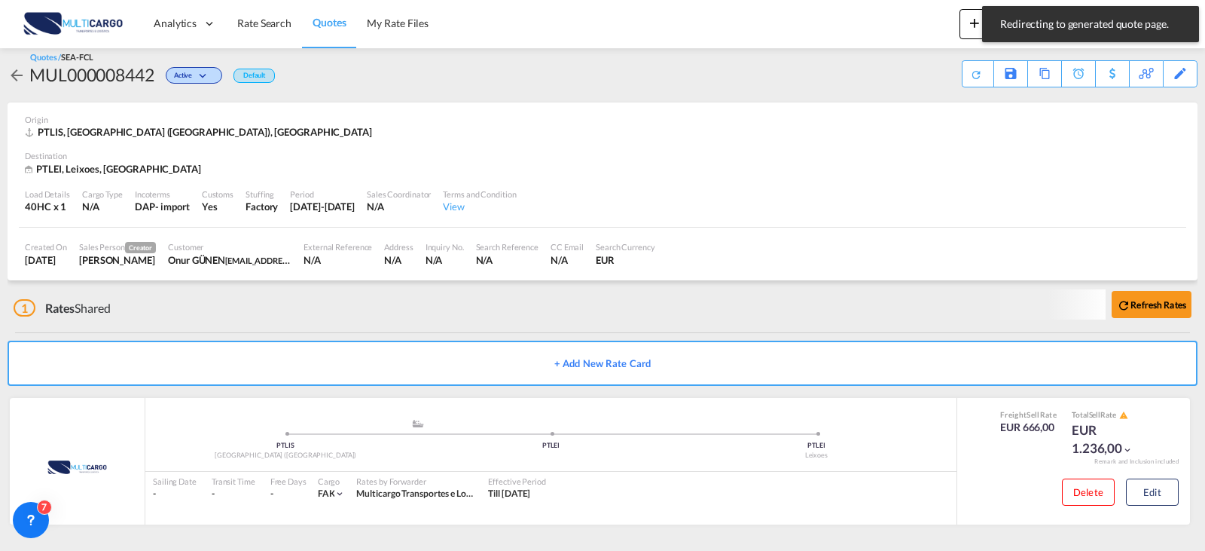
scroll to position [12, 0]
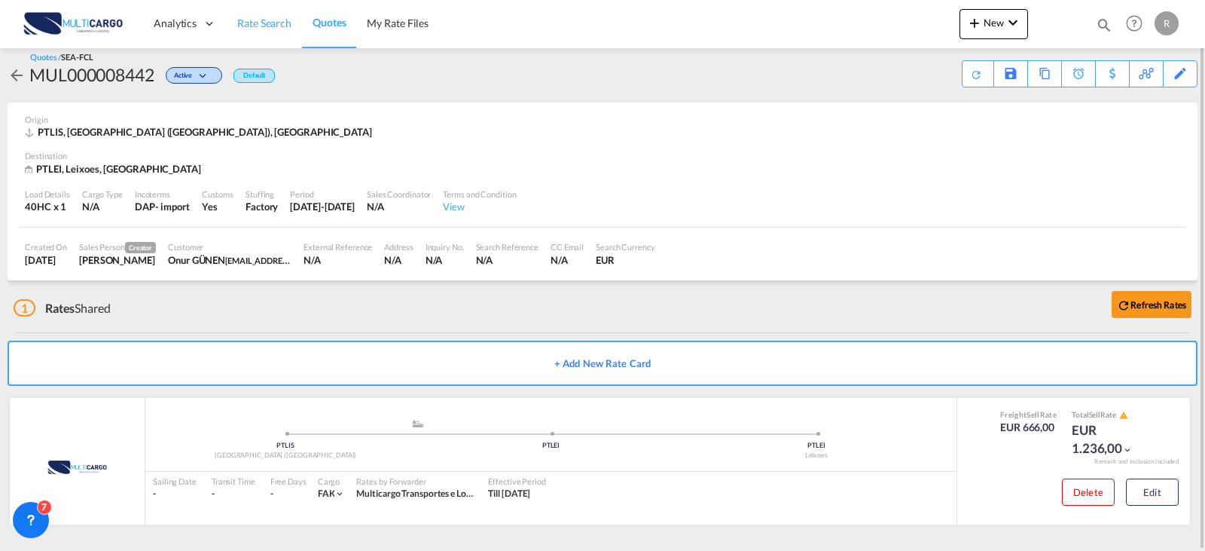
click at [260, 42] on link "Rate Search" at bounding box center [264, 23] width 75 height 49
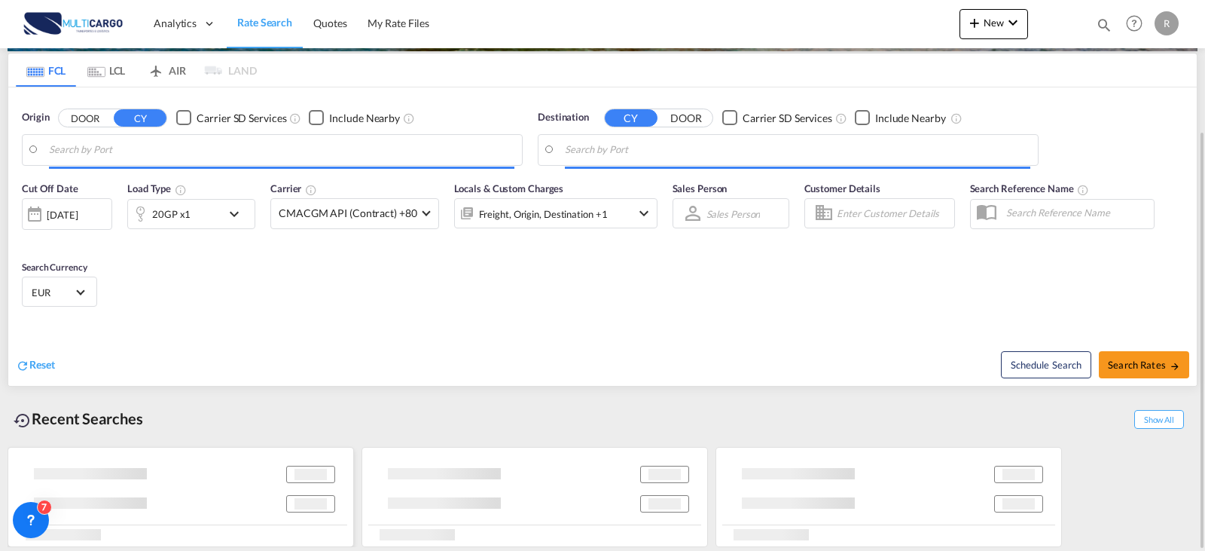
type input "[GEOGRAPHIC_DATA] ([GEOGRAPHIC_DATA]), PTLIS"
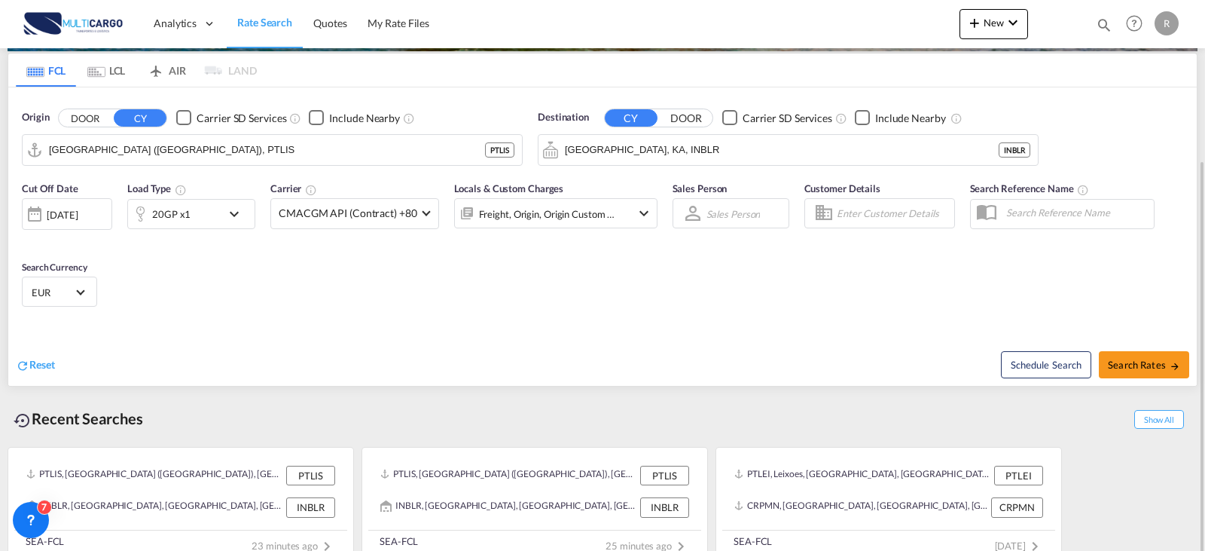
scroll to position [191, 0]
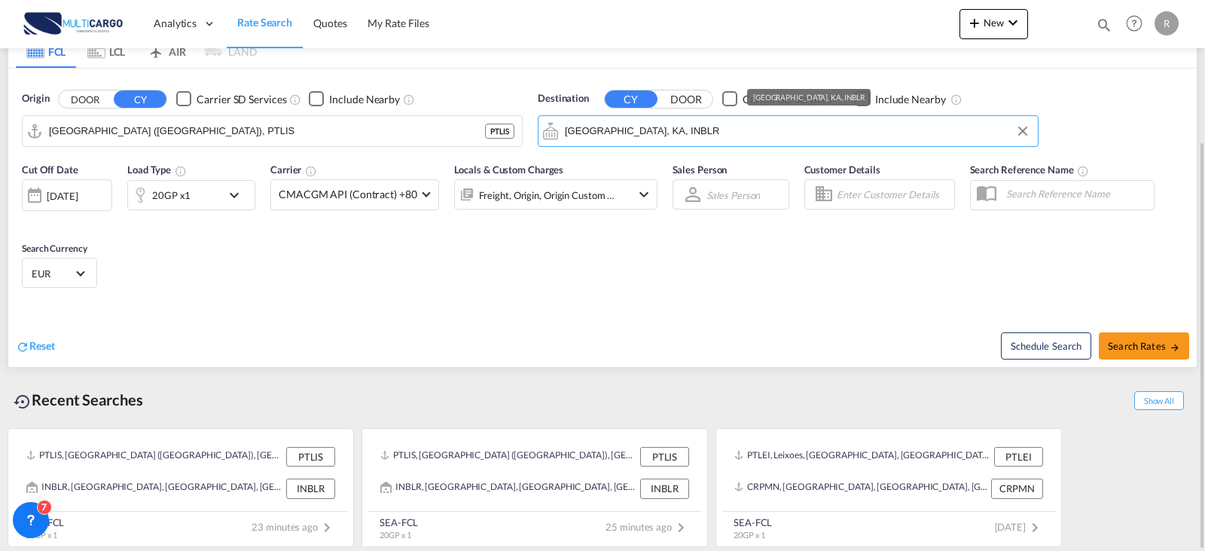
click at [696, 128] on input "[GEOGRAPHIC_DATA], KA, INBLR" at bounding box center [797, 131] width 465 height 23
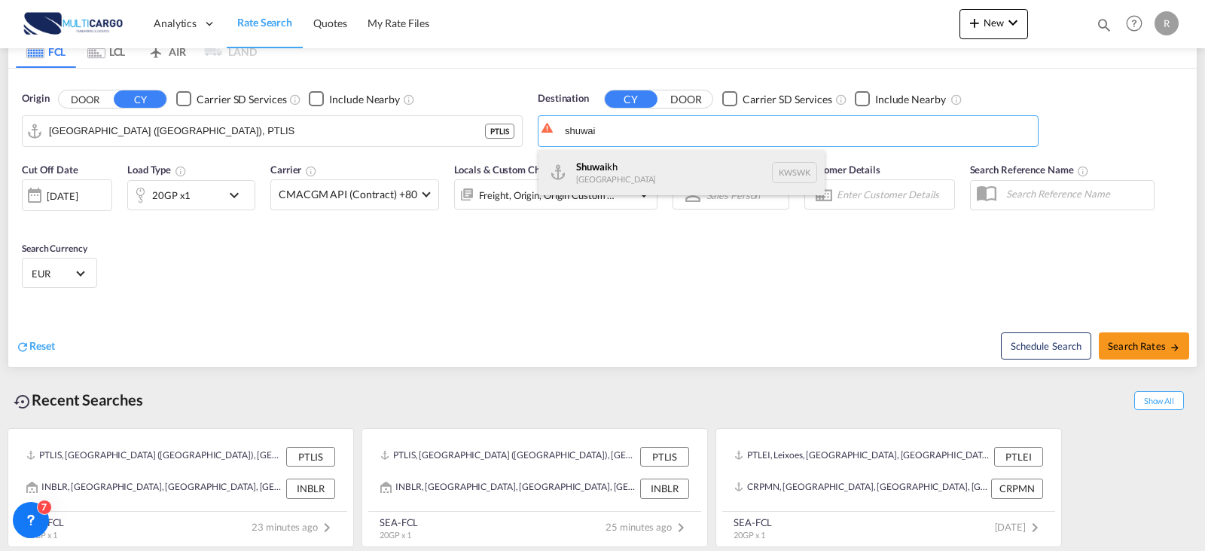
click at [673, 166] on div "Shuwai kh [GEOGRAPHIC_DATA] KWSWK" at bounding box center [682, 172] width 286 height 45
type input "Shuwaikh, KWSWK"
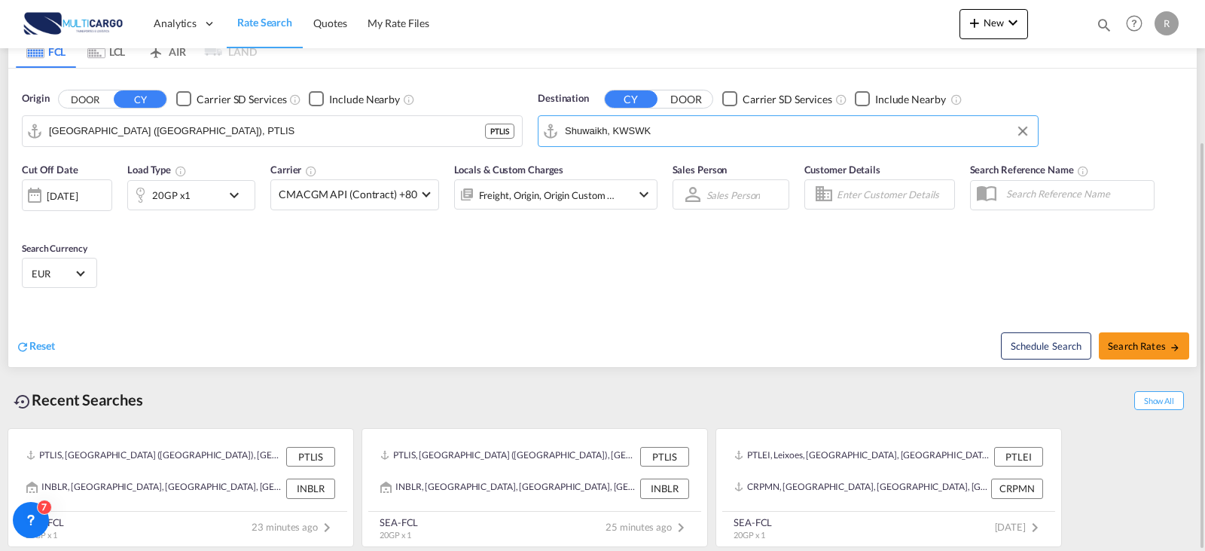
click at [189, 184] on div "20GP x1" at bounding box center [174, 195] width 93 height 30
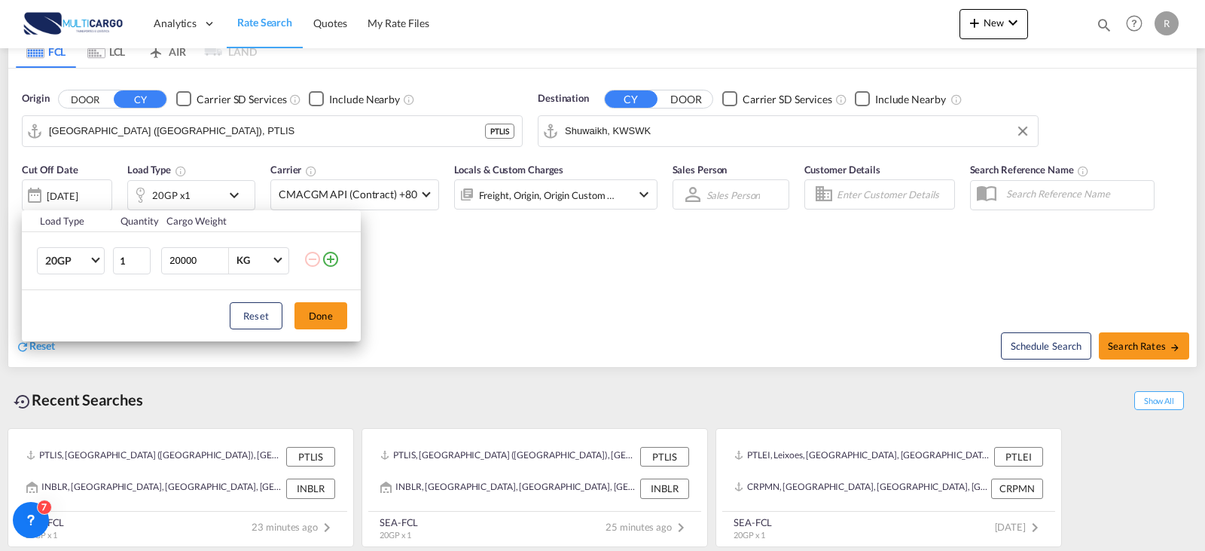
drag, startPoint x: 333, startPoint y: 268, endPoint x: 331, endPoint y: 258, distance: 10.0
click at [333, 268] on td at bounding box center [332, 260] width 57 height 58
click at [331, 258] on md-icon "icon-plus-circle-outline" at bounding box center [331, 259] width 18 height 18
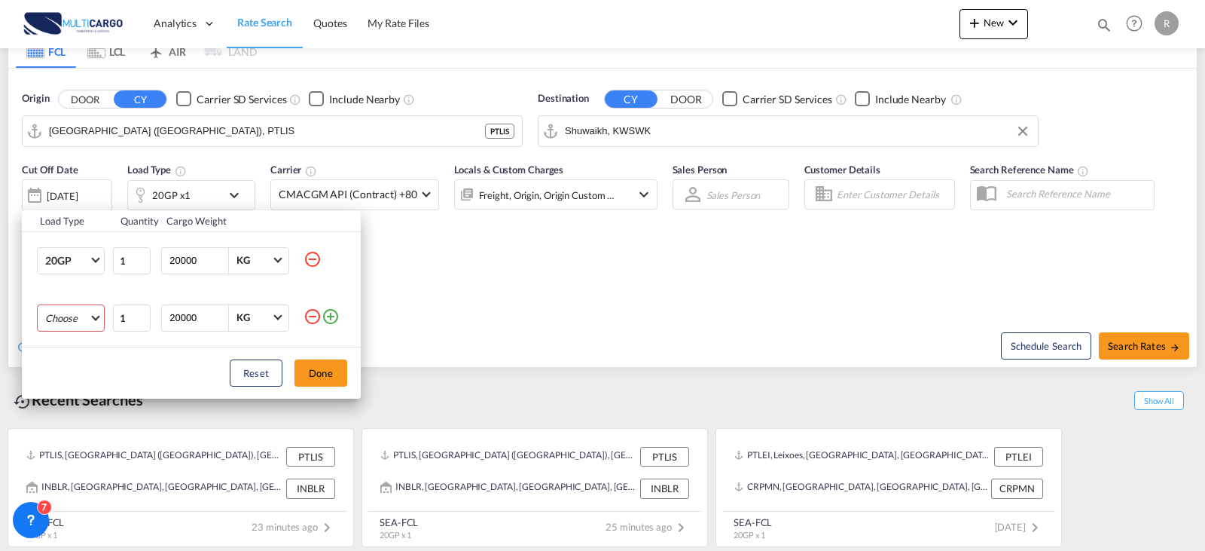
click at [90, 309] on md-select "Choose 20GP 40GP 40HC 45HC 20RE 40RE 40HR 20OT 40OT 20FR 40FR 40NR 20NR 45S 20T…" at bounding box center [71, 317] width 68 height 27
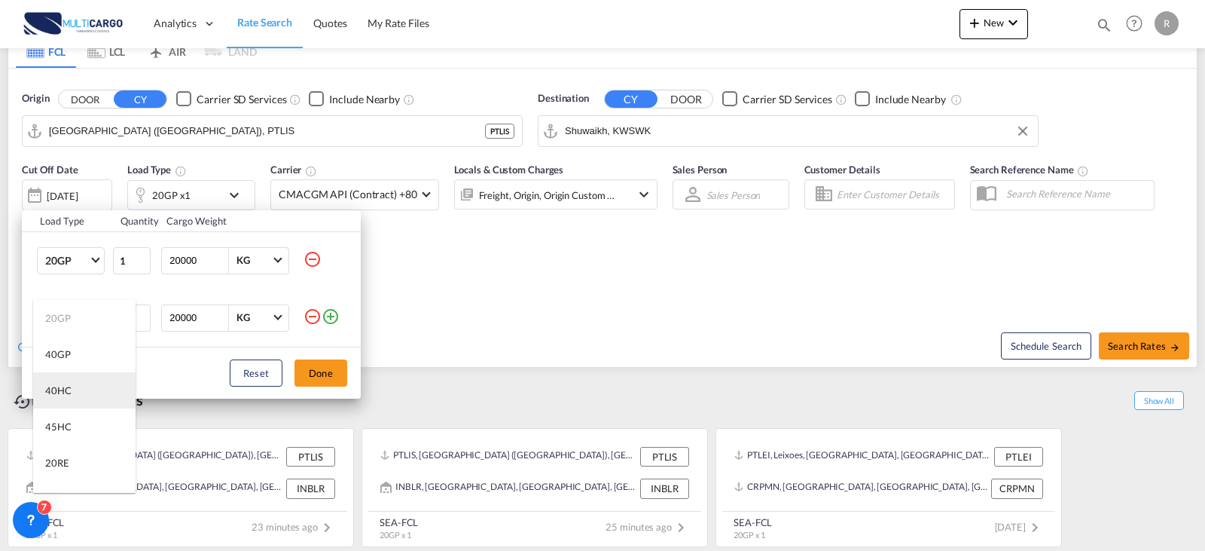
click at [108, 380] on md-option "40HC" at bounding box center [84, 390] width 102 height 36
click at [304, 358] on div "Reset Done" at bounding box center [191, 372] width 339 height 51
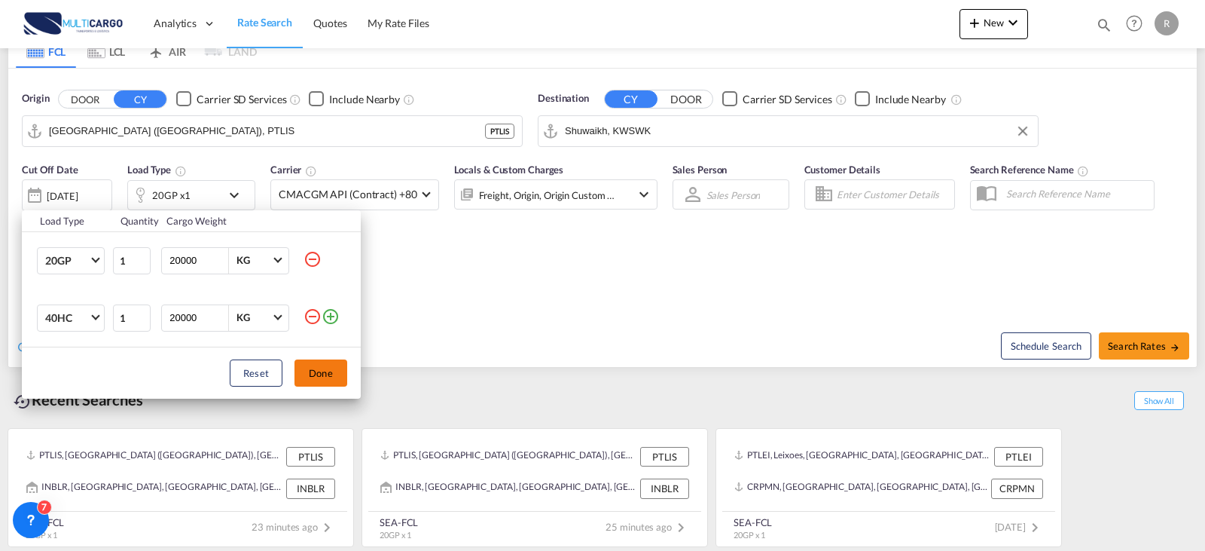
click at [315, 365] on button "Done" at bounding box center [321, 372] width 53 height 27
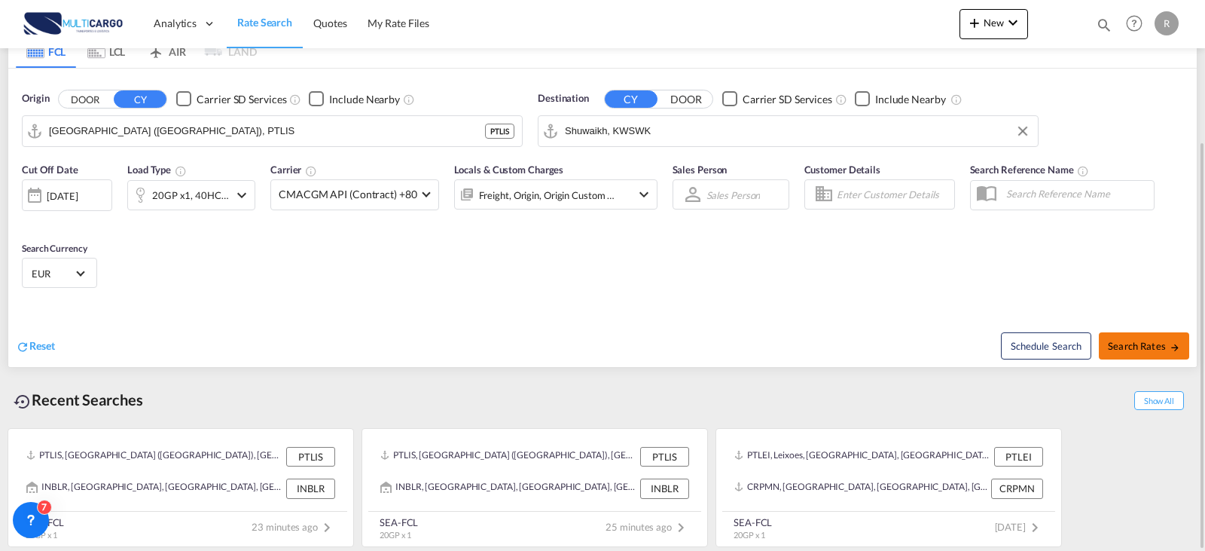
click at [1028, 346] on span "Search Rates" at bounding box center [1144, 346] width 72 height 12
type input "PTLIS to KWSWK / [DATE]"
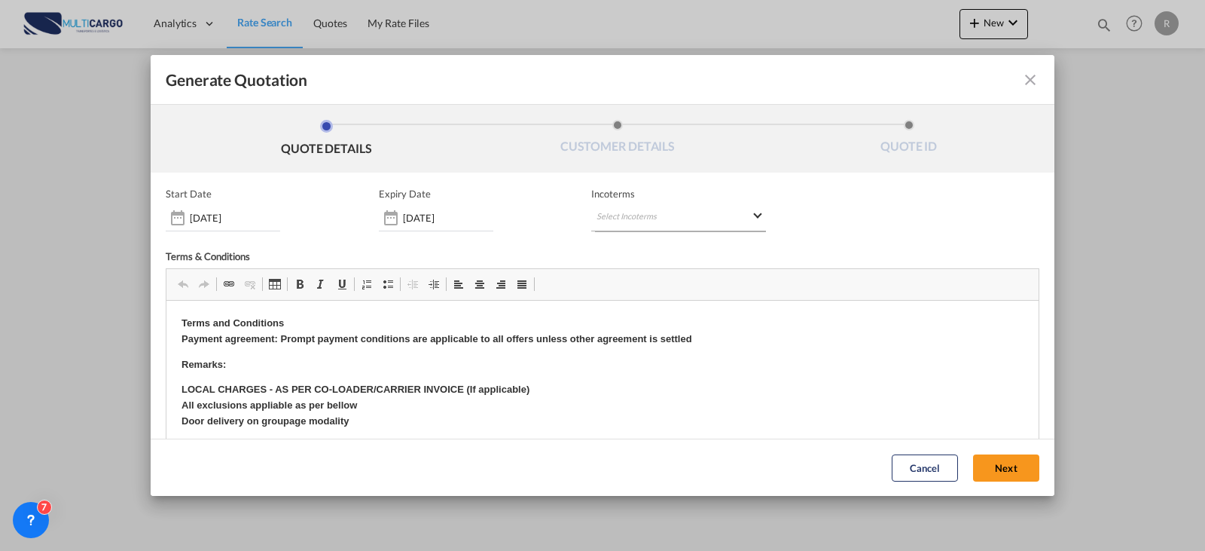
click at [618, 221] on md-select "Select Incoterms CIP - export Carriage and Insurance Paid to CIP - import Carri…" at bounding box center [678, 217] width 175 height 27
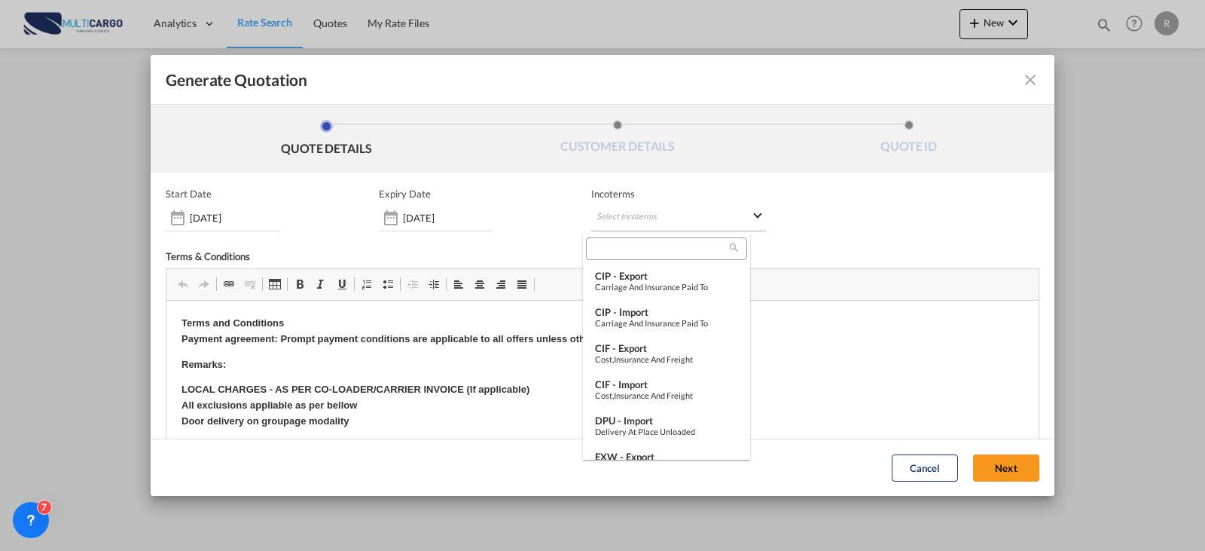
type md-option "[object Object]"
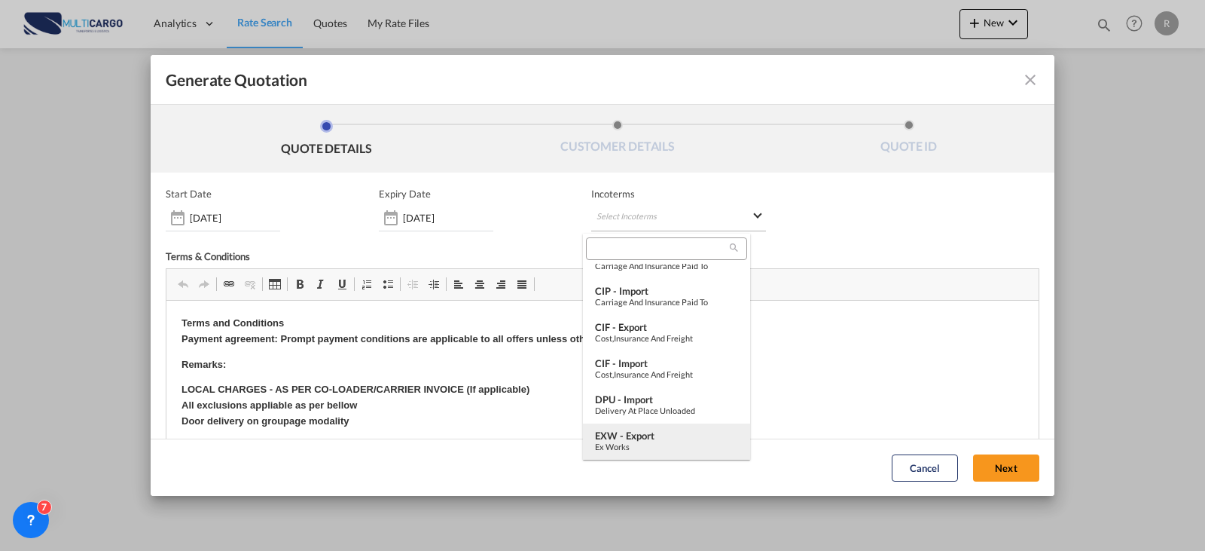
type md-option "[object Object]"
click at [670, 246] on input "search" at bounding box center [660, 249] width 139 height 14
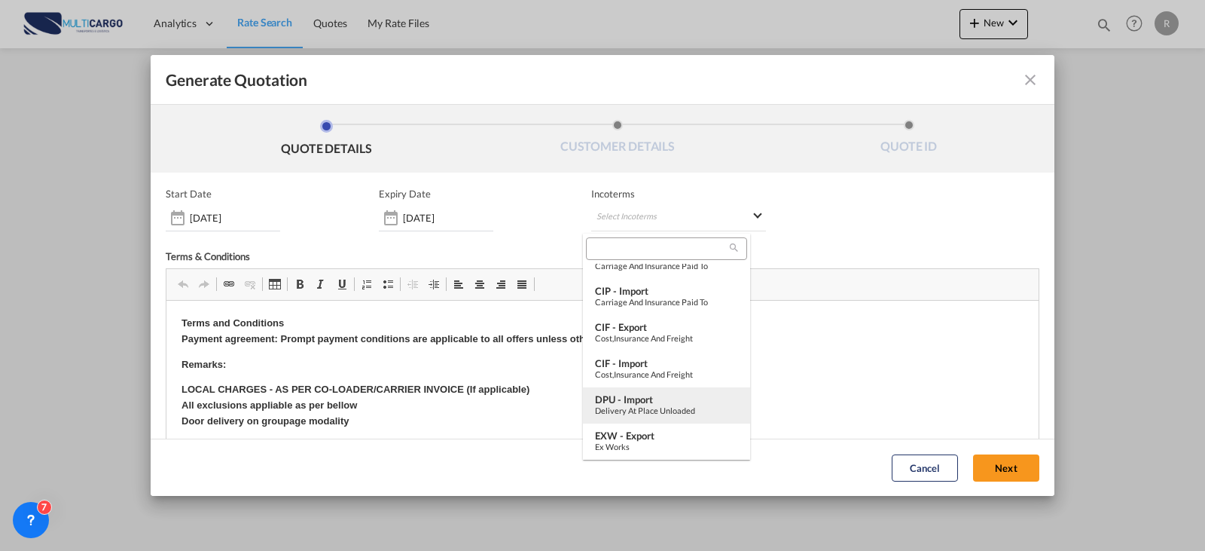
scroll to position [96, 0]
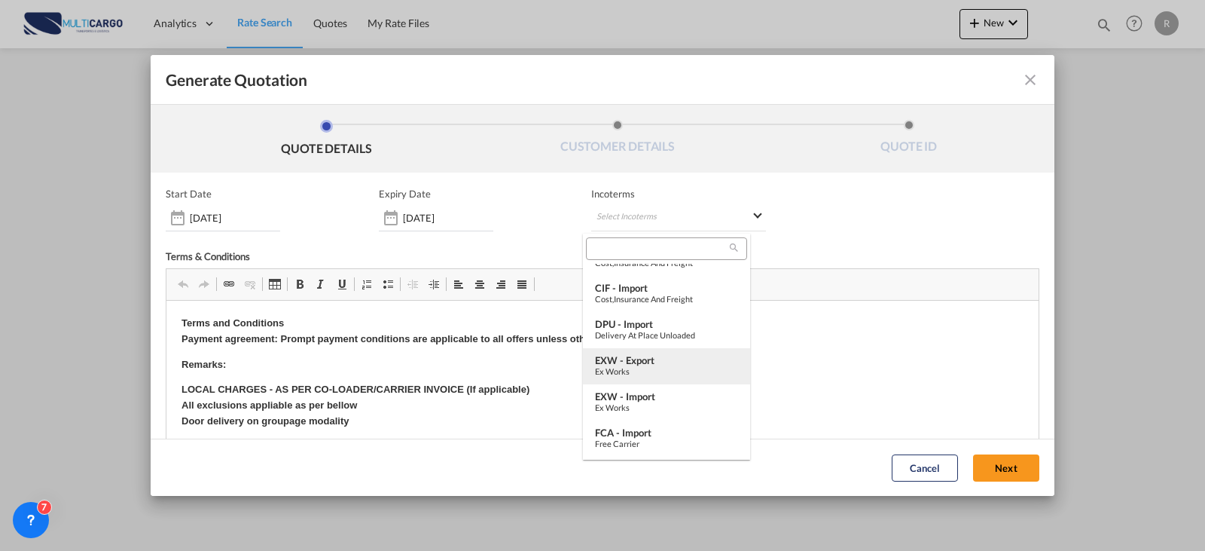
click at [662, 369] on div "Ex Works" at bounding box center [666, 371] width 143 height 10
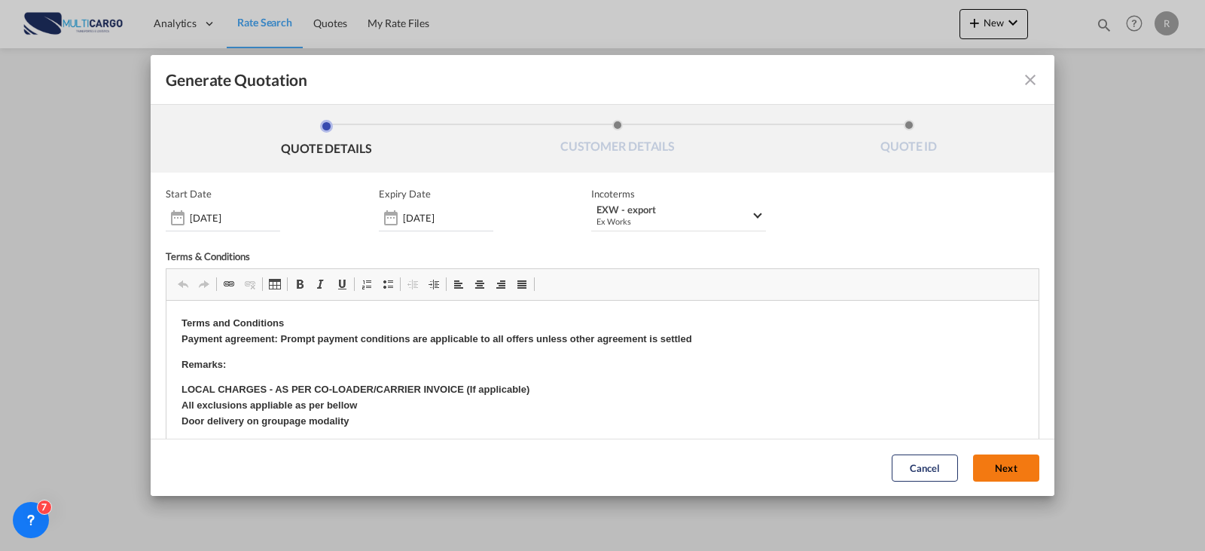
click at [997, 450] on button "Next" at bounding box center [1006, 467] width 66 height 27
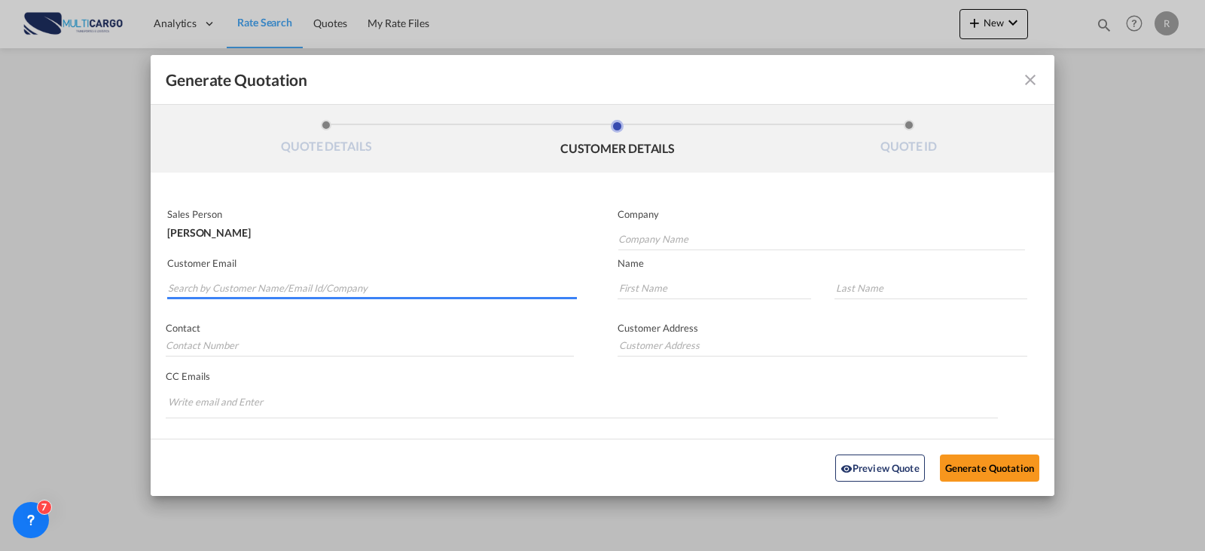
click at [404, 285] on input "Search by Customer Name/Email Id/Company" at bounding box center [372, 287] width 409 height 23
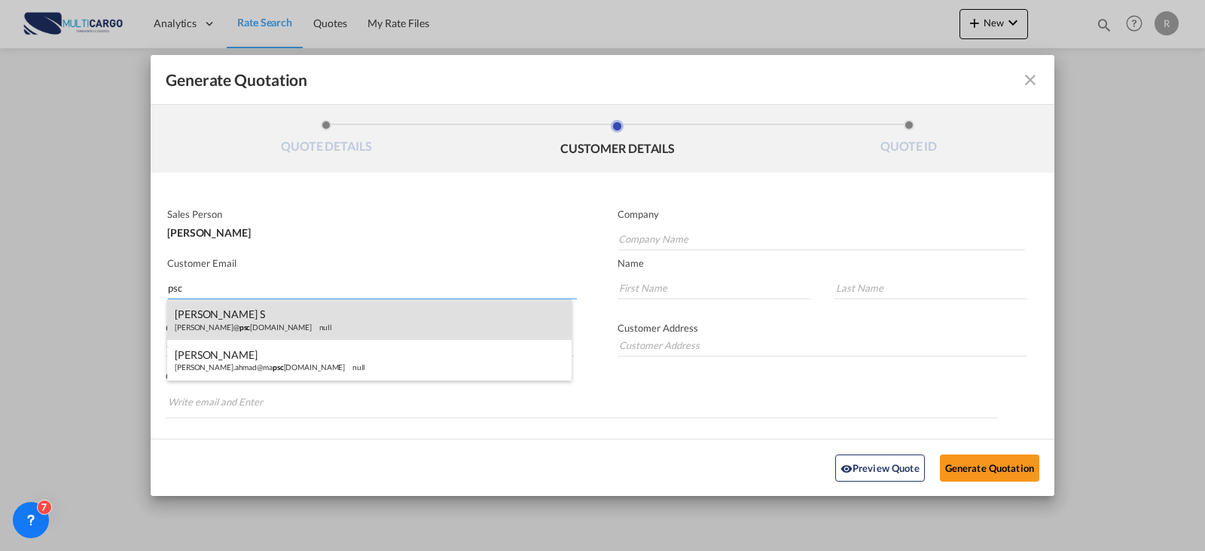
type input "psc"
click at [451, 309] on div "[PERSON_NAME]@ [GEOGRAPHIC_DATA][DOMAIN_NAME] null" at bounding box center [369, 319] width 404 height 41
type input "[PERSON_NAME][EMAIL_ADDRESS][DOMAIN_NAME]"
type input "[PERSON_NAME]"
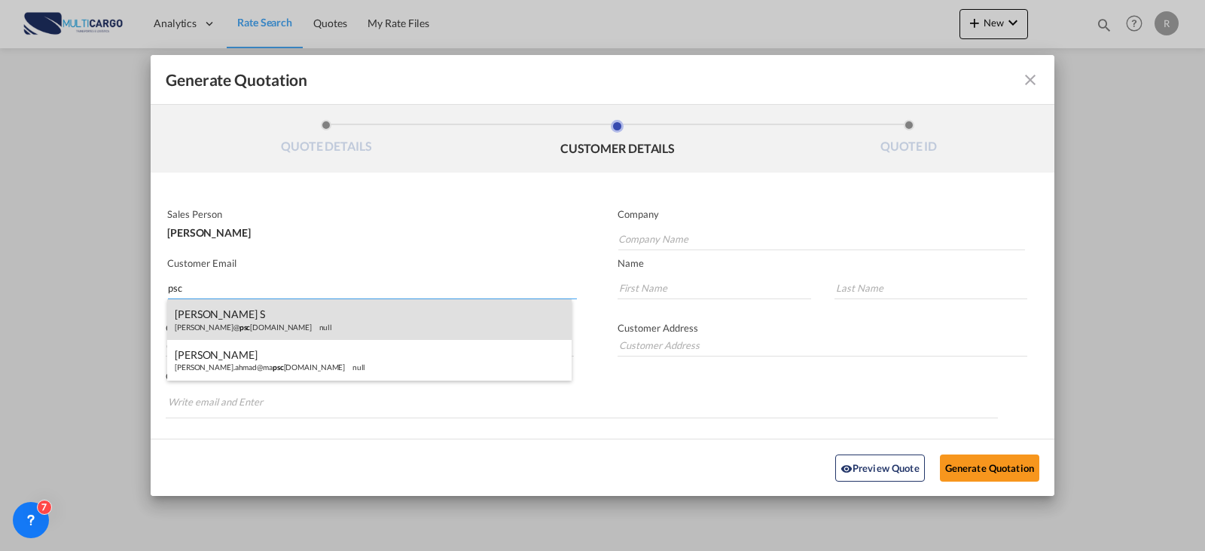
type input "S"
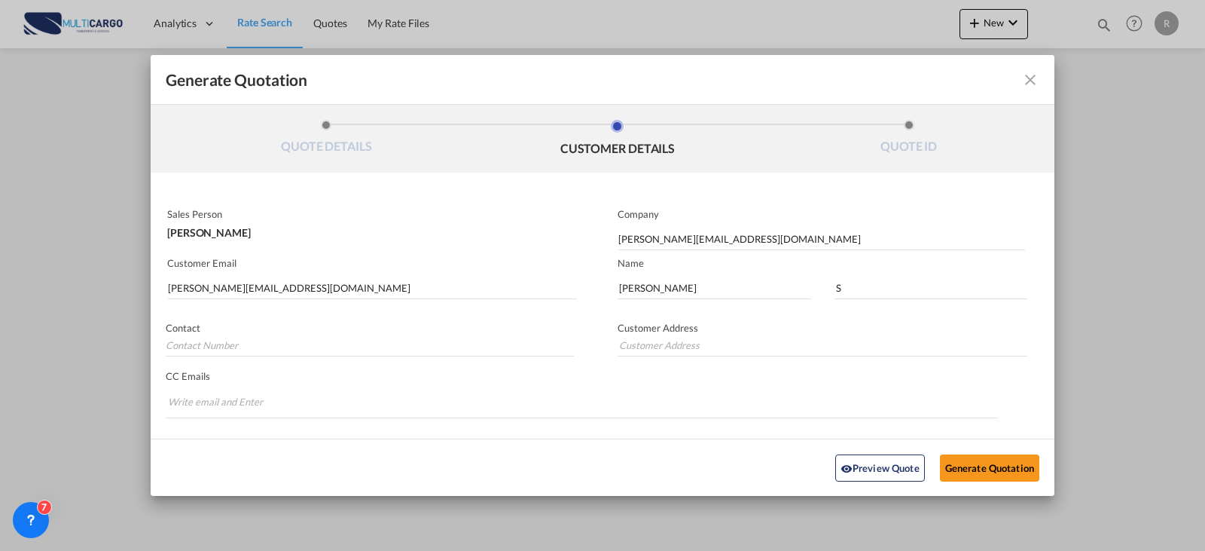
click at [1028, 450] on div "Preview Quote Generate Quotation" at bounding box center [603, 466] width 904 height 57
click at [984, 450] on button "Generate Quotation" at bounding box center [989, 466] width 99 height 27
